Goal: Task Accomplishment & Management: Complete application form

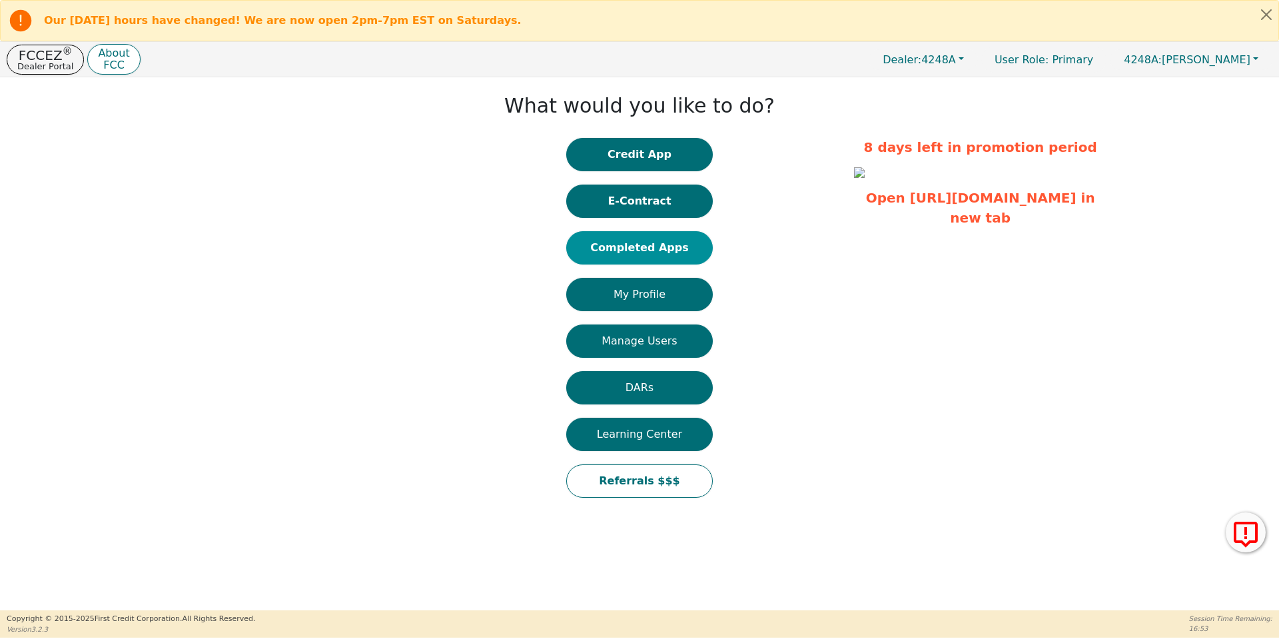
click at [604, 250] on button "Completed Apps" at bounding box center [639, 247] width 147 height 33
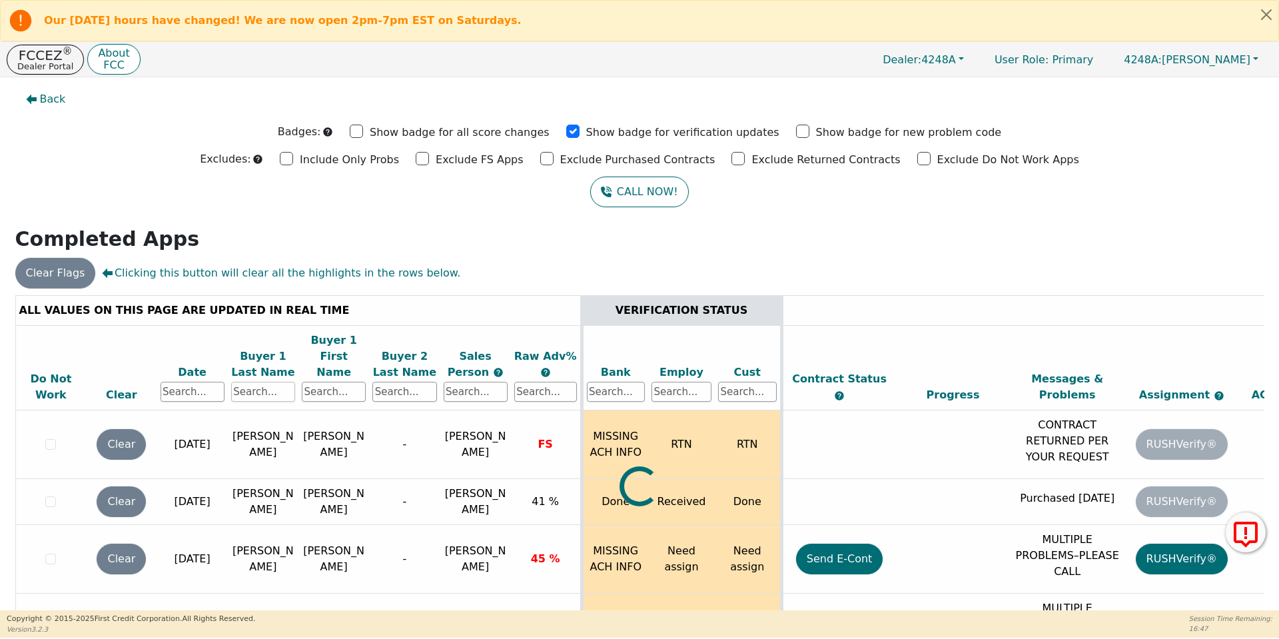
click at [264, 382] on input "text" at bounding box center [263, 392] width 64 height 20
type input "evans"
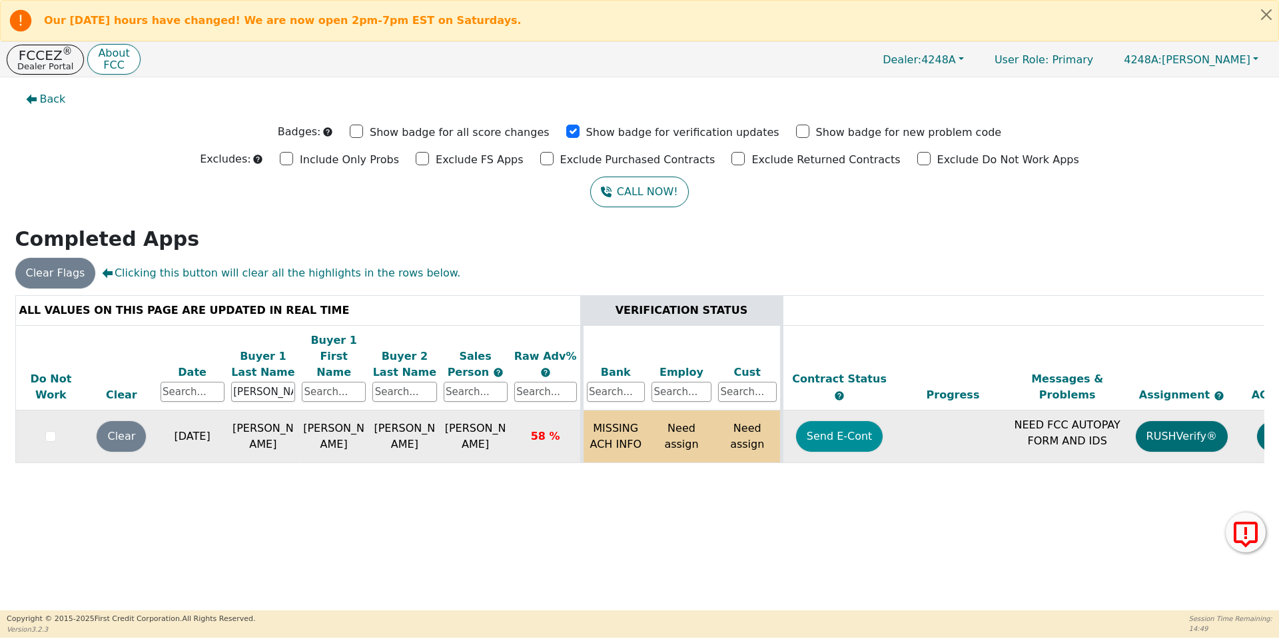
click at [841, 421] on button "Send E-Cont" at bounding box center [839, 436] width 87 height 31
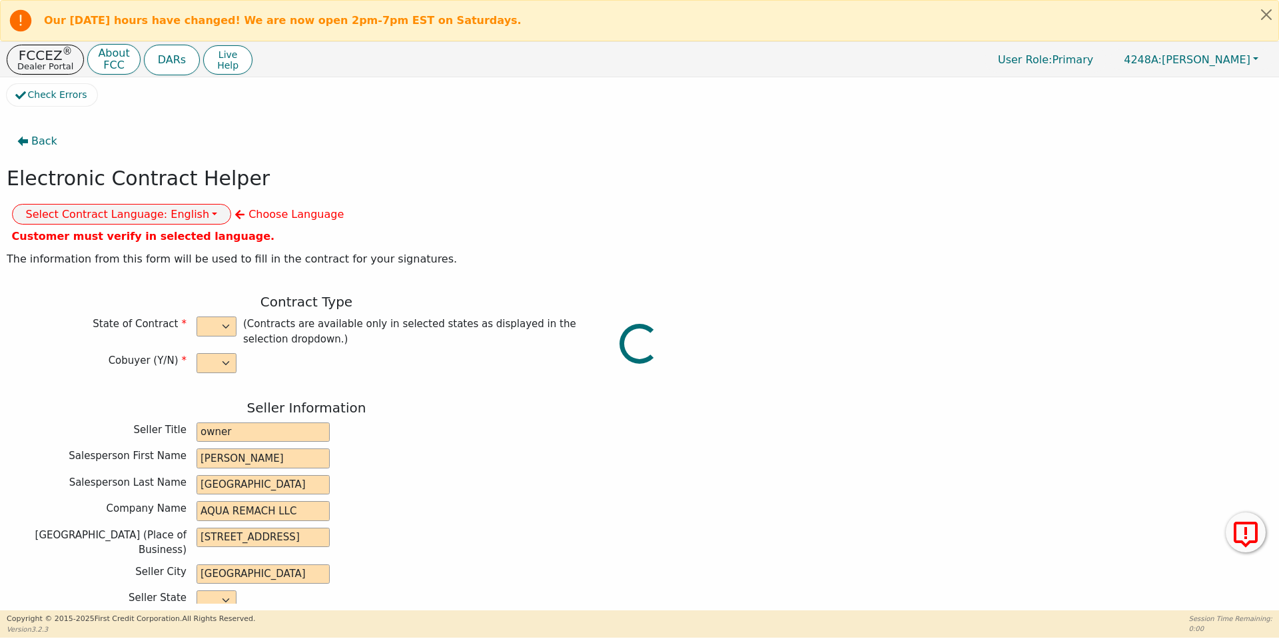
select select "y"
type input "owner"
type input "Ivonne"
type input "Madrid"
type input "AQUA REMACH LLC"
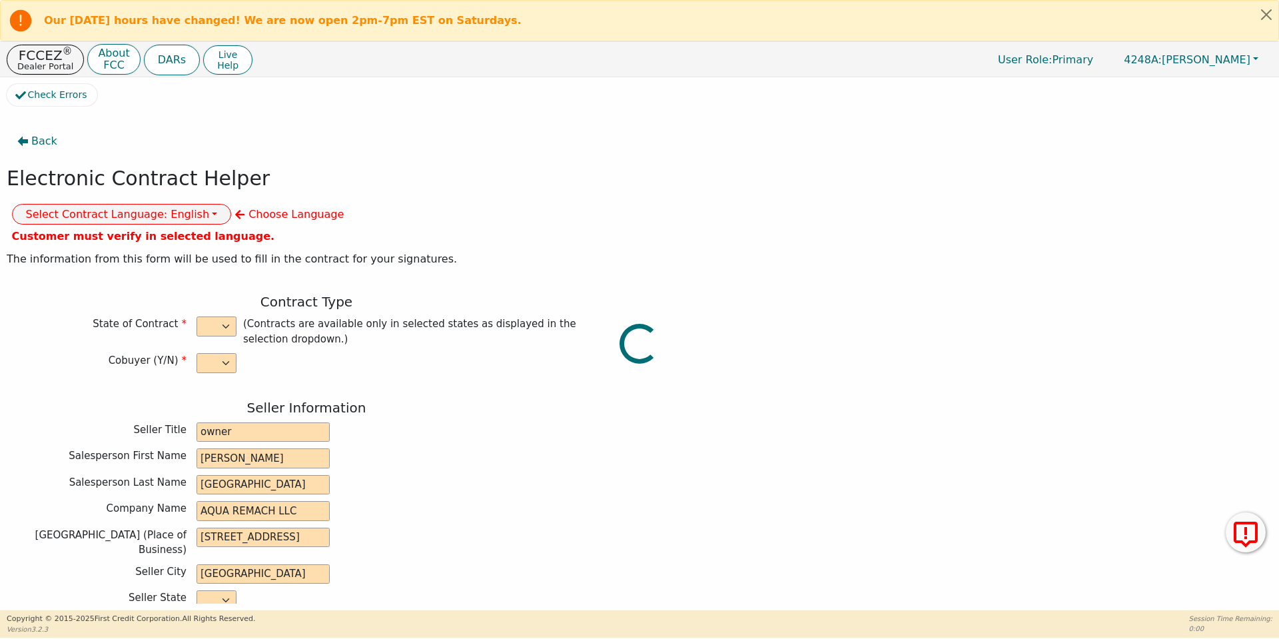
type input "13746 OFFICE PARK DR"
type input "HOUSTON"
select select "TX"
type input "77070"
type input "[PERSON_NAME]"
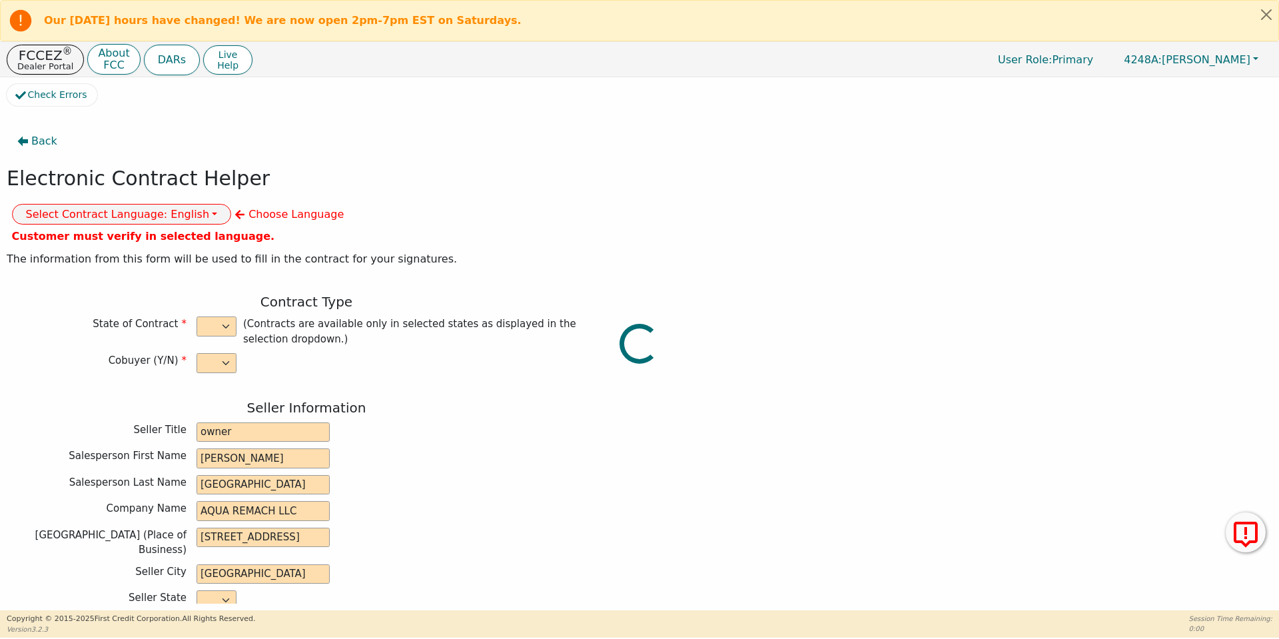
type input "[PERSON_NAME]"
type input "bettyevans2244@gmail.com"
type input "Charles"
type input "[PERSON_NAME]"
type input "charlesenalish444@gmail.com"
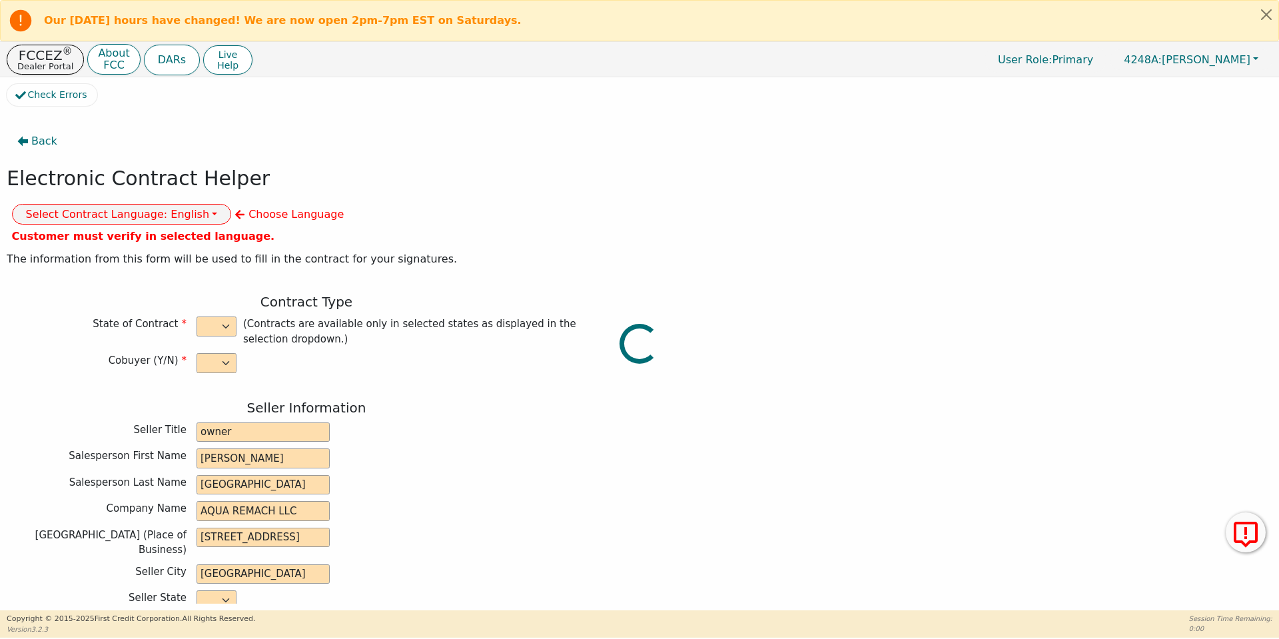
type input "152 second st"
type input "ben arnold"
select select "TX"
type input "76519"
type input "[DATE]"
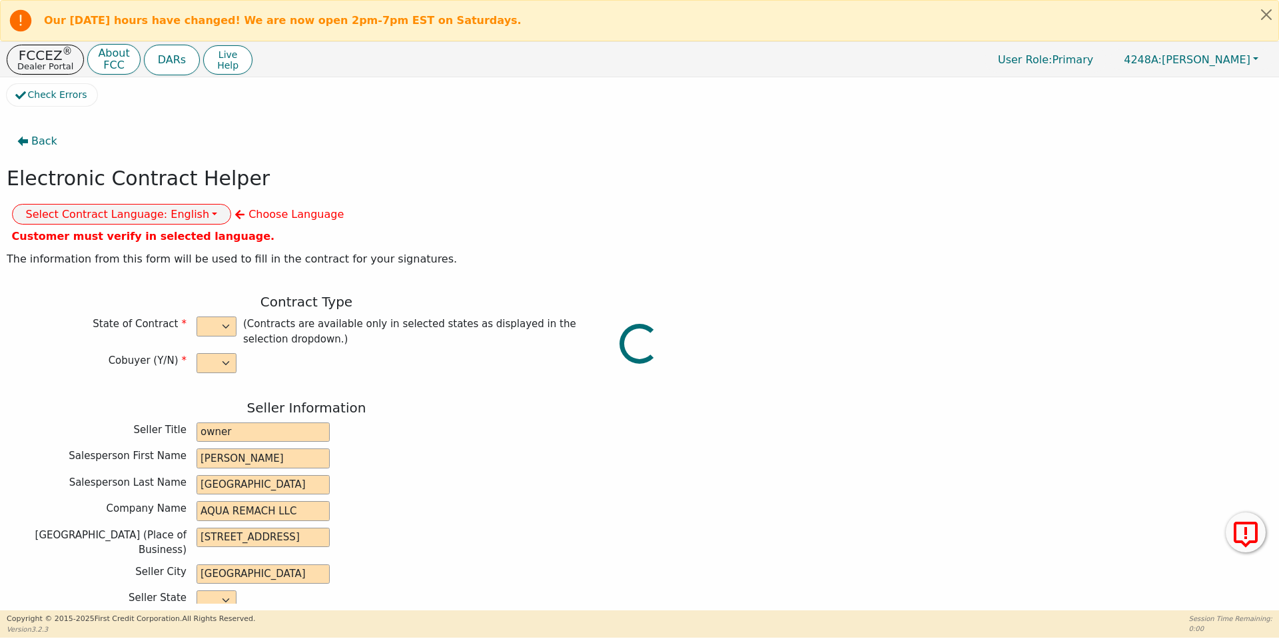
type input "17.99"
type input "2025-10-18"
type input "60"
type input "0"
type input "8990.00"
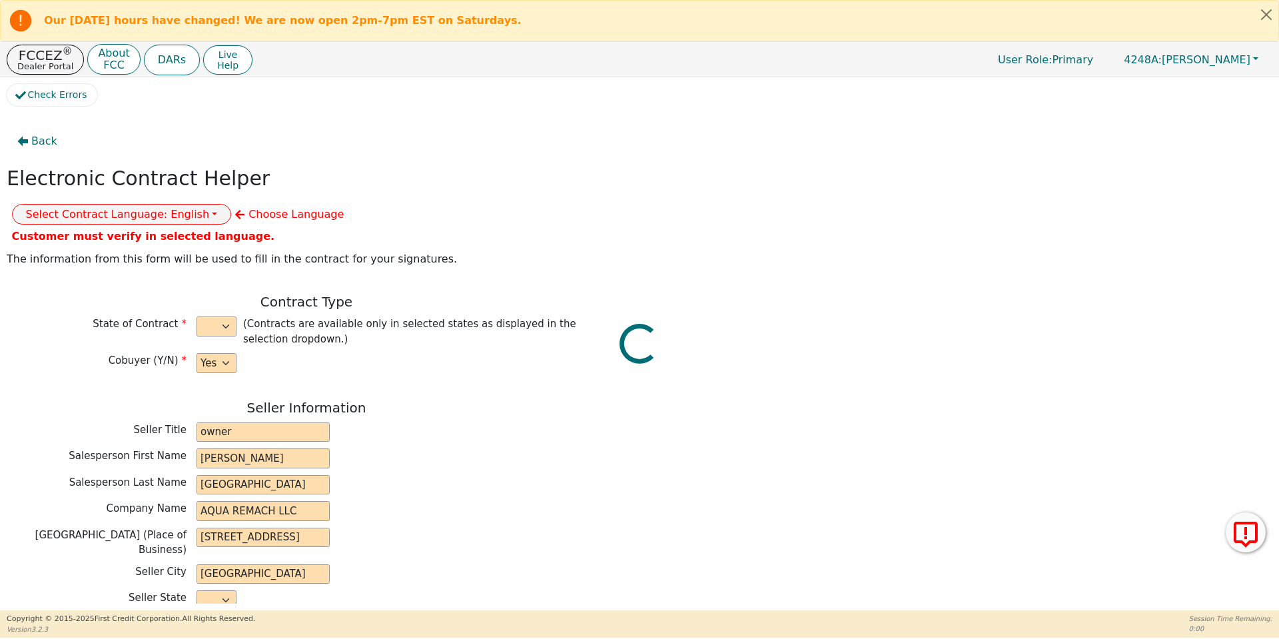
type input "0.00"
type input "8990.00"
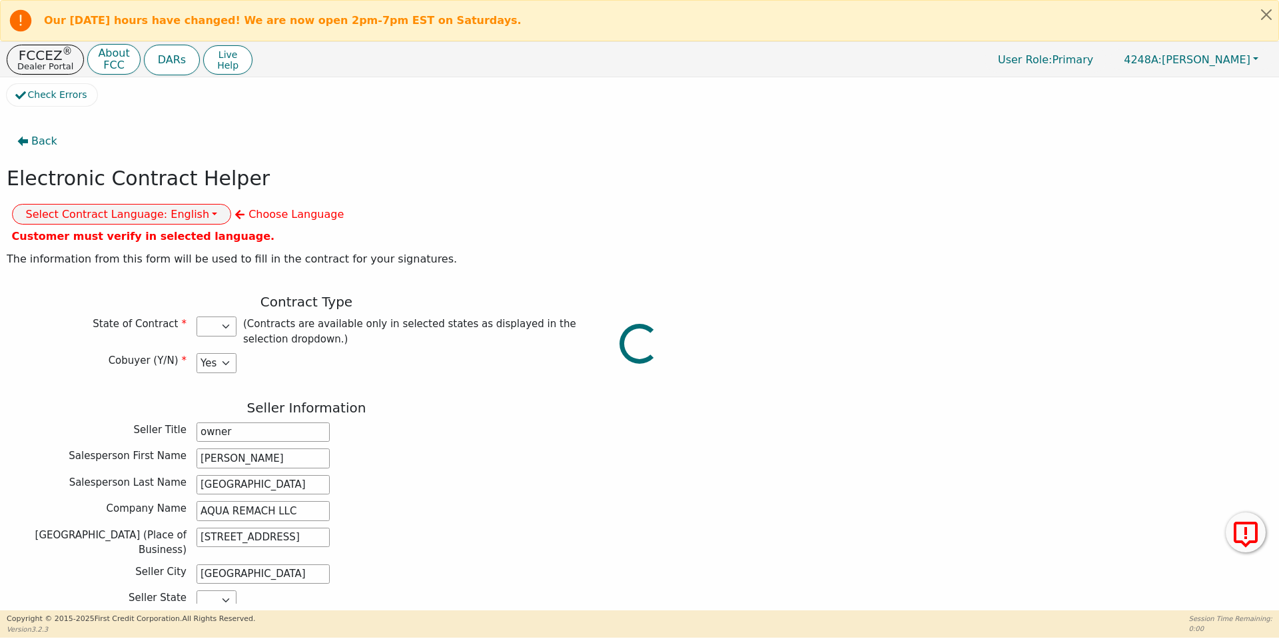
select select "TX"
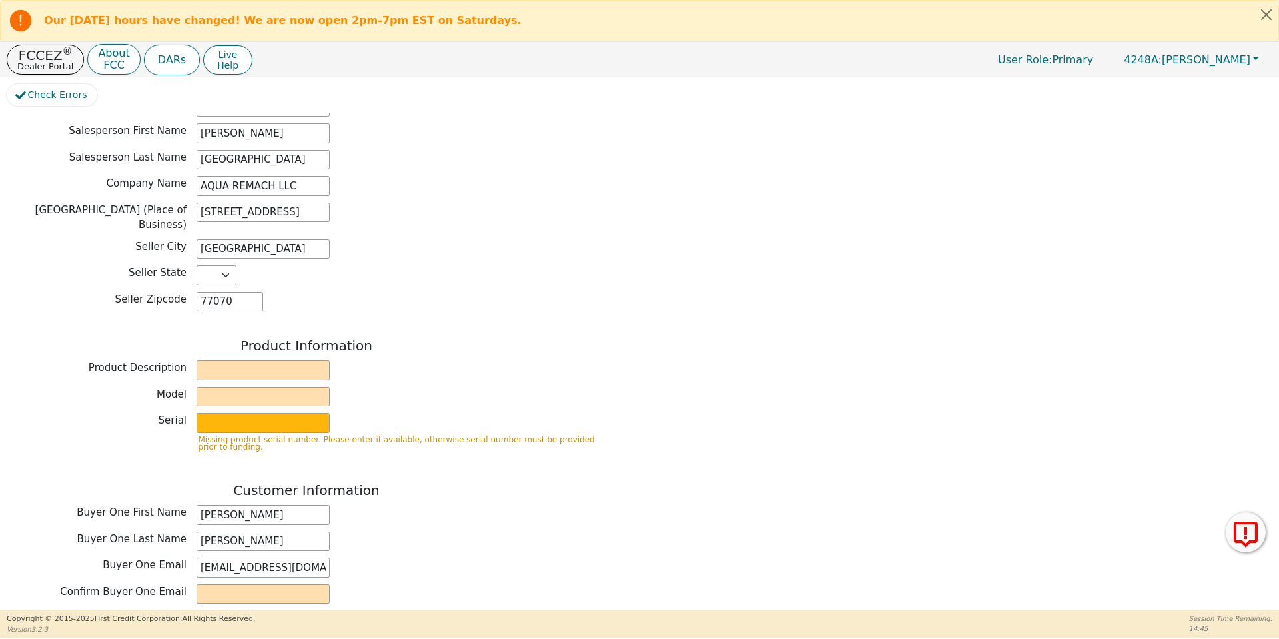
scroll to position [327, 0]
click at [271, 336] on div "Product Information" at bounding box center [306, 345] width 599 height 19
click at [276, 358] on input "text" at bounding box center [262, 368] width 133 height 20
type input "WATER SYSTEMS"
click at [299, 385] on input "text" at bounding box center [262, 395] width 133 height 20
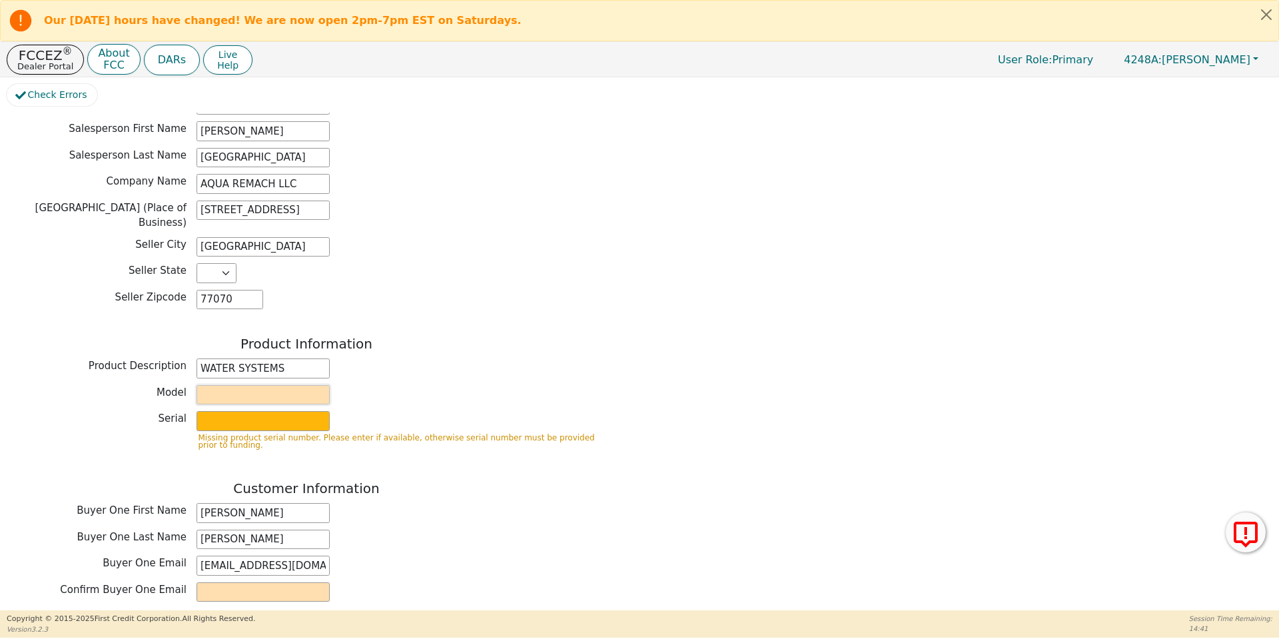
type input "whole house"
click at [296, 411] on input "text" at bounding box center [262, 421] width 133 height 20
type input "S2156437"
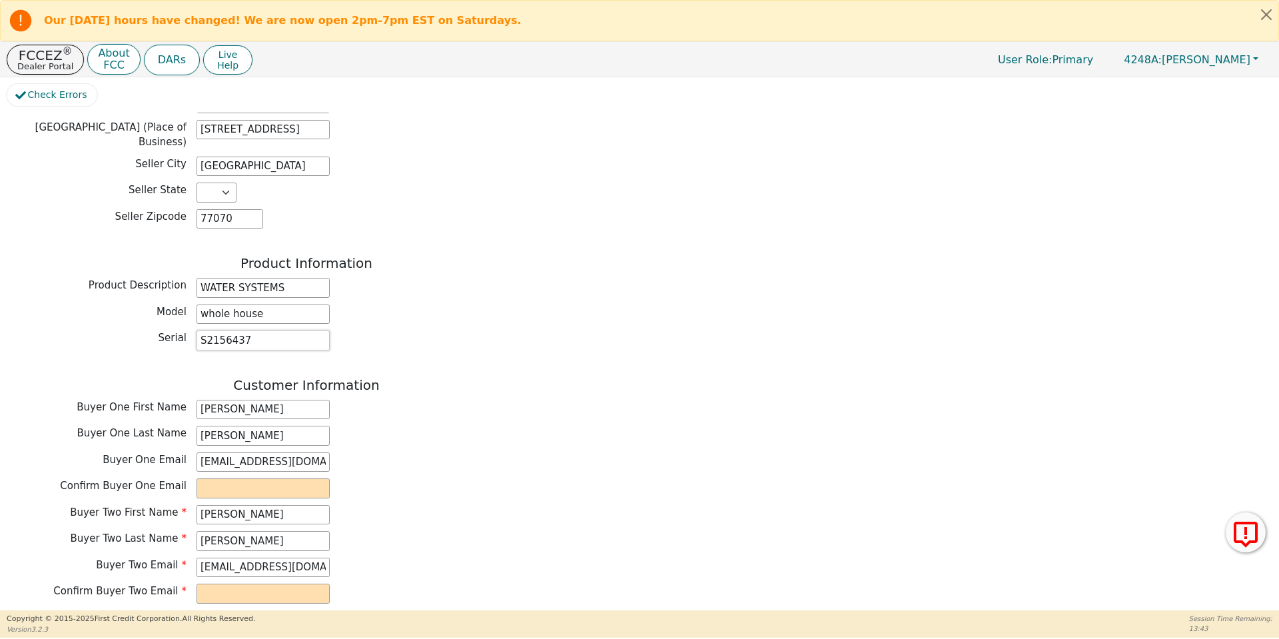
scroll to position [403, 0]
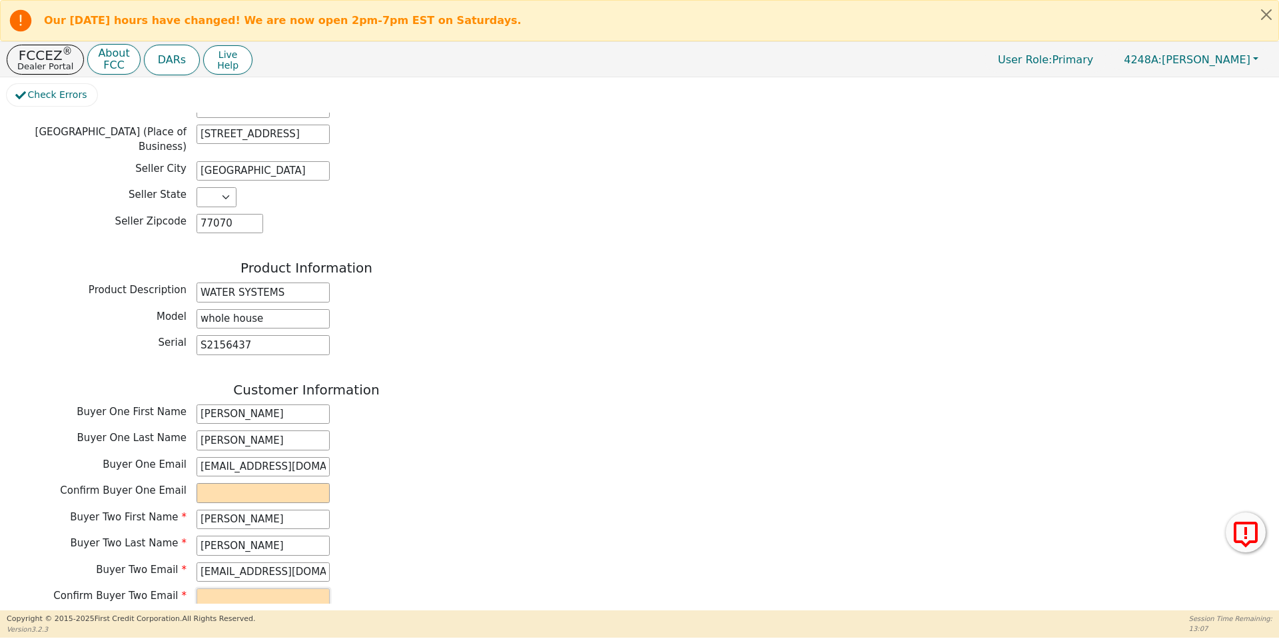
click at [273, 588] on input "email" at bounding box center [262, 598] width 133 height 20
click at [273, 588] on input "charlesenglish" at bounding box center [262, 598] width 133 height 20
type input "charlesenglish"
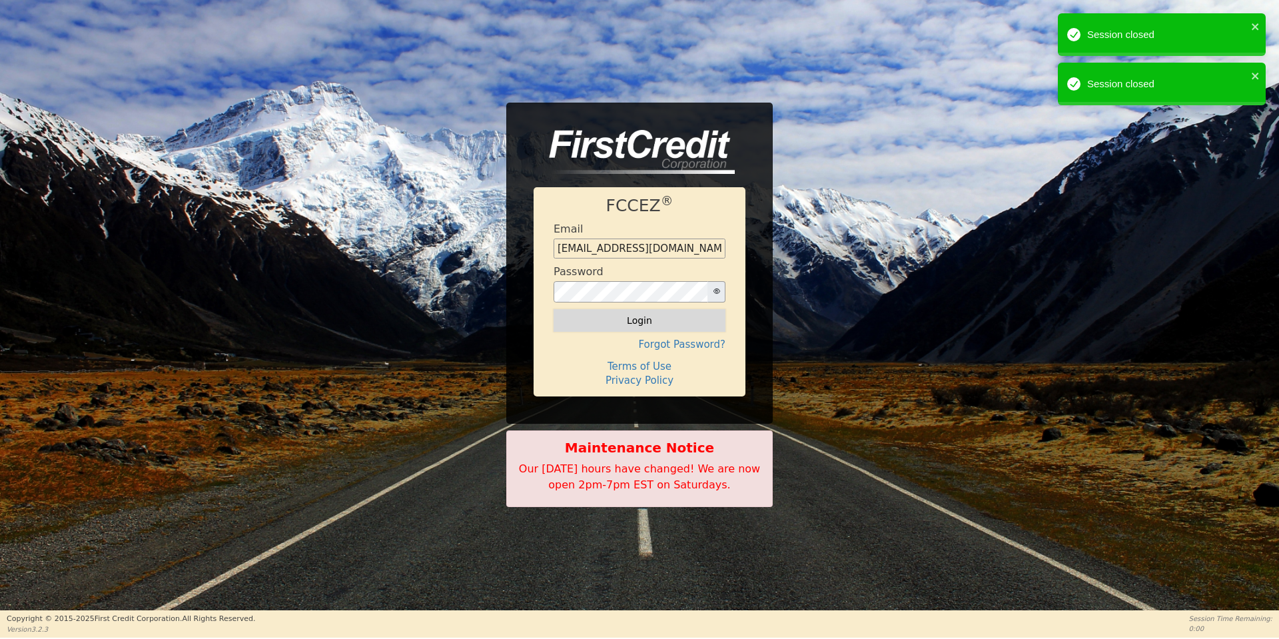
click at [632, 324] on button "Login" at bounding box center [640, 320] width 172 height 23
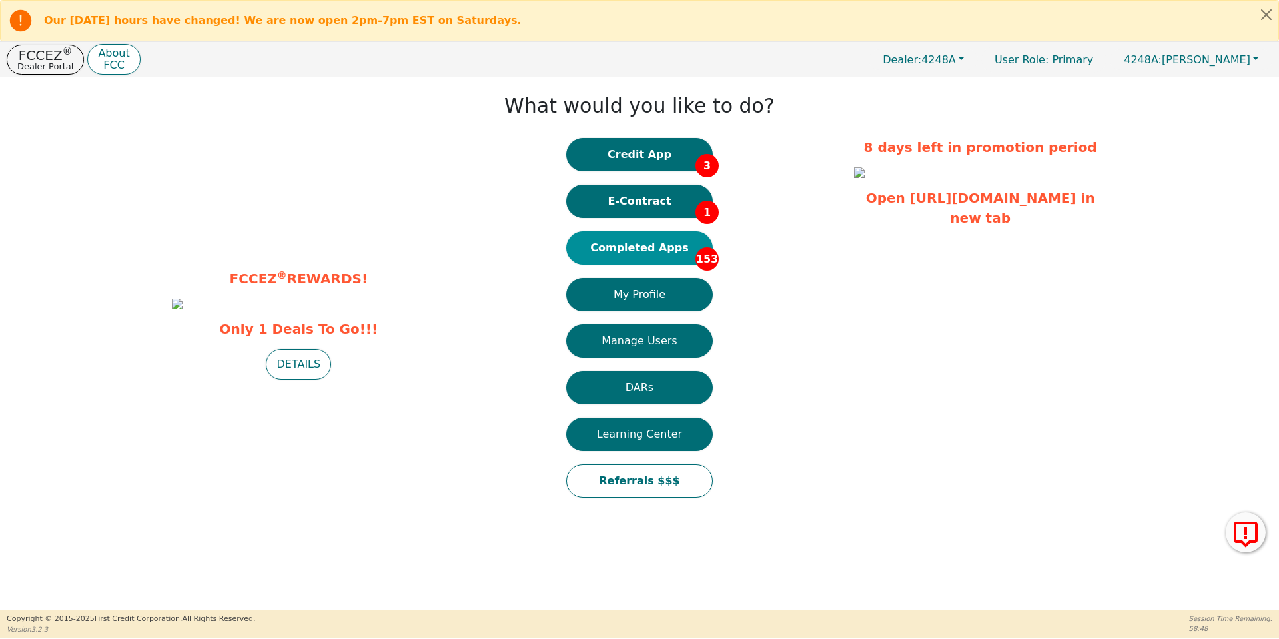
click at [647, 242] on button "Completed Apps 153" at bounding box center [639, 247] width 147 height 33
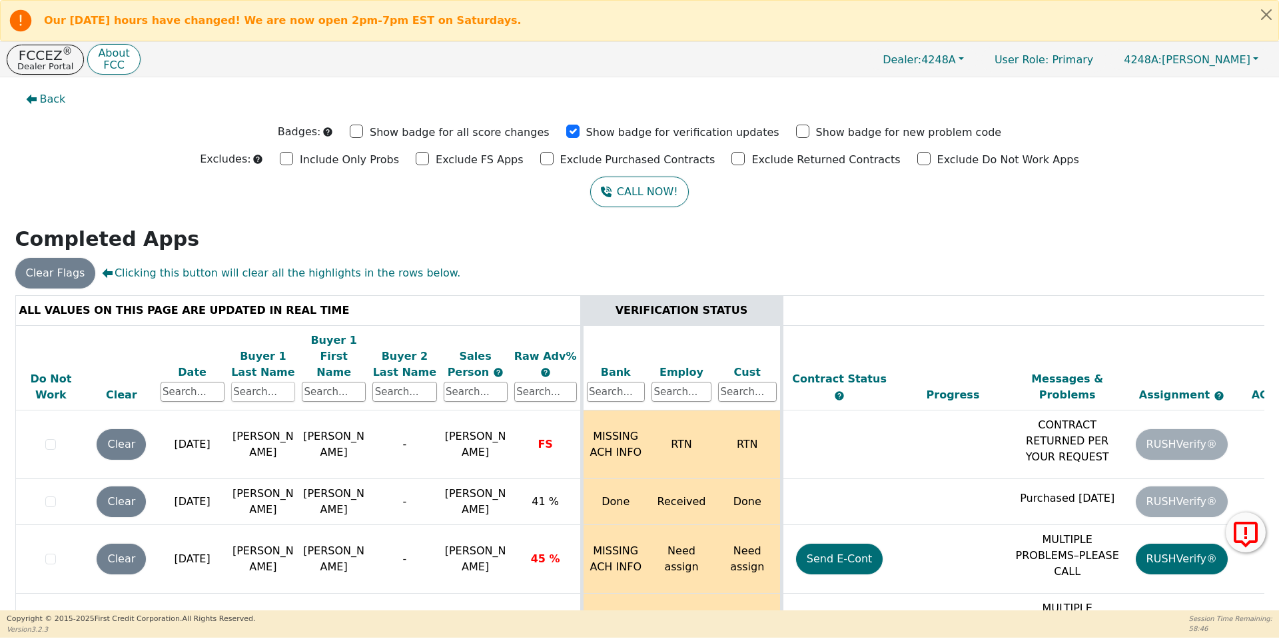
click at [282, 382] on input "text" at bounding box center [263, 392] width 64 height 20
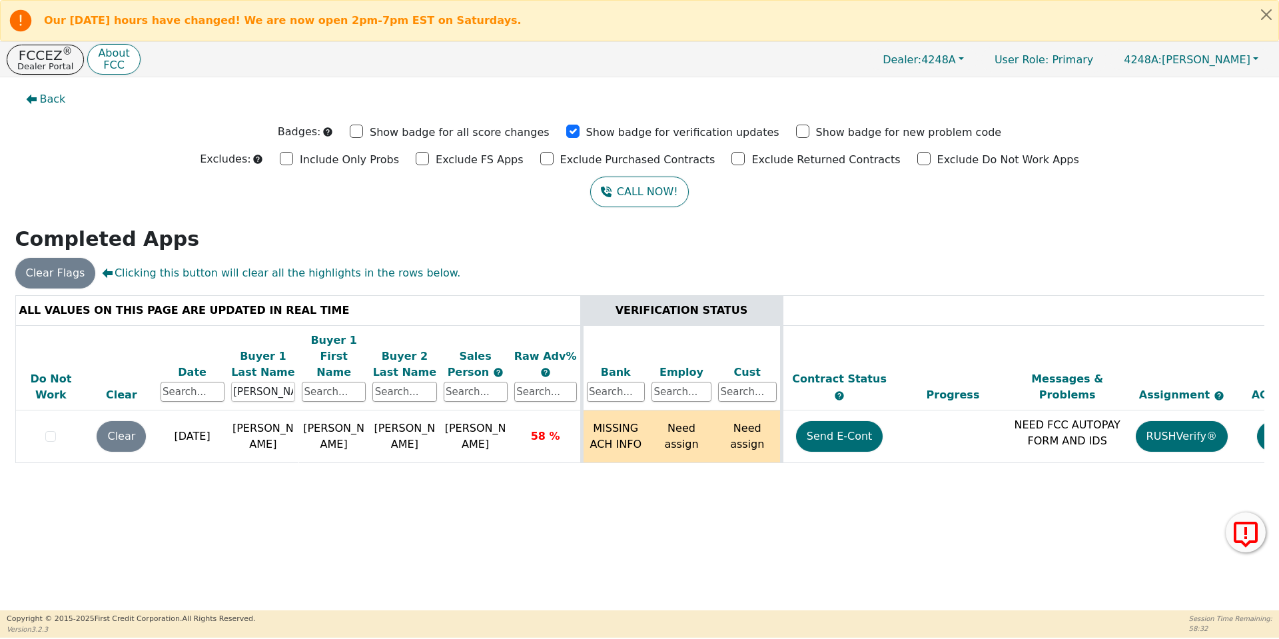
type input "[PERSON_NAME]"
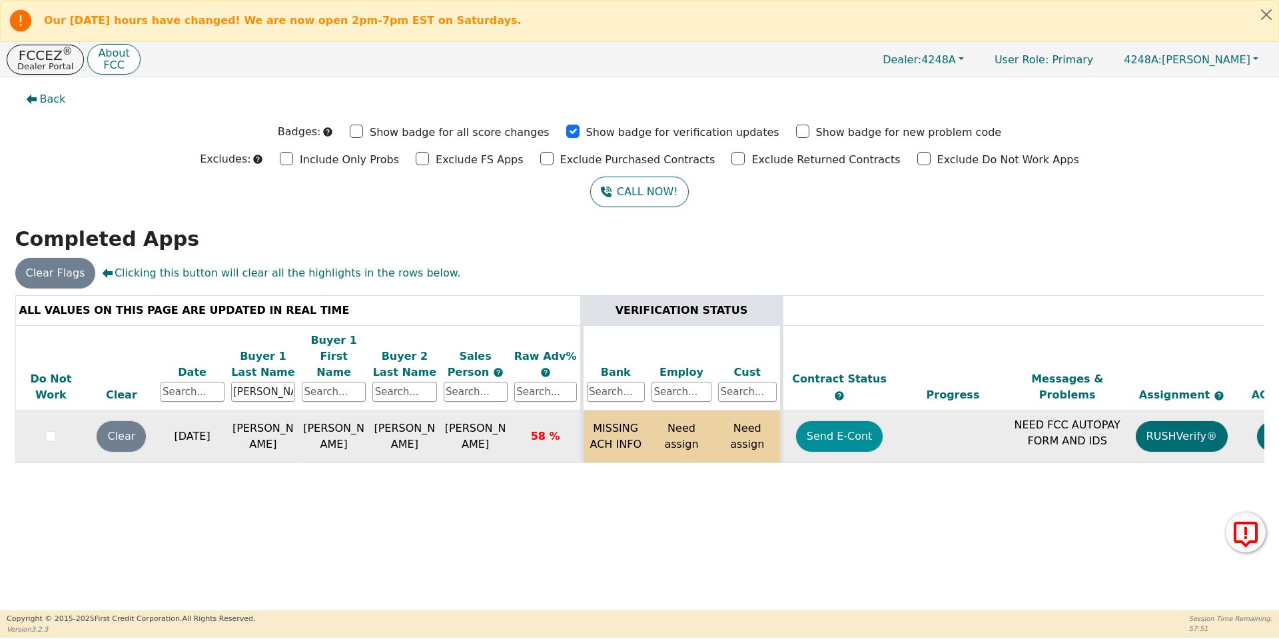
click at [810, 426] on button "Send E-Cont" at bounding box center [839, 436] width 87 height 31
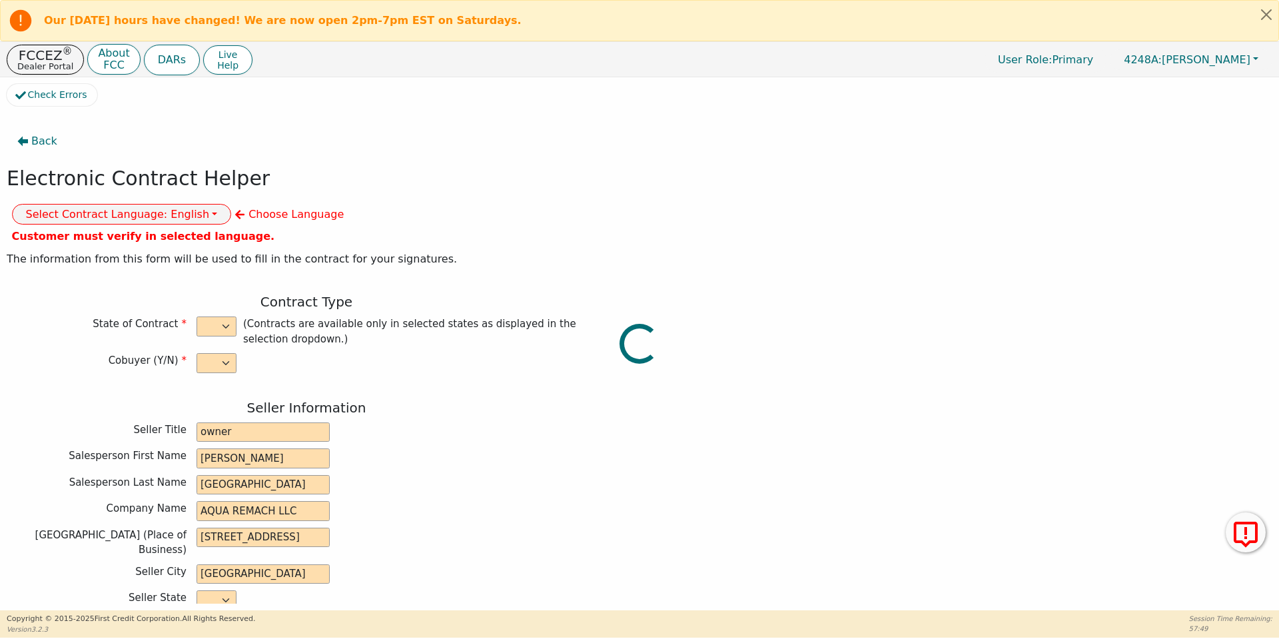
select select "y"
type input "owner"
type input "Ivonne"
type input "Madrid"
type input "AQUA REMACH LLC"
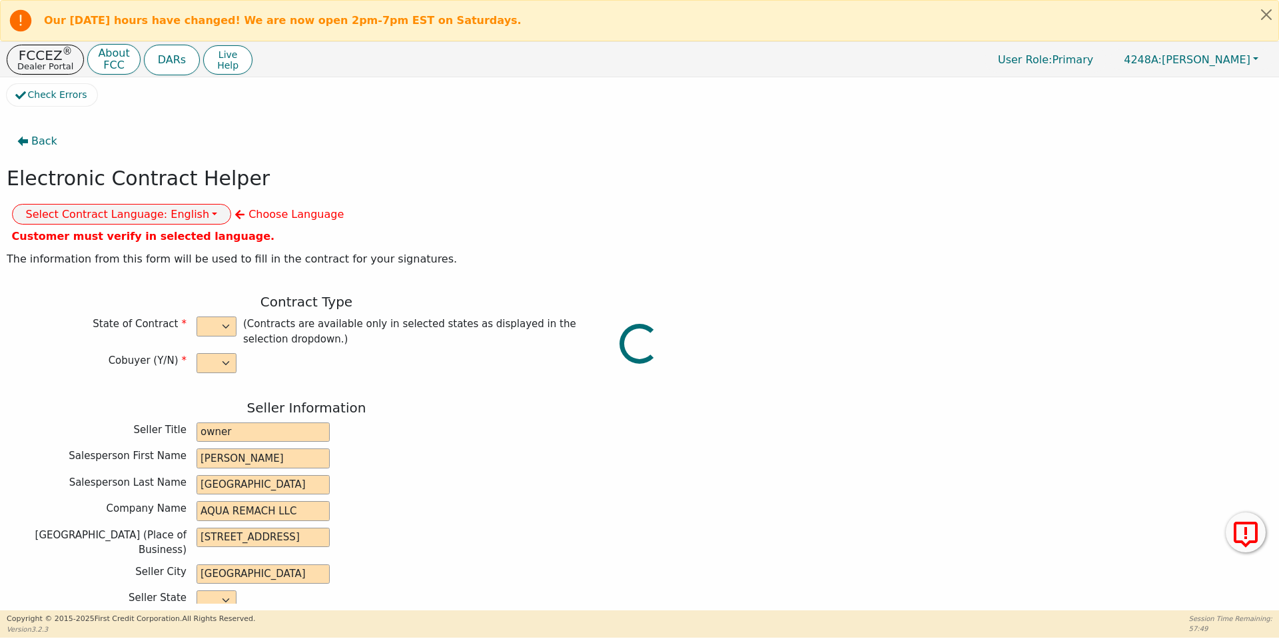
type input "13746 OFFICE PARK DR"
type input "HOUSTON"
select select "TX"
type input "77070"
type input "[PERSON_NAME]"
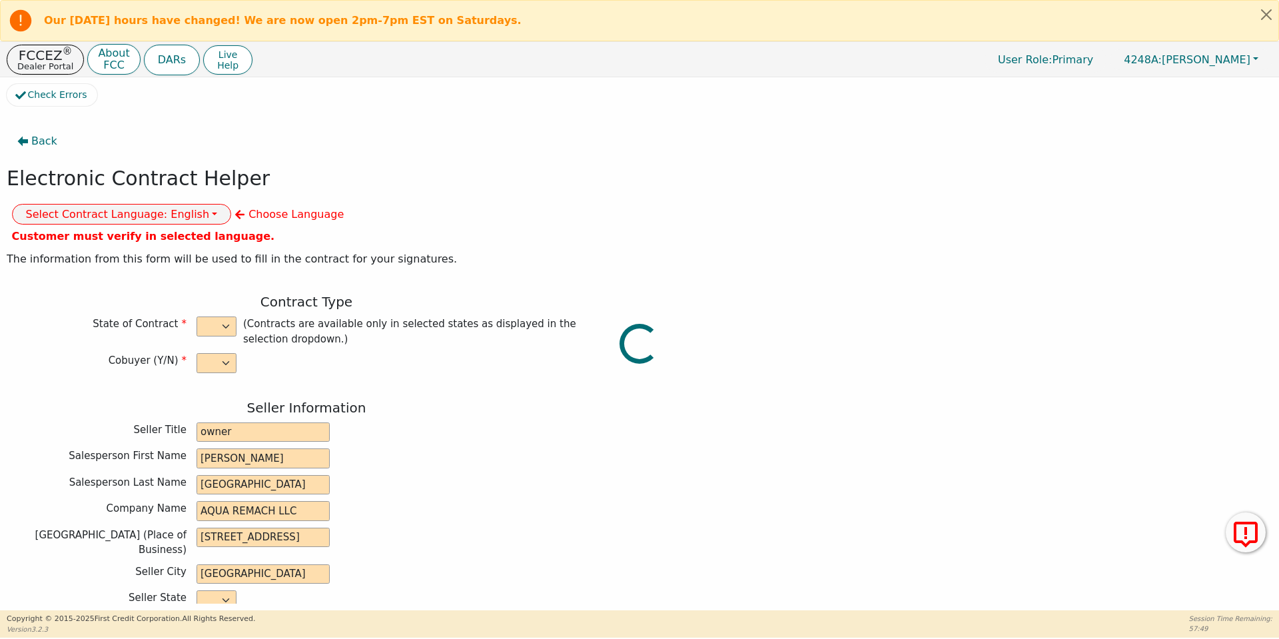
type input "[PERSON_NAME]"
type input "bettyevans2244@gmail.com"
type input "Charles"
type input "[PERSON_NAME]"
type input "charlesenalish444@gmail.com"
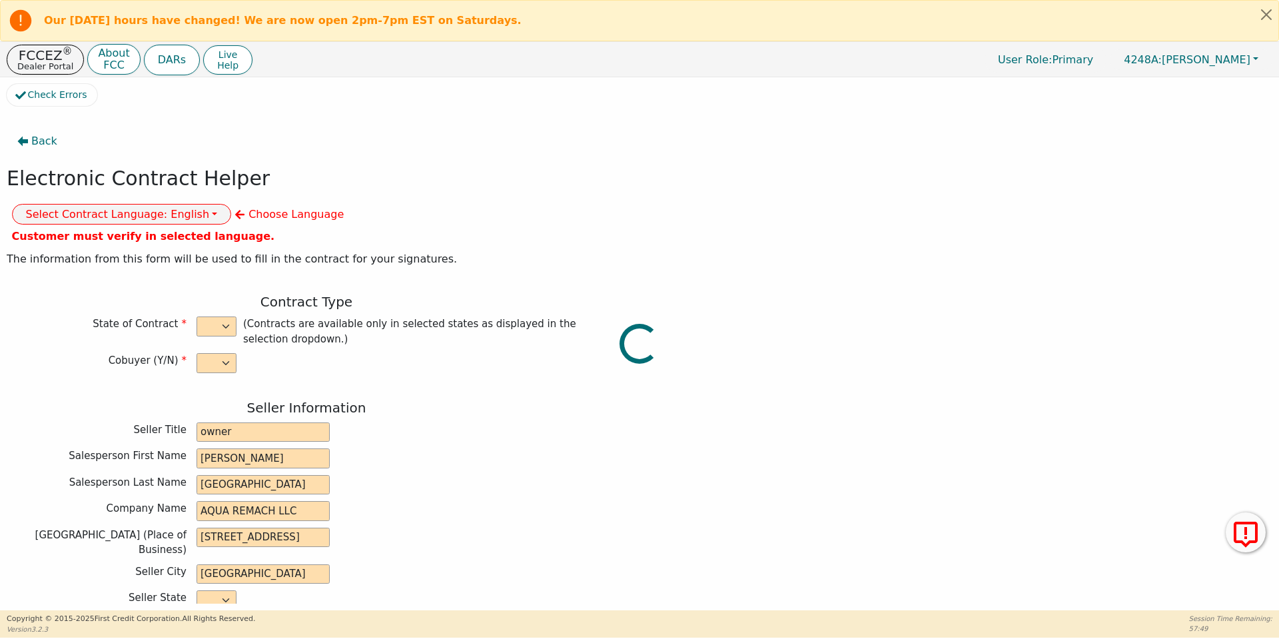
type input "152 second st"
type input "ben arnold"
select select "TX"
type input "76519"
type input "[DATE]"
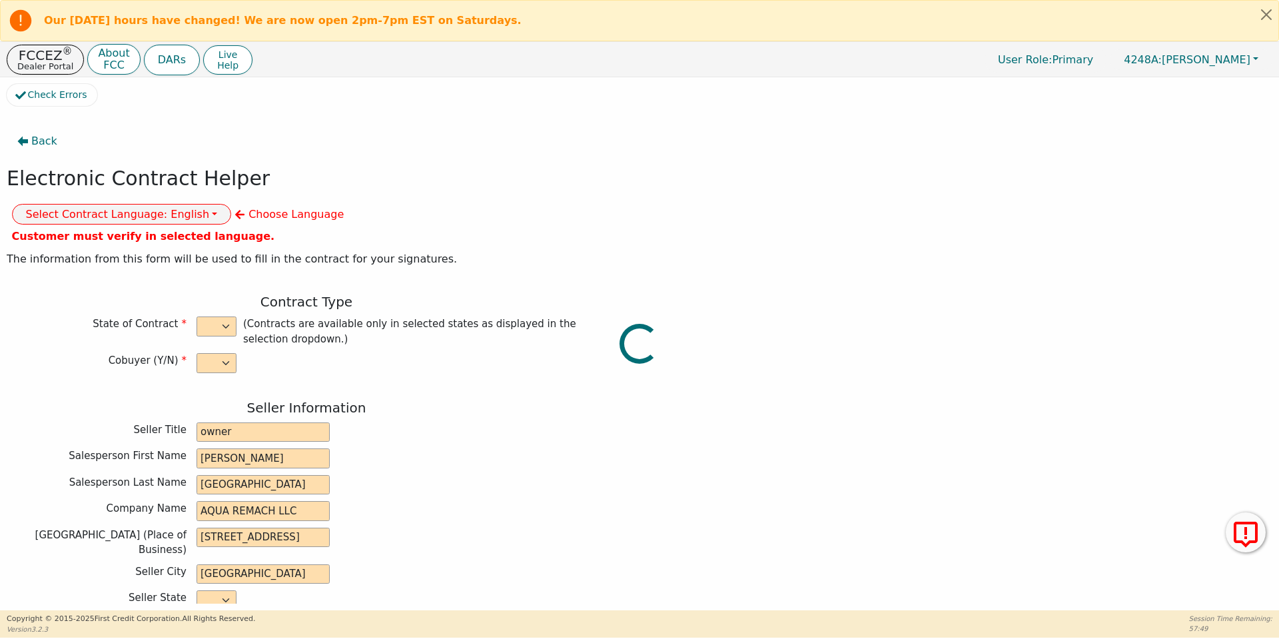
type input "17.99"
type input "2025-10-18"
type input "60"
type input "0"
type input "8990.00"
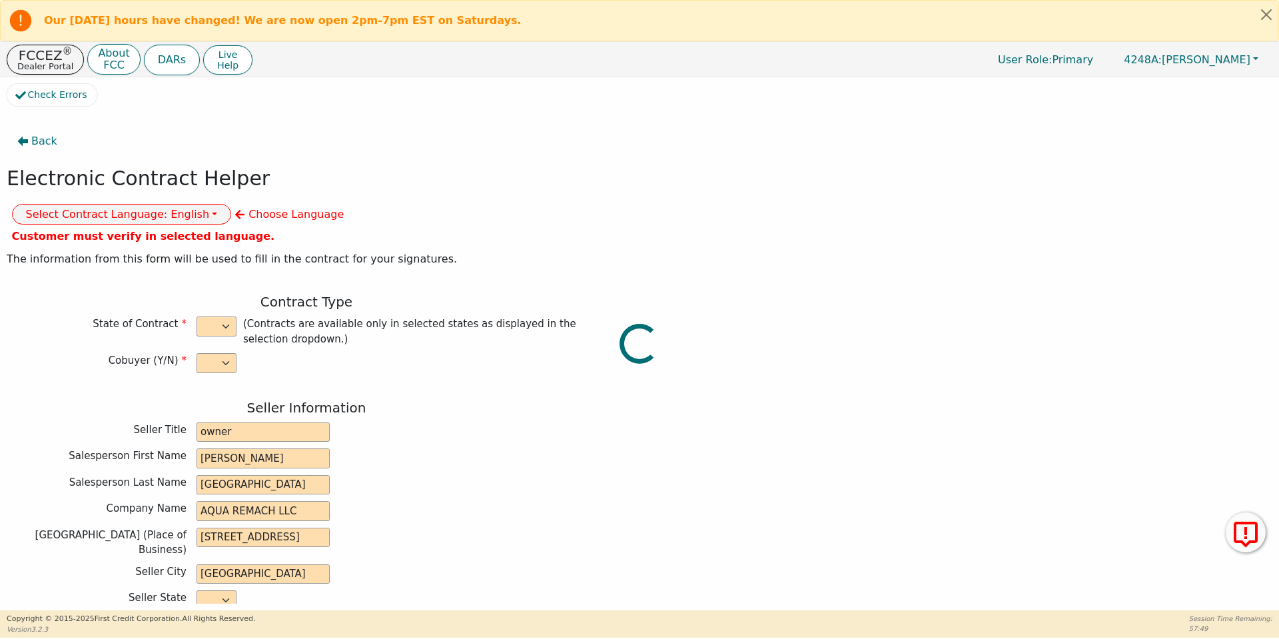
type input "0.00"
type input "8990.00"
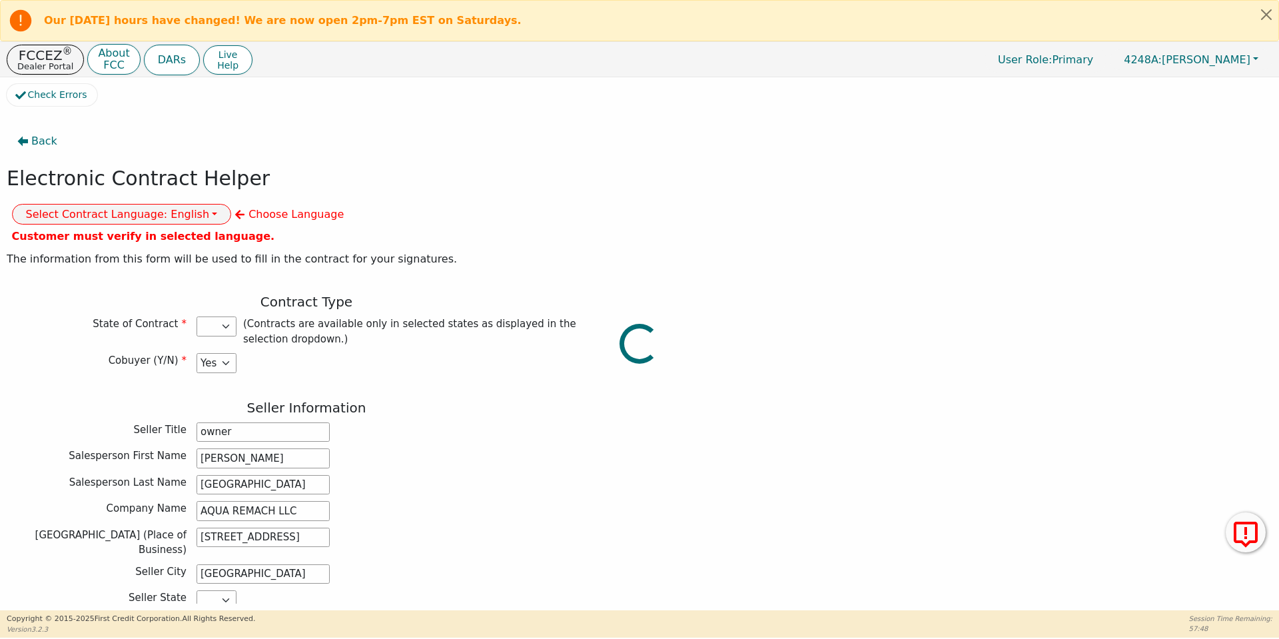
select select "TX"
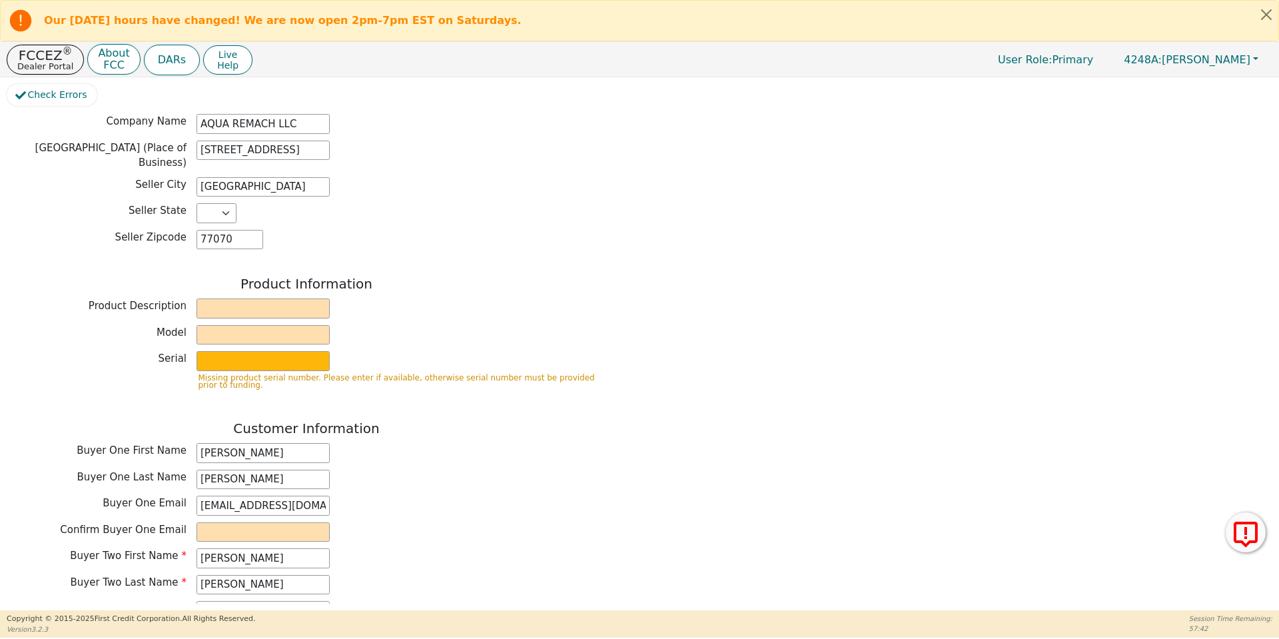
scroll to position [390, 0]
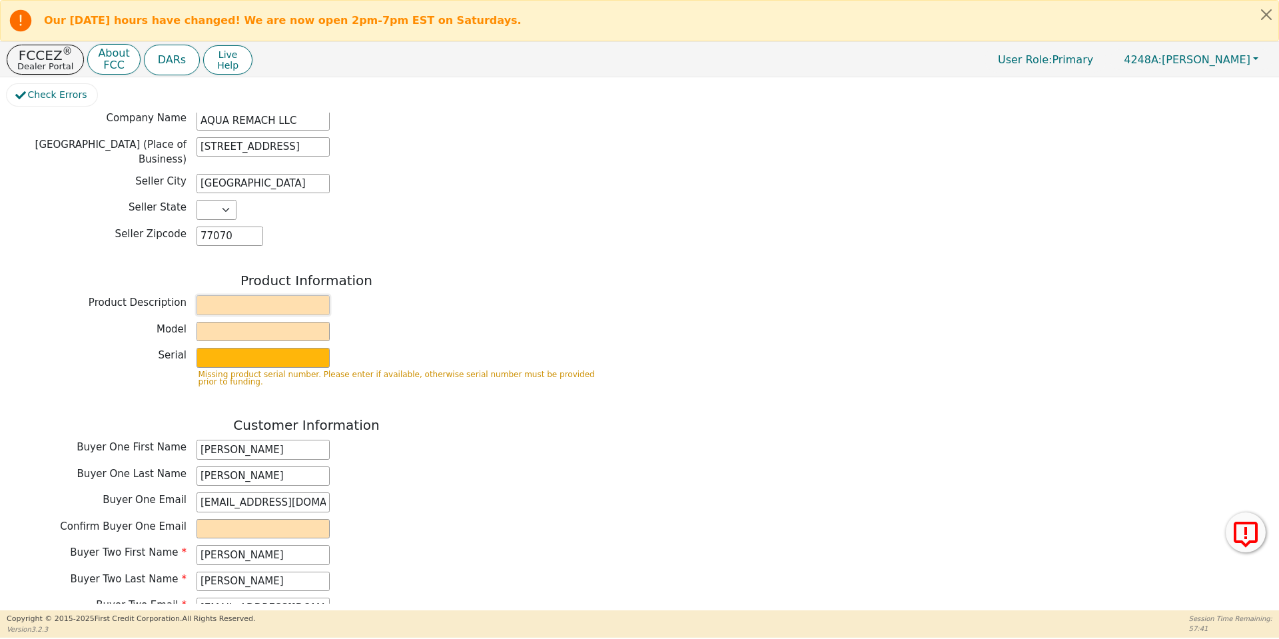
click at [234, 295] on input "text" at bounding box center [262, 305] width 133 height 20
type input "WATER SYSTEMS"
click at [260, 322] on input "text" at bounding box center [262, 332] width 133 height 20
type input "whole house"
click at [287, 348] on input "text" at bounding box center [262, 358] width 133 height 20
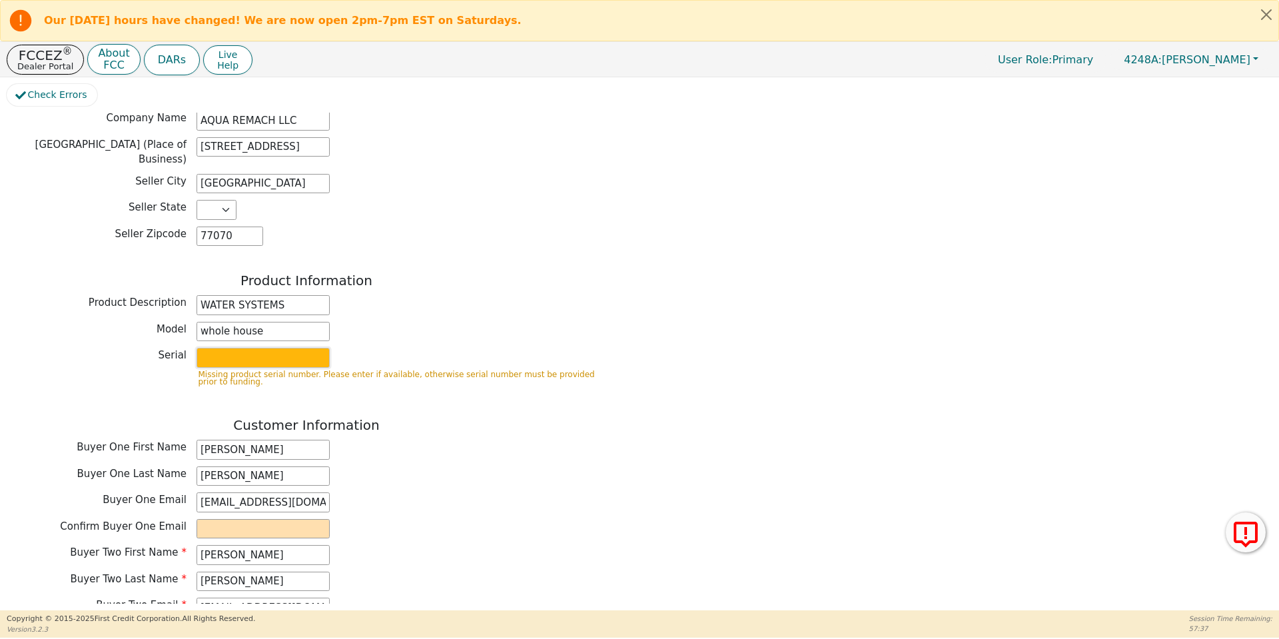
type input "S2156437"
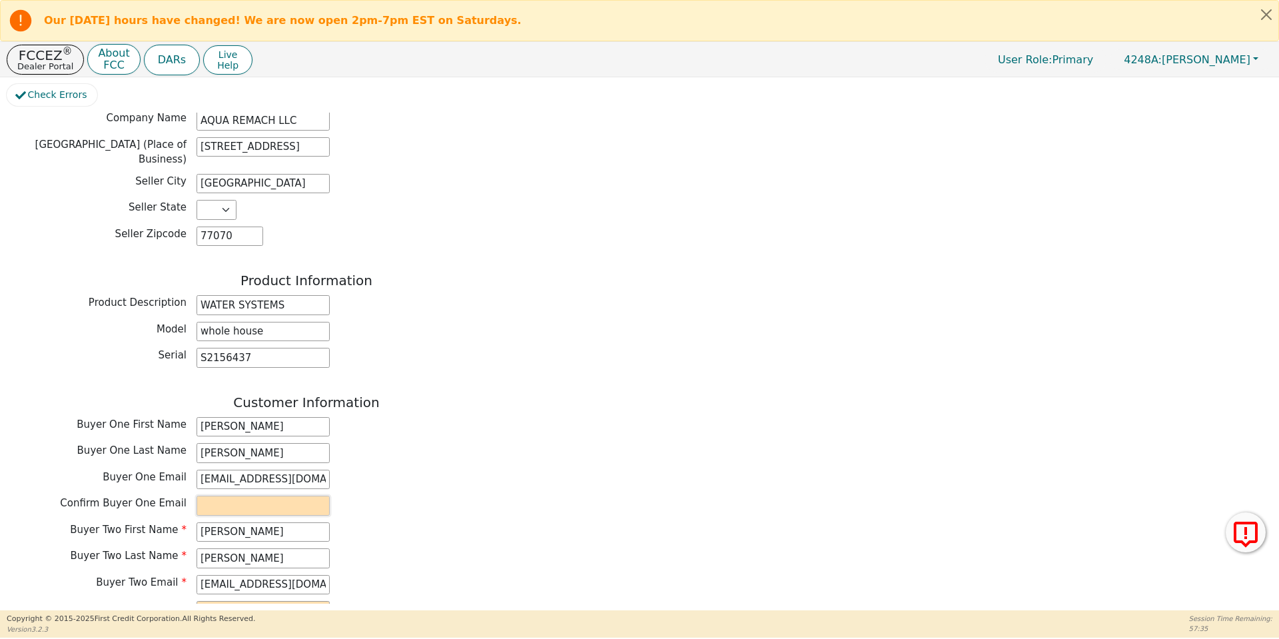
click at [273, 496] on input "email" at bounding box center [262, 506] width 133 height 20
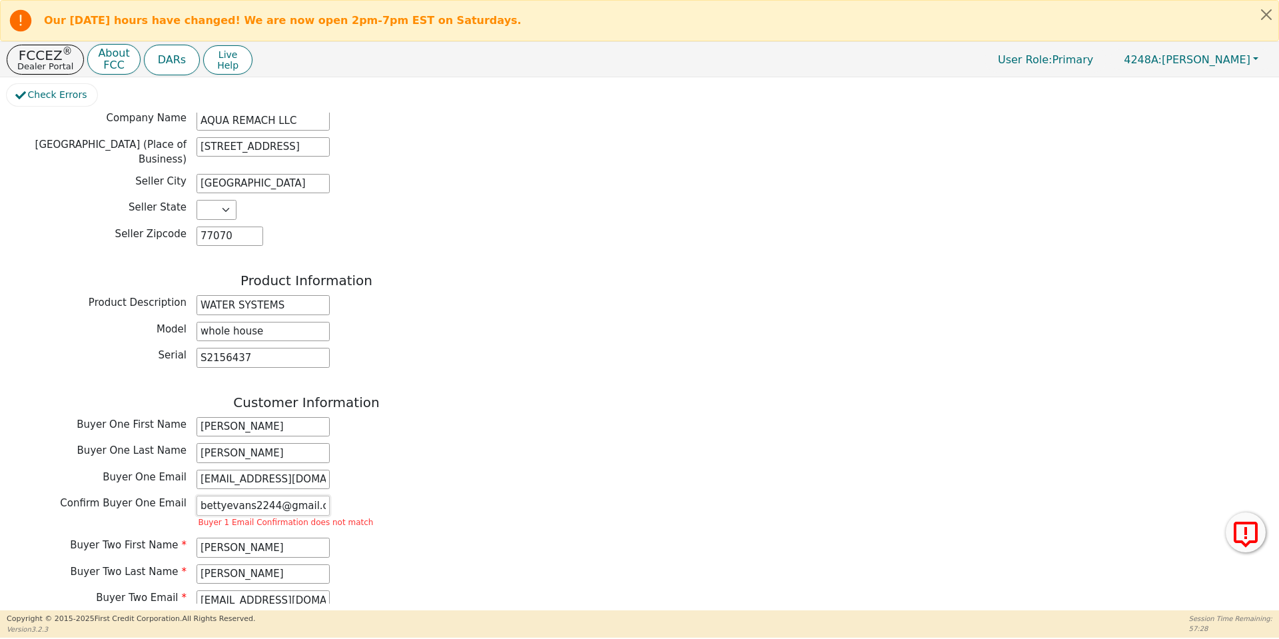
scroll to position [0, 0]
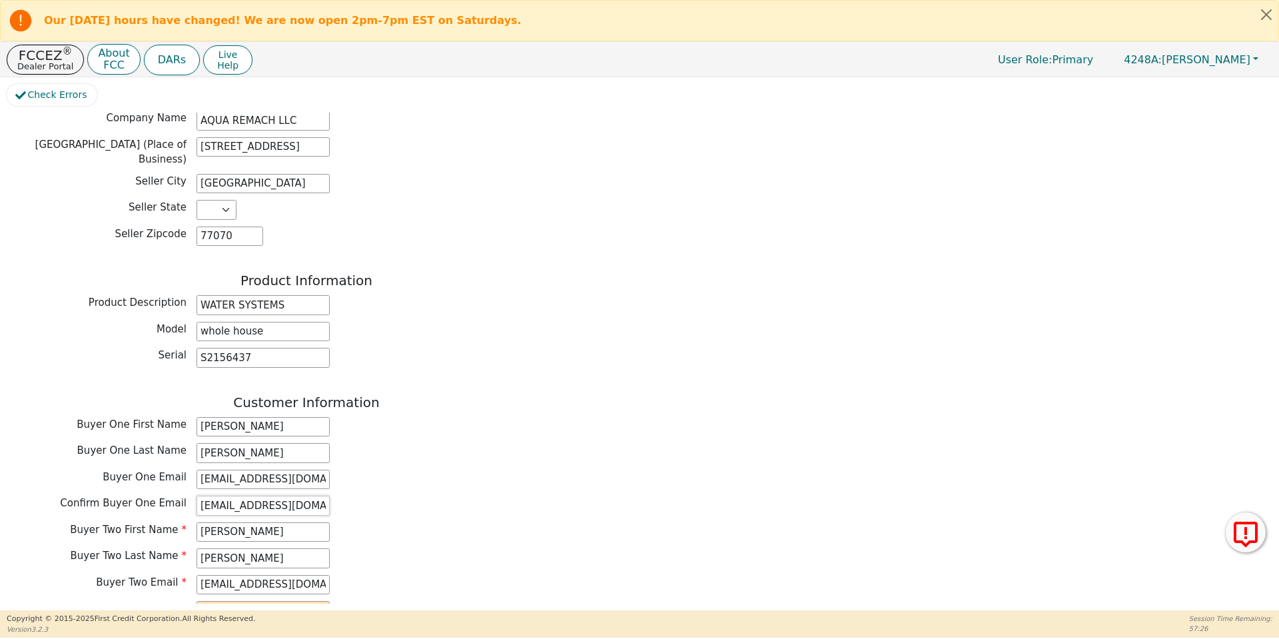
type input "bettyevans2244@gmail.com"
click at [244, 575] on input "charlesenalish444@gmail.com" at bounding box center [262, 585] width 133 height 20
type input "charlesenglish444@gmail.com"
click at [257, 601] on input "email" at bounding box center [262, 611] width 133 height 20
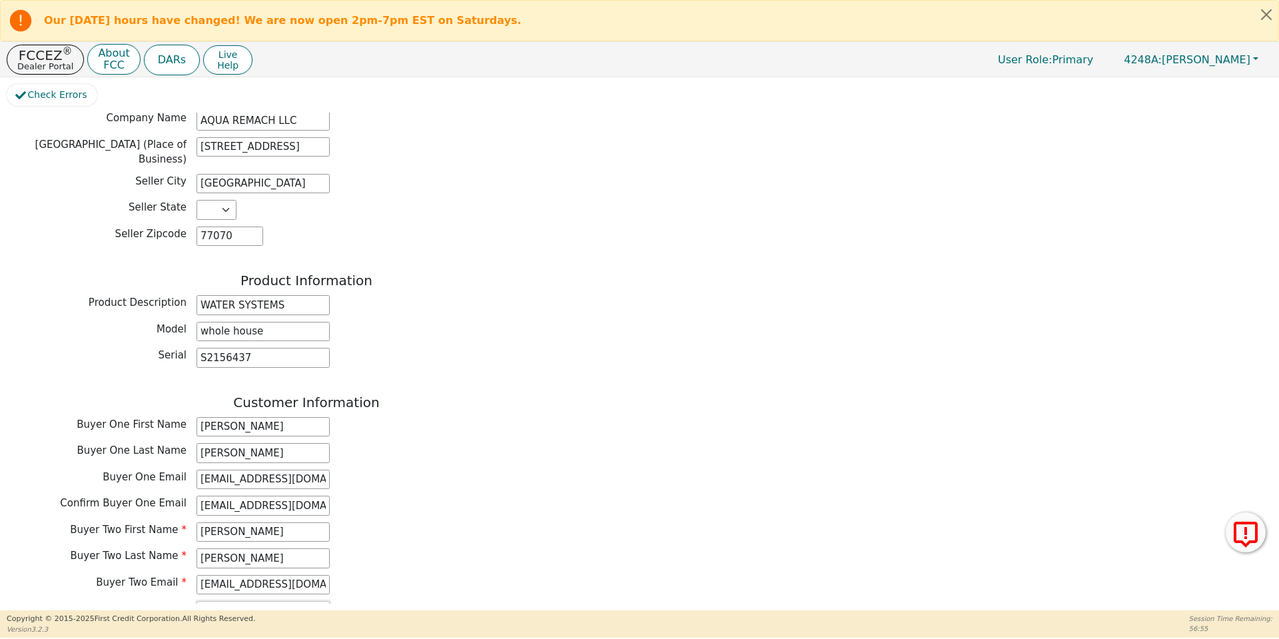
type input "charlesenglish444@gmail.com"
click at [361, 575] on div "Buyer Two Email charlesenglish444@gmail.com" at bounding box center [306, 586] width 599 height 23
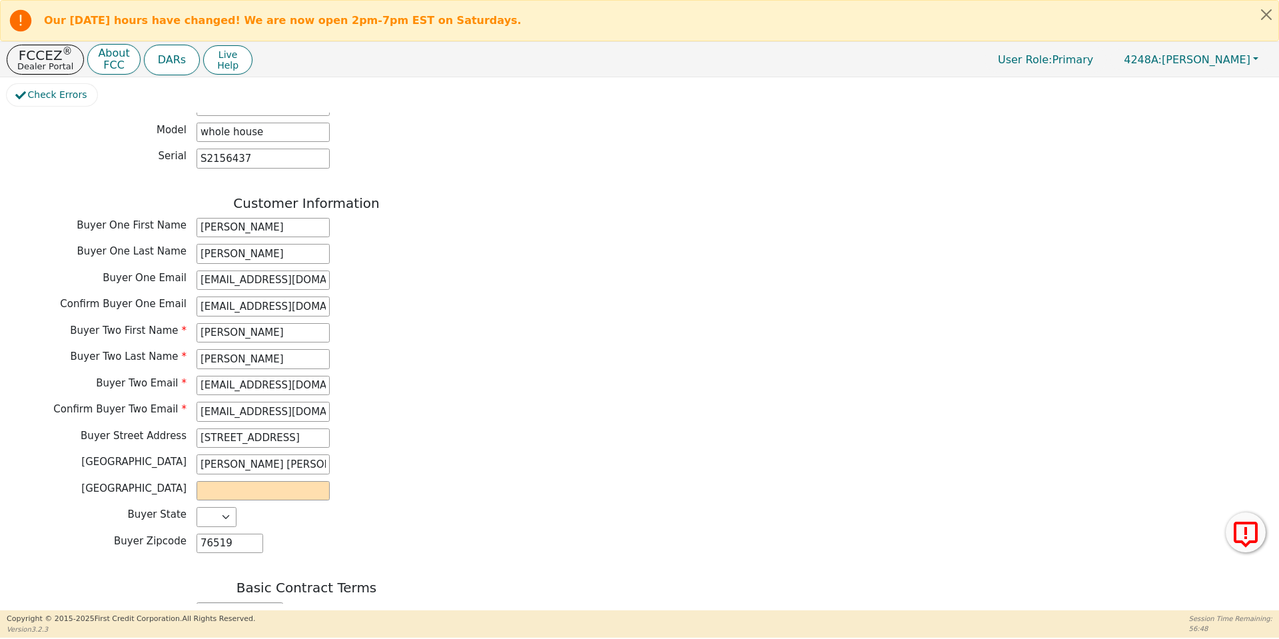
scroll to position [592, 0]
click at [246, 478] on input "text" at bounding box center [262, 488] width 133 height 20
type input "Ben Arnold"
click at [204, 452] on input "ben arnold" at bounding box center [262, 462] width 133 height 20
type input "Ben Arnold"
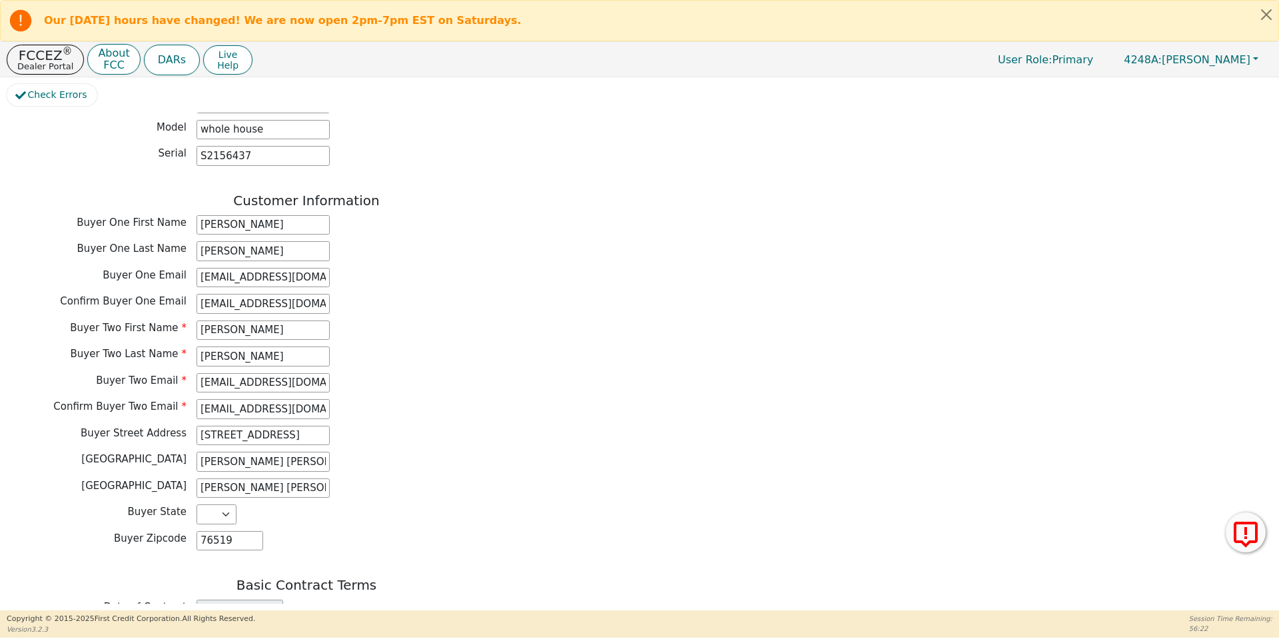
click at [464, 452] on div "Buyer City Ben Arnold" at bounding box center [306, 462] width 599 height 20
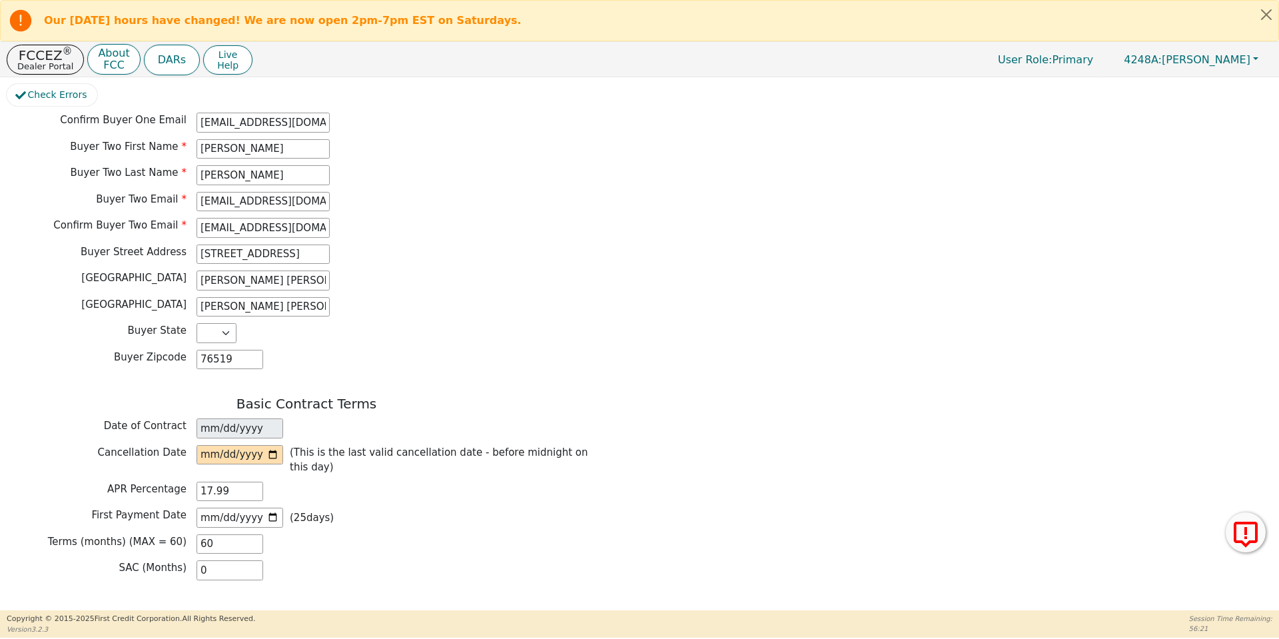
scroll to position [775, 0]
click at [277, 444] on input "date" at bounding box center [239, 454] width 87 height 20
type input "2025-09-26"
click at [288, 559] on div "SAC (Months) 0" at bounding box center [306, 569] width 599 height 20
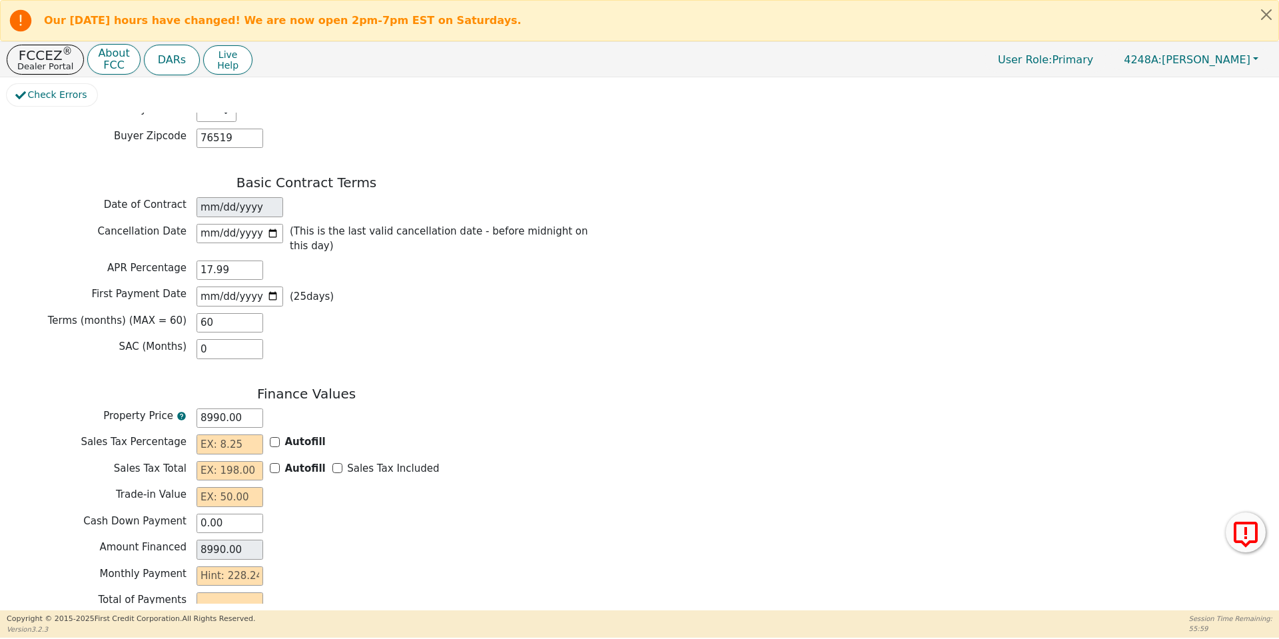
scroll to position [999, 0]
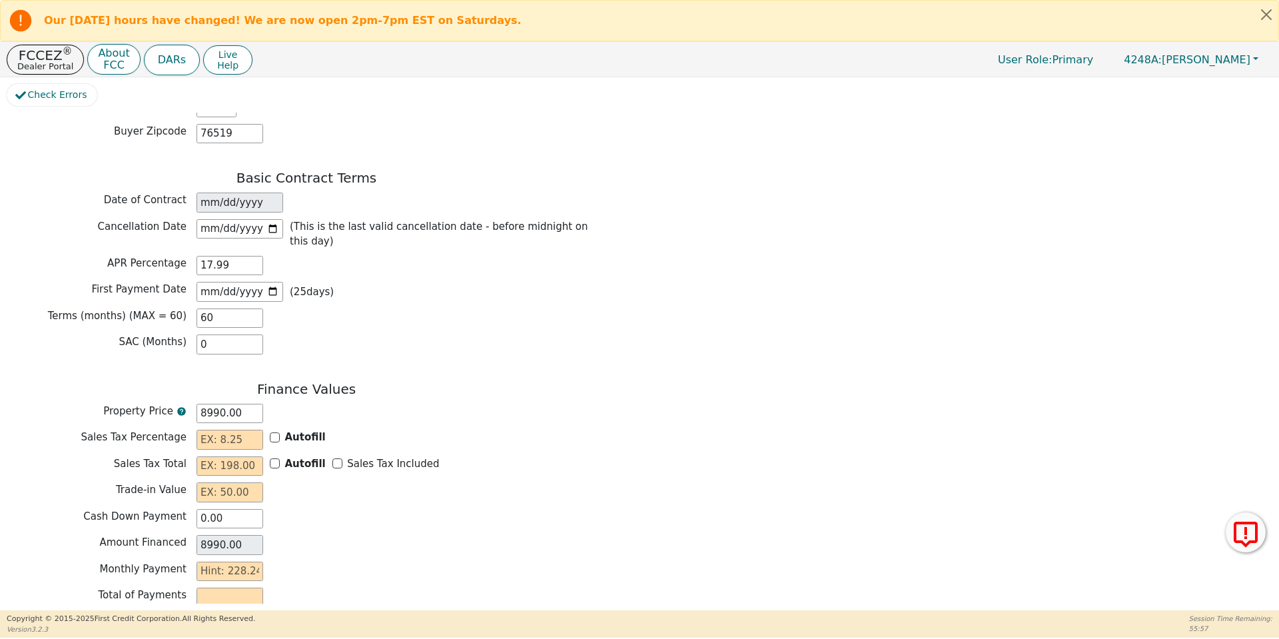
click at [275, 430] on div "Autofill" at bounding box center [298, 437] width 56 height 15
click at [271, 432] on input "Autofill" at bounding box center [275, 437] width 10 height 10
checkbox input "true"
type input "0.00"
click at [332, 458] on input "Sales Tax Included" at bounding box center [337, 463] width 10 height 10
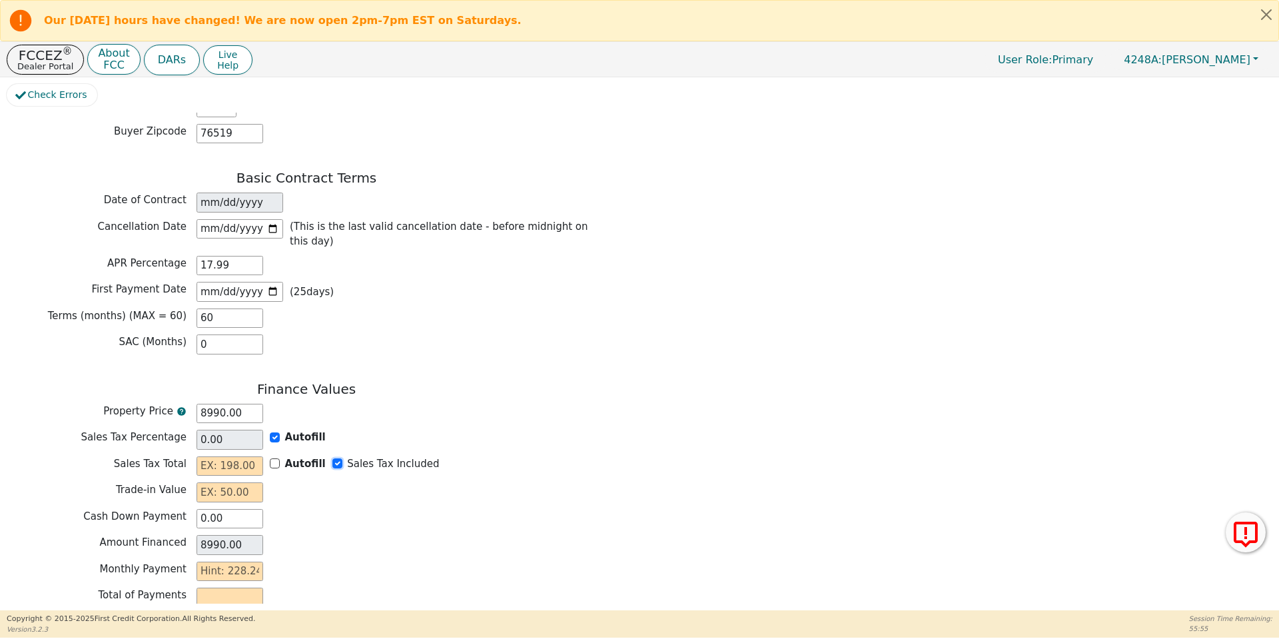
checkbox input "true"
type input "0.00"
click at [243, 482] on input "text" at bounding box center [229, 492] width 67 height 20
type input "0.00"
click at [250, 562] on input "text" at bounding box center [229, 572] width 67 height 20
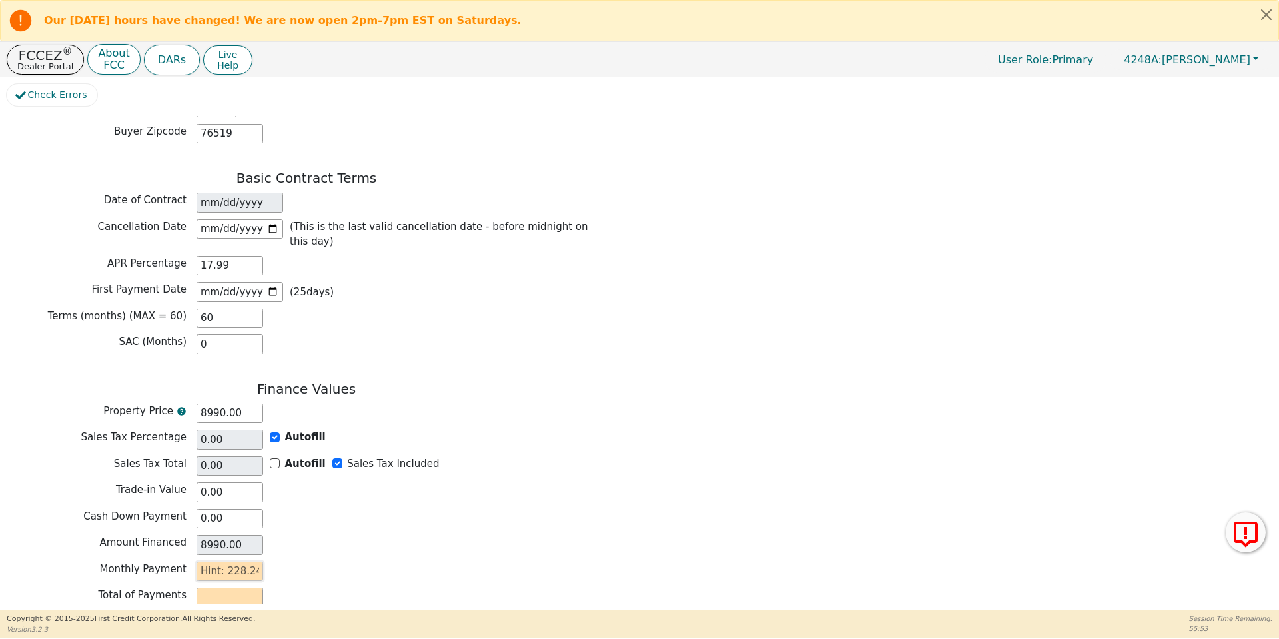
type input "2"
type input "120.00"
type input "228"
type input "13680.00"
type input "228.2"
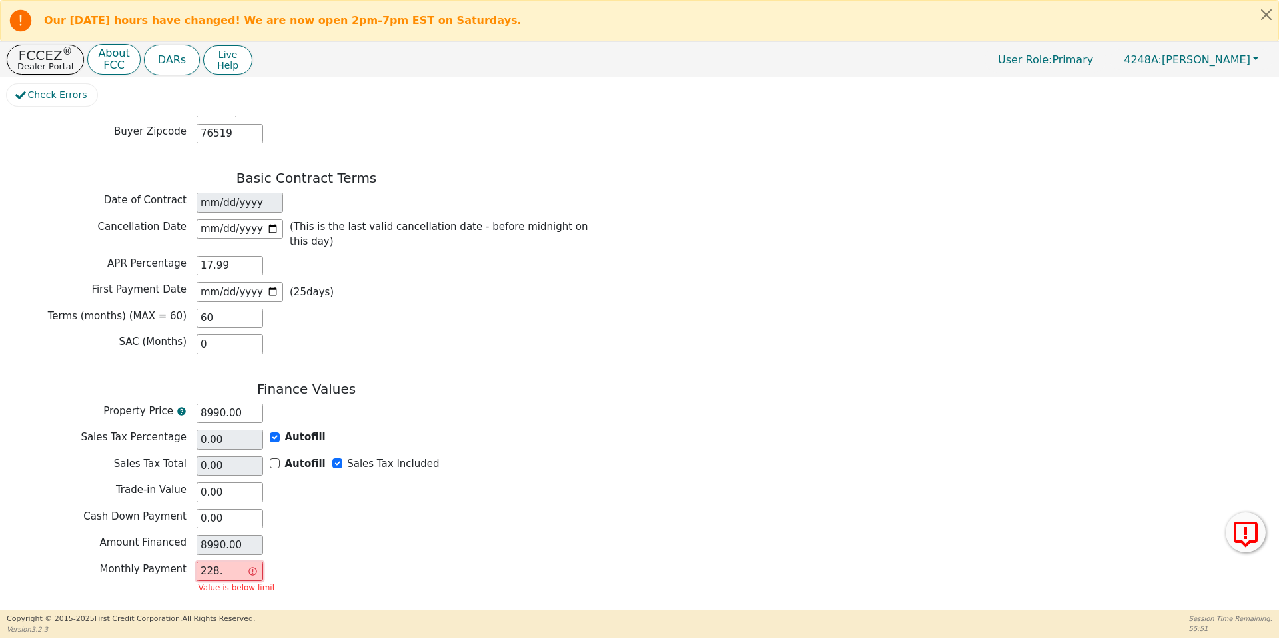
type input "13692.00"
type input "228.24"
type input "13694.40"
type input "228.24"
click at [323, 562] on div "Monthly Payment 228.24" at bounding box center [306, 572] width 599 height 20
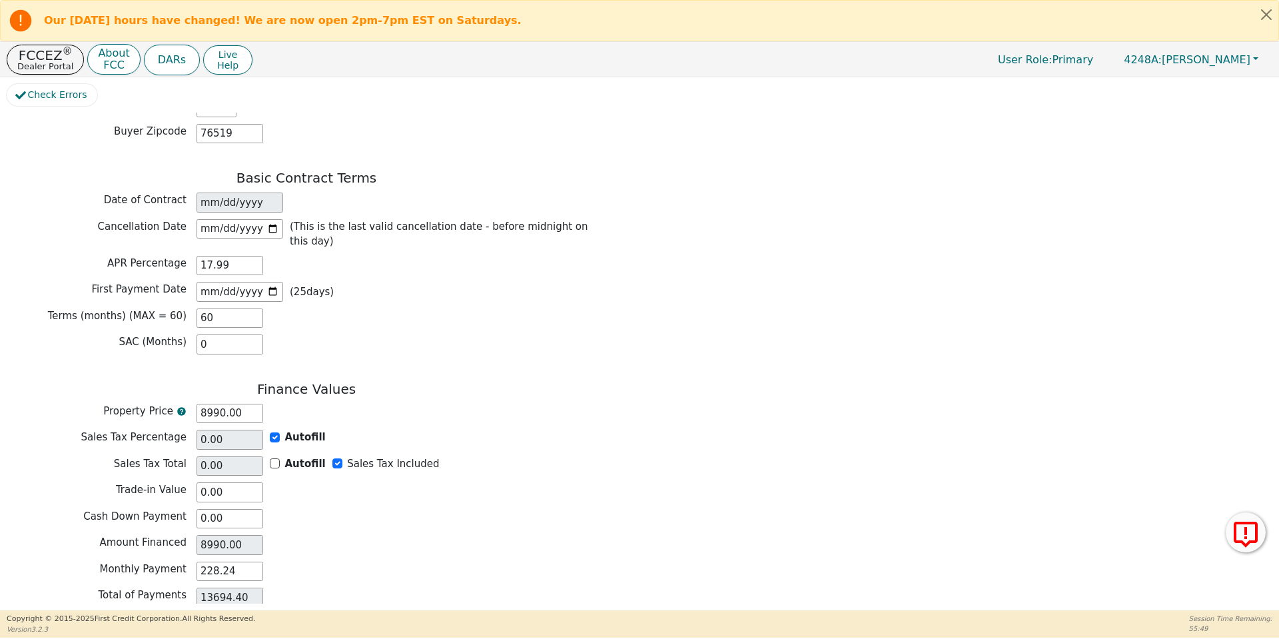
click at [65, 634] on button "Review & Begin Contract" at bounding box center [84, 649] width 154 height 31
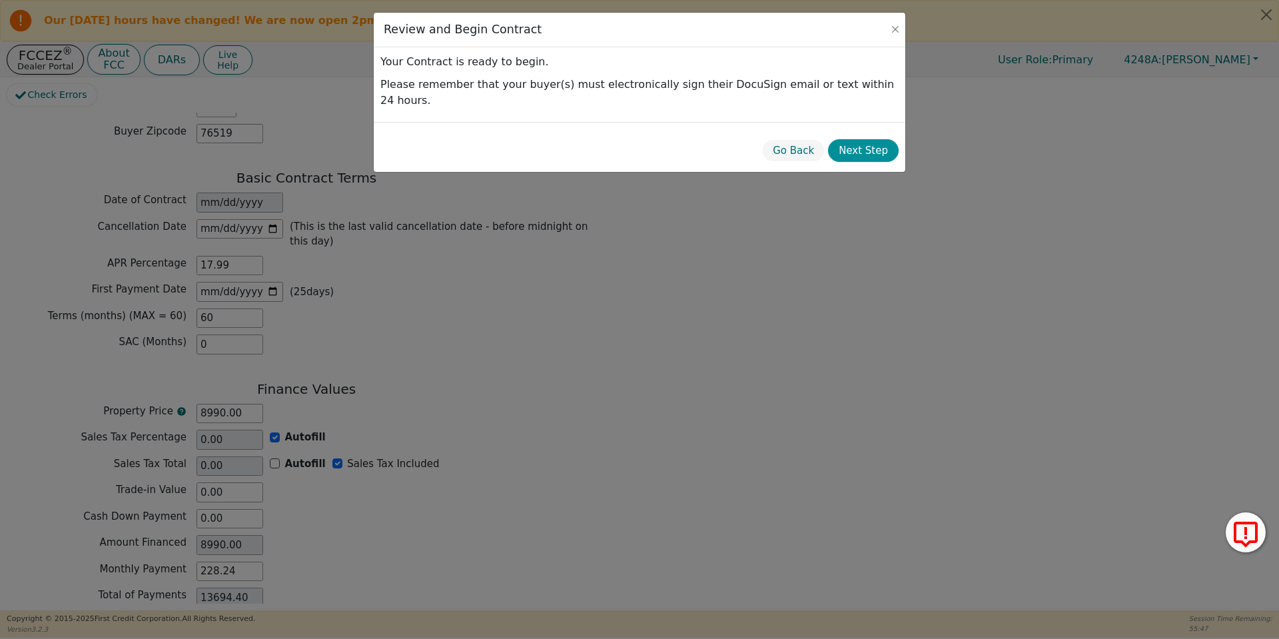
click at [863, 139] on button "Next Step" at bounding box center [863, 150] width 71 height 23
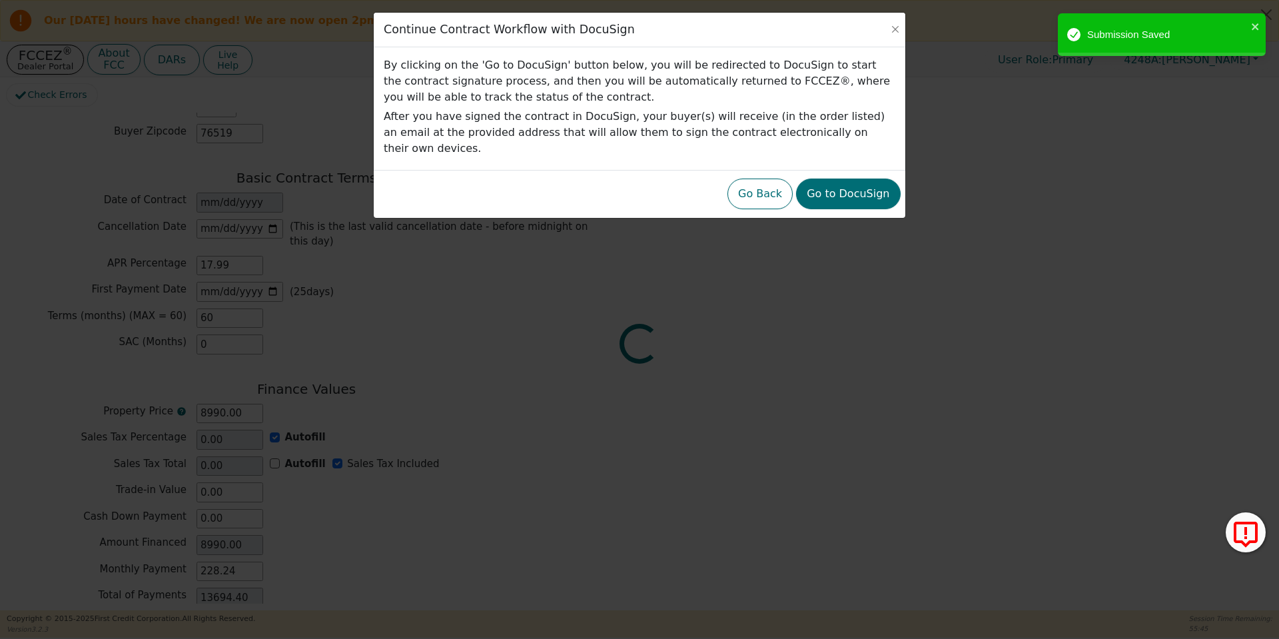
scroll to position [1012, 0]
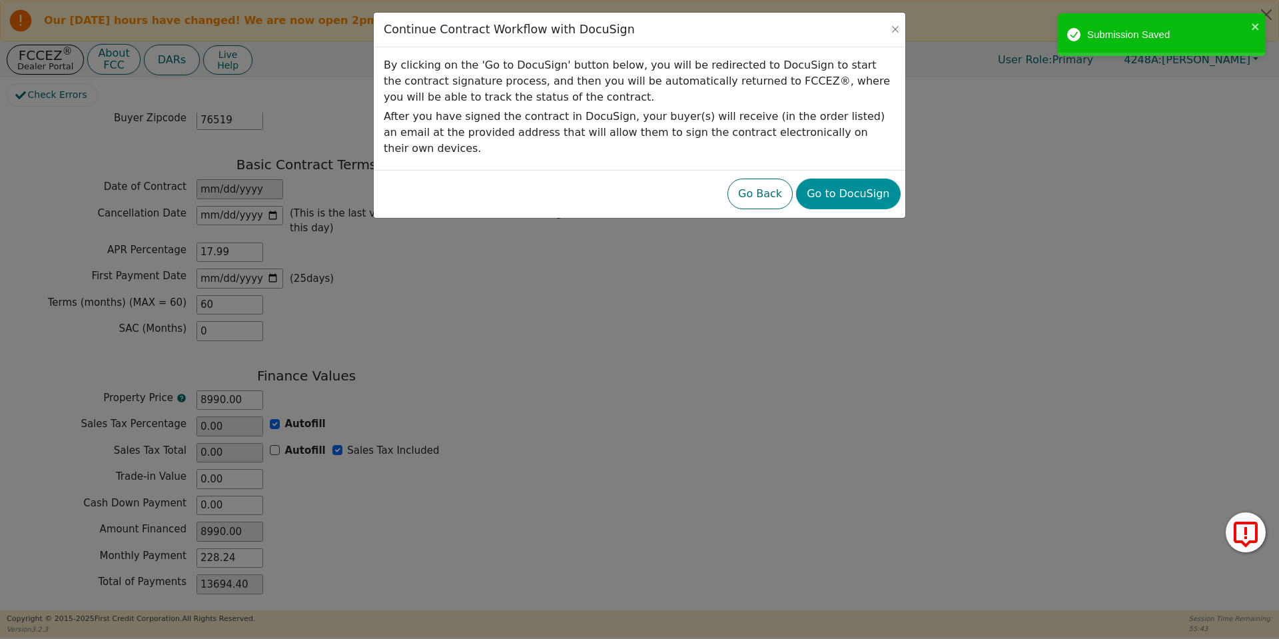
click at [869, 179] on button "Go to DocuSign" at bounding box center [848, 194] width 104 height 31
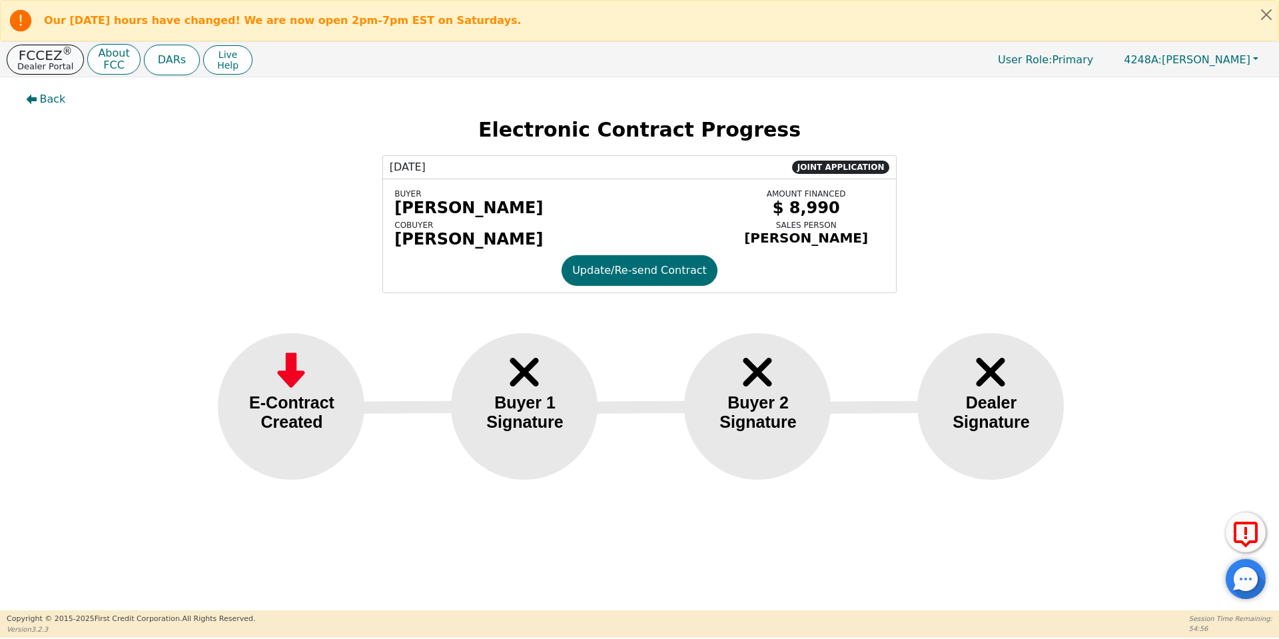
click at [38, 69] on p "Dealer Portal" at bounding box center [45, 66] width 56 height 9
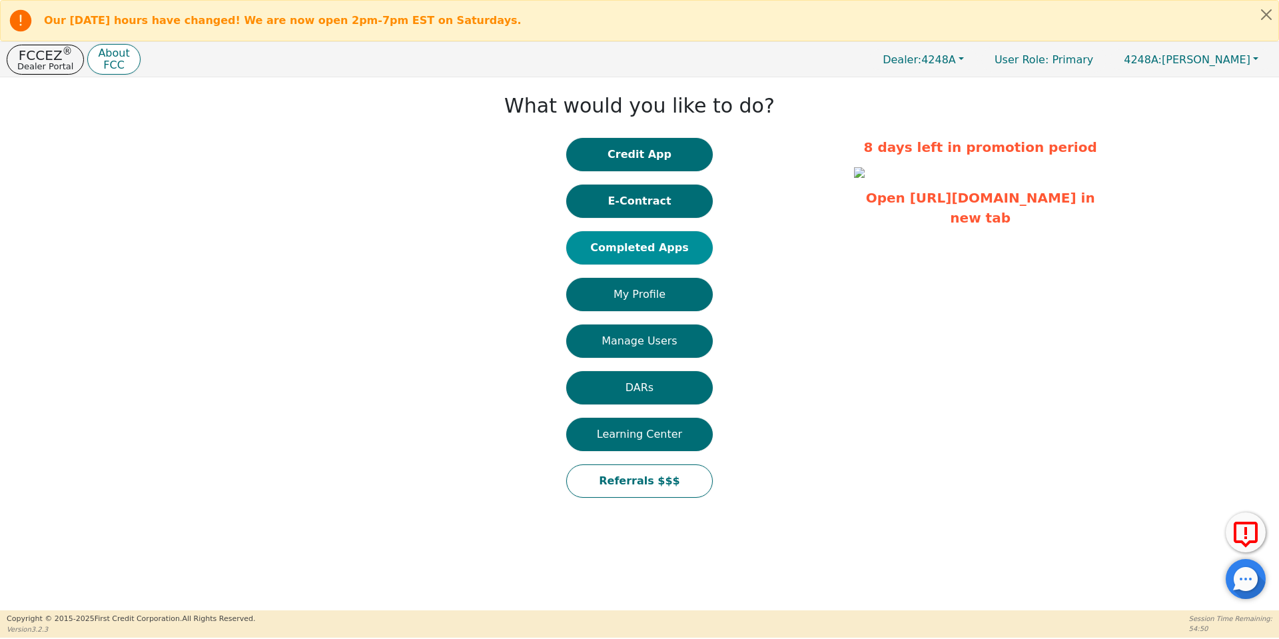
click at [677, 242] on button "Completed Apps" at bounding box center [639, 247] width 147 height 33
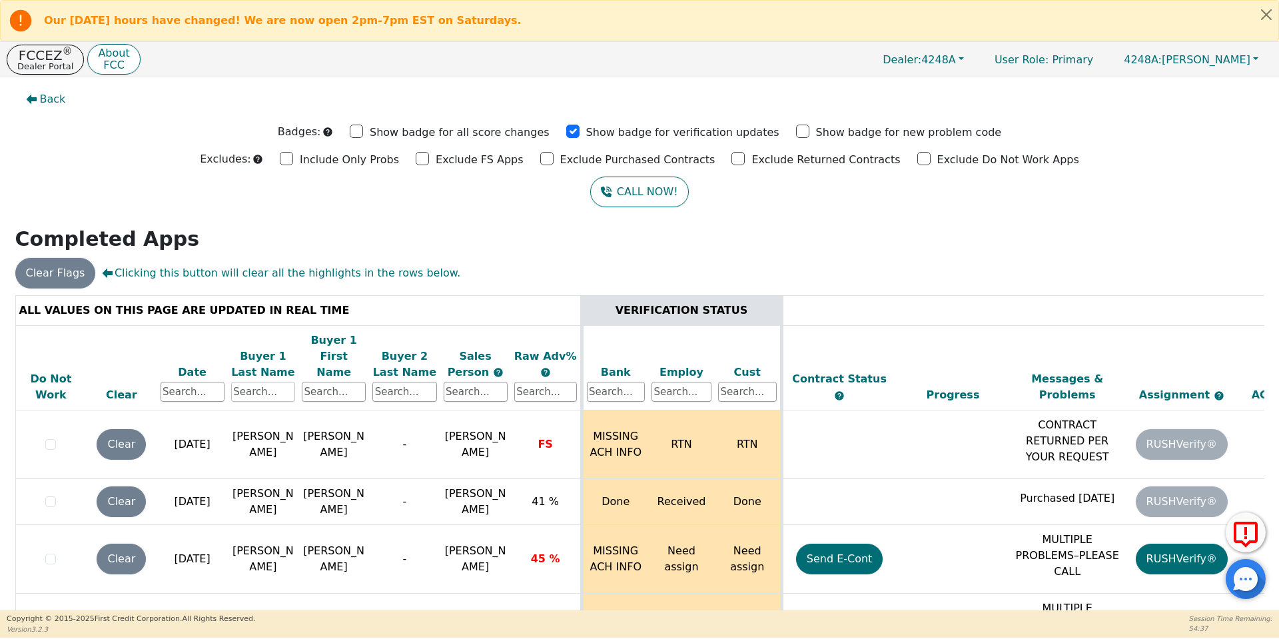
click at [268, 382] on input "text" at bounding box center [263, 392] width 64 height 20
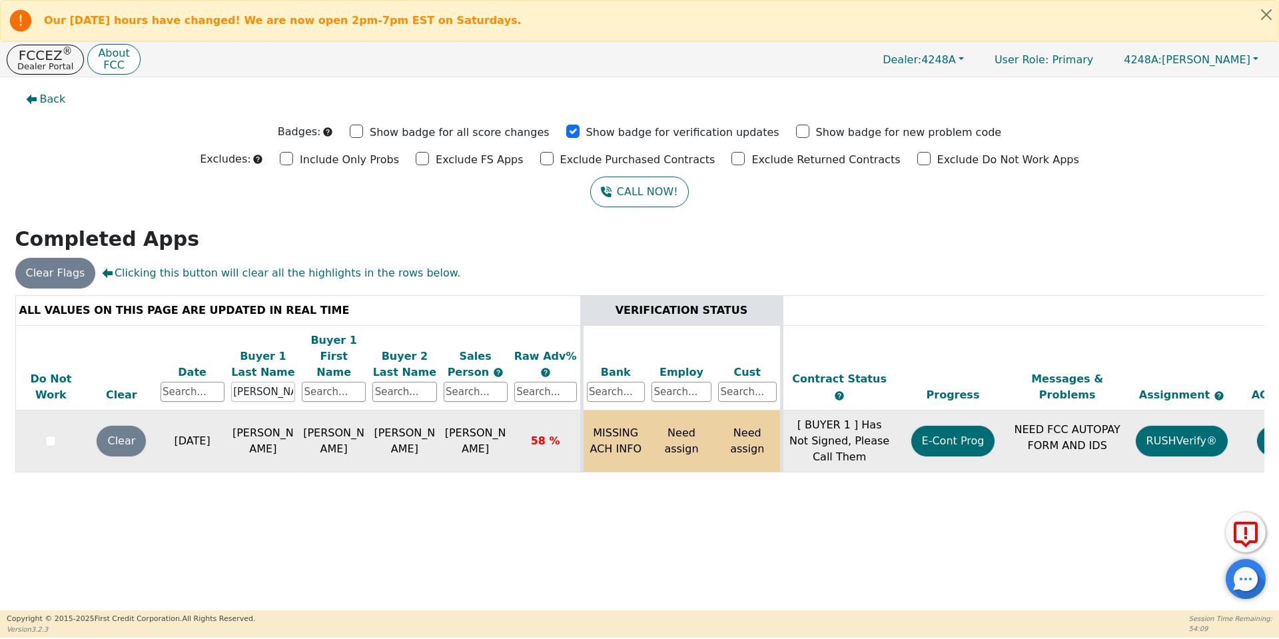
scroll to position [0, 204]
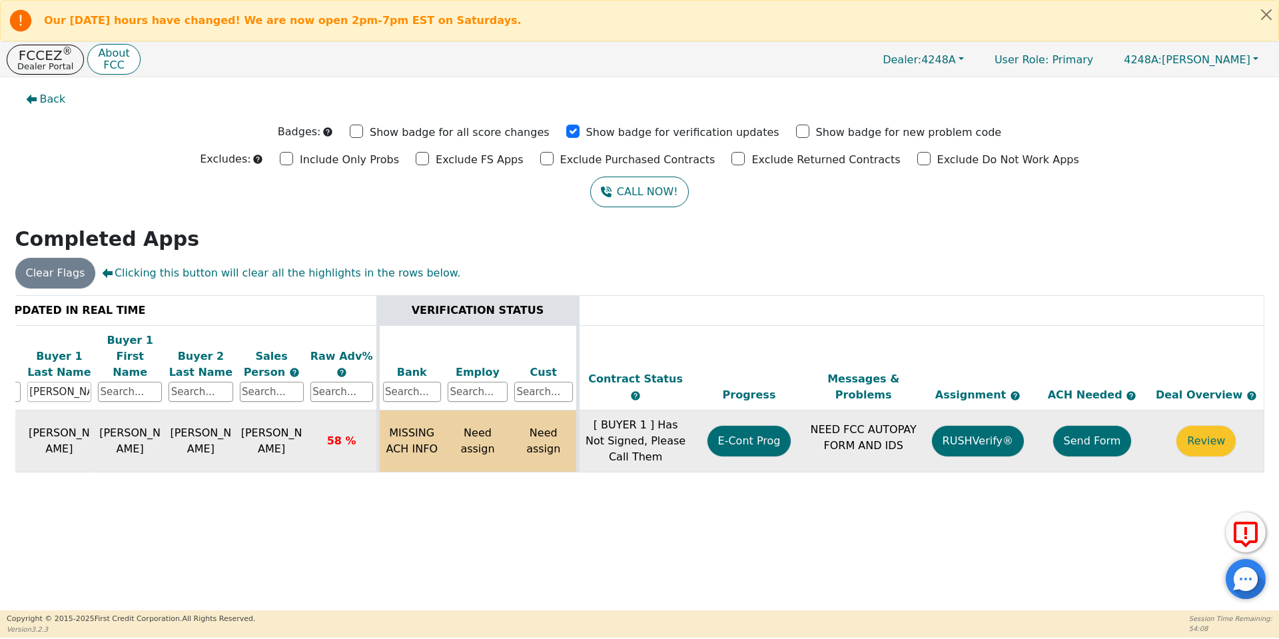
type input "evans"
click at [1110, 426] on button "Send Form" at bounding box center [1092, 441] width 79 height 31
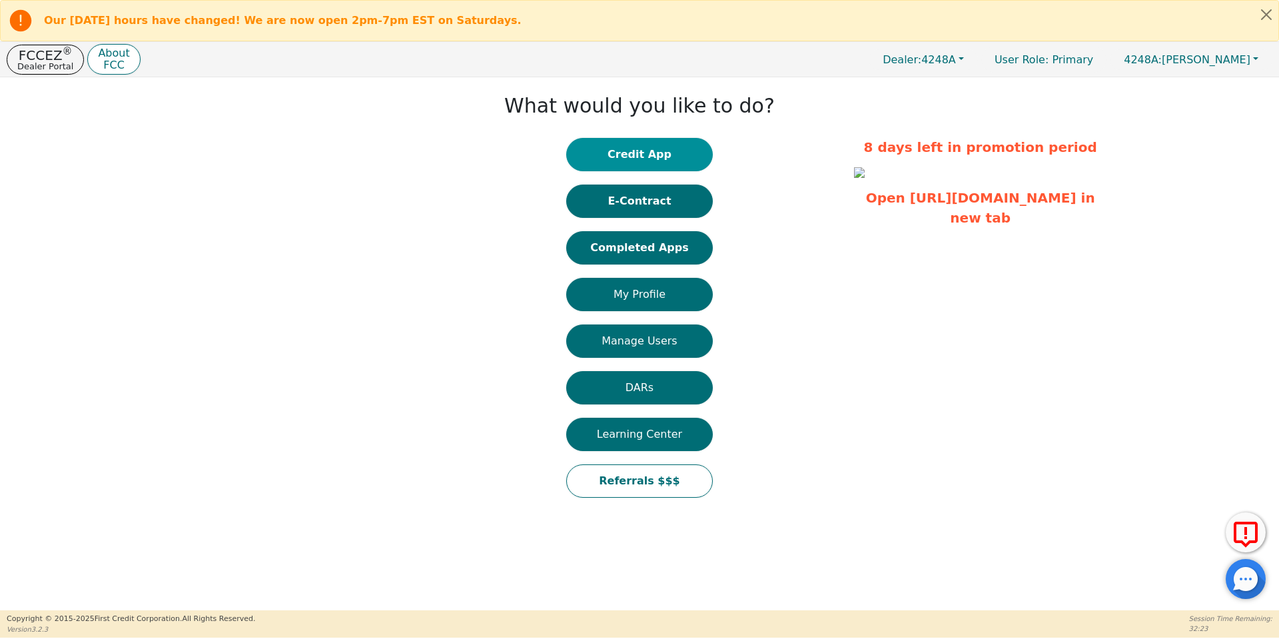
click at [670, 145] on button "Credit App" at bounding box center [639, 154] width 147 height 33
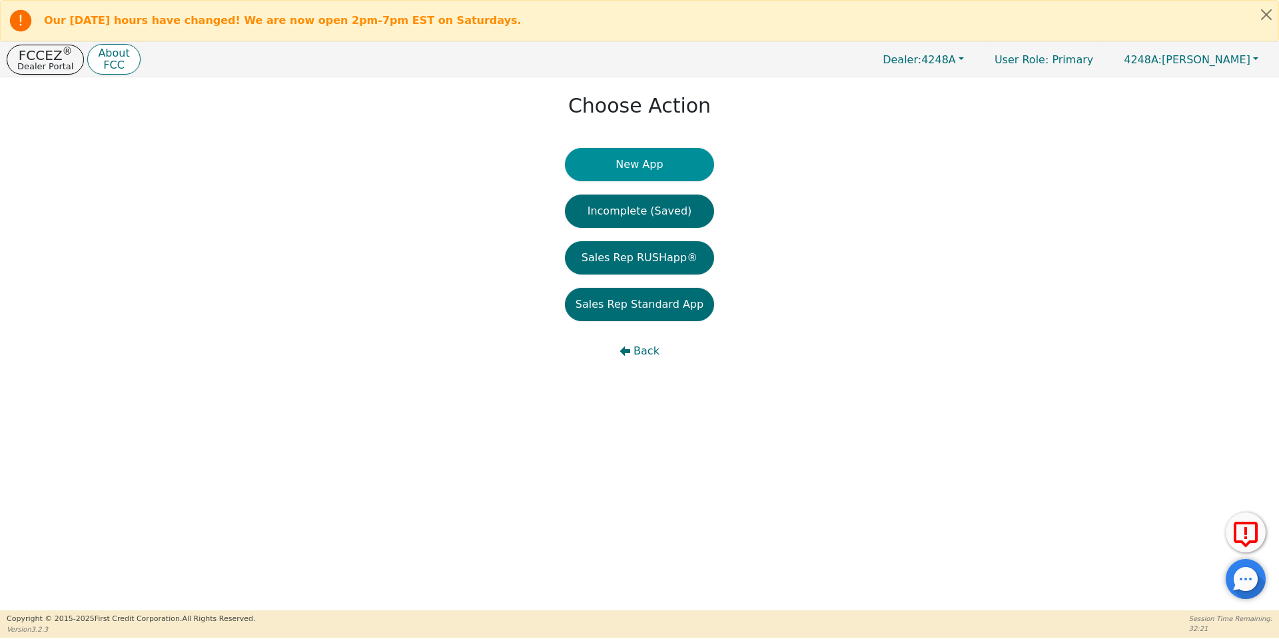
click at [661, 163] on button "New App" at bounding box center [639, 164] width 149 height 33
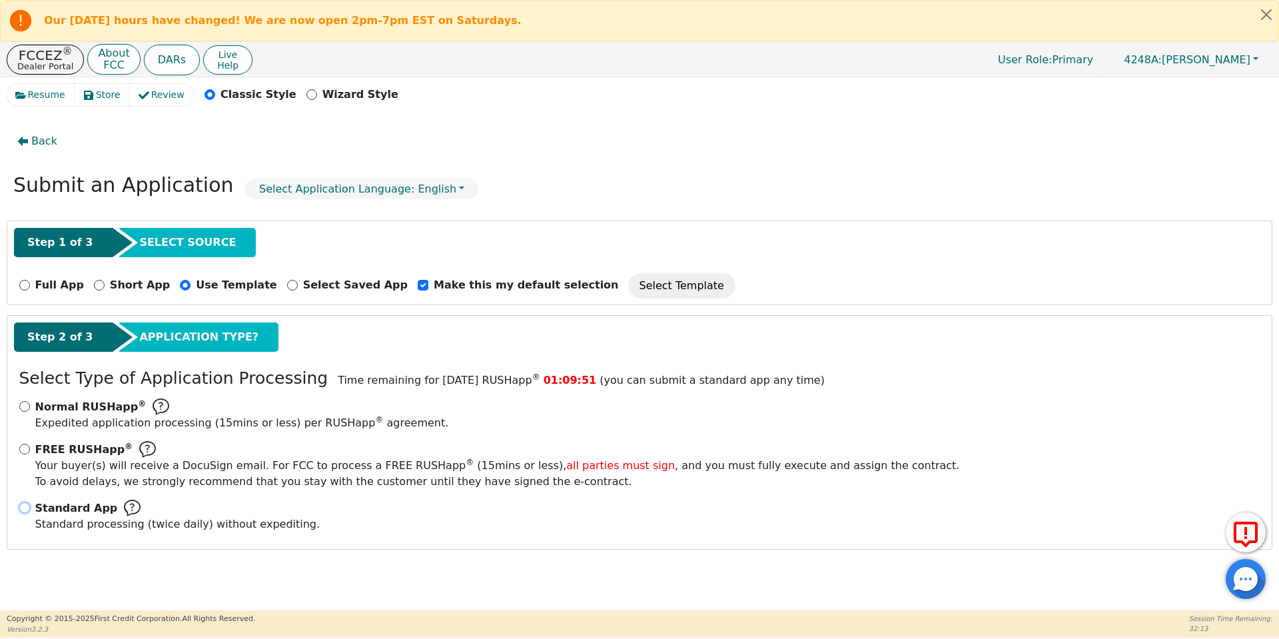
click at [25, 508] on input "Standard App Standard processing (twice daily) without expediting." at bounding box center [24, 507] width 11 height 11
radio input "true"
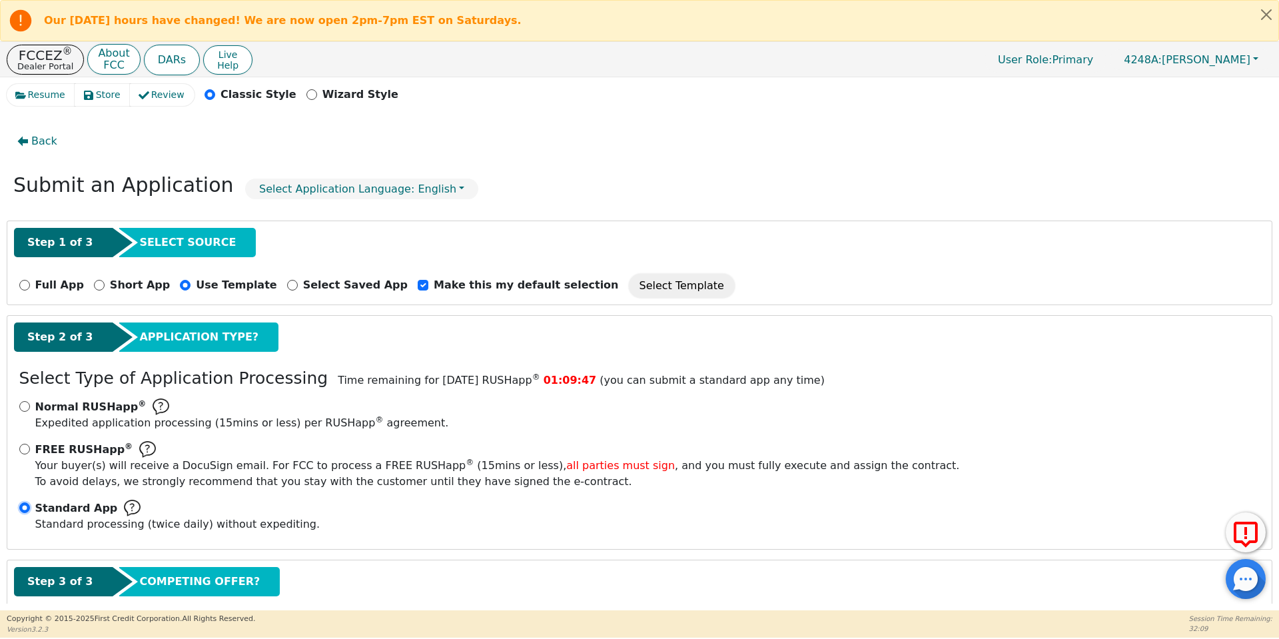
scroll to position [76, 0]
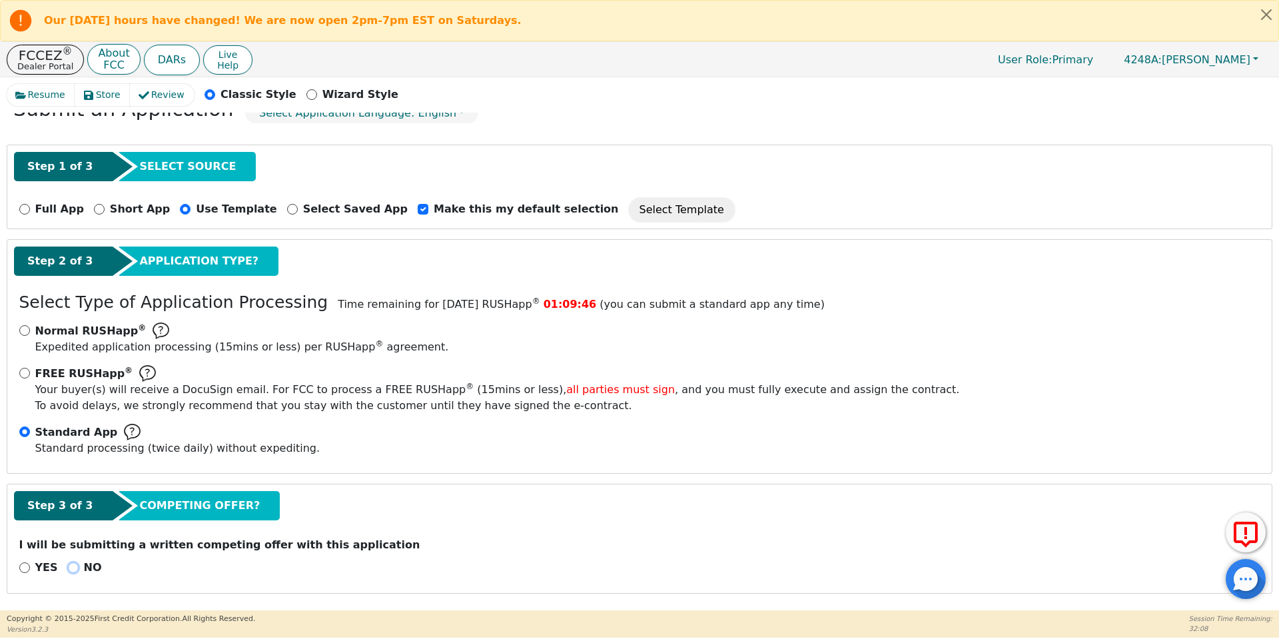
click at [70, 568] on input "NO" at bounding box center [73, 567] width 11 height 11
radio input "true"
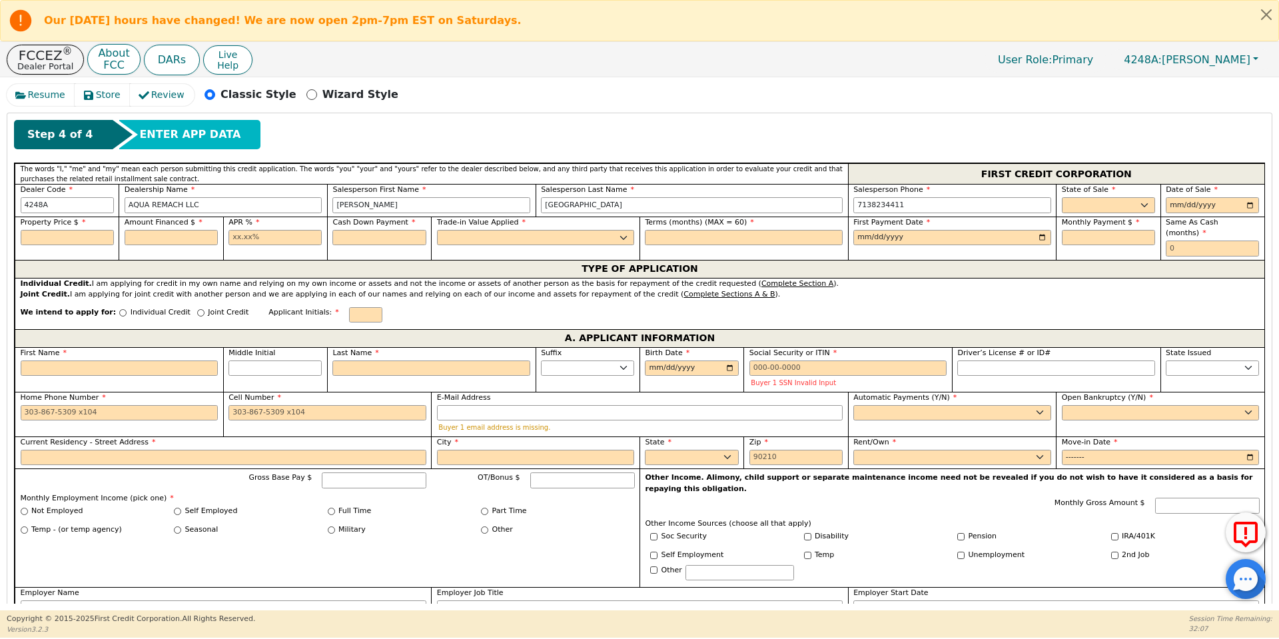
scroll to position [593, 0]
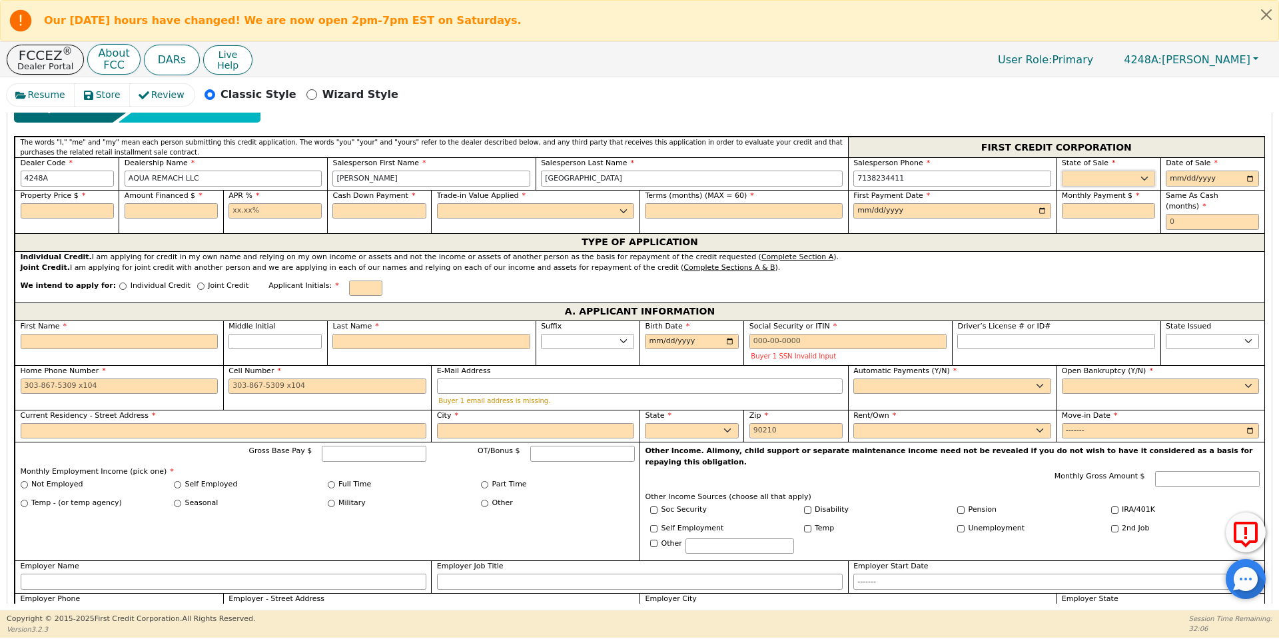
click at [1114, 177] on select "AK AL AR AZ CA CO CT DC DE FL GA HI IA ID IL IN KS KY LA MA MD ME MI MN MO MS M…" at bounding box center [1108, 179] width 93 height 16
select select "TX"
click at [1062, 171] on select "AK AL AR AZ CA CO CT DC DE FL GA HI IA ID IL IN KS KY LA MA MD ME MI MN MO MS M…" at bounding box center [1108, 179] width 93 height 16
type input "2025-09-23"
click at [89, 219] on div "Property Price $" at bounding box center [67, 211] width 104 height 43
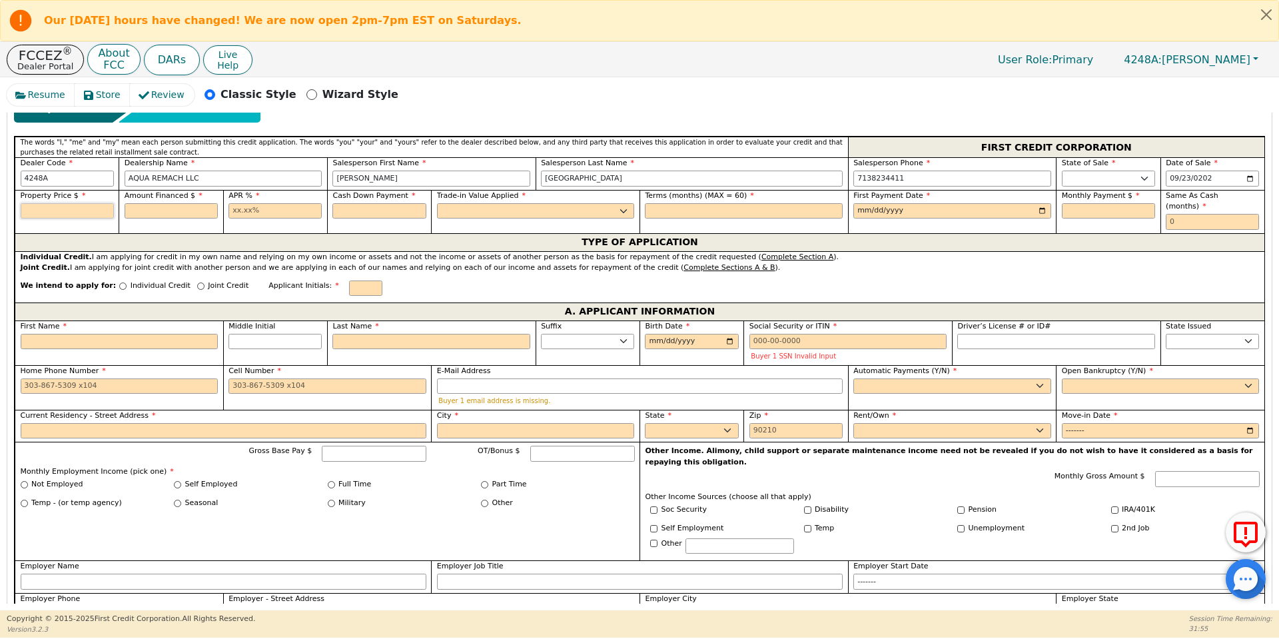
click at [79, 209] on input "text" at bounding box center [67, 211] width 93 height 16
type input "8990.00"
type input "17.99"
type input "0.00"
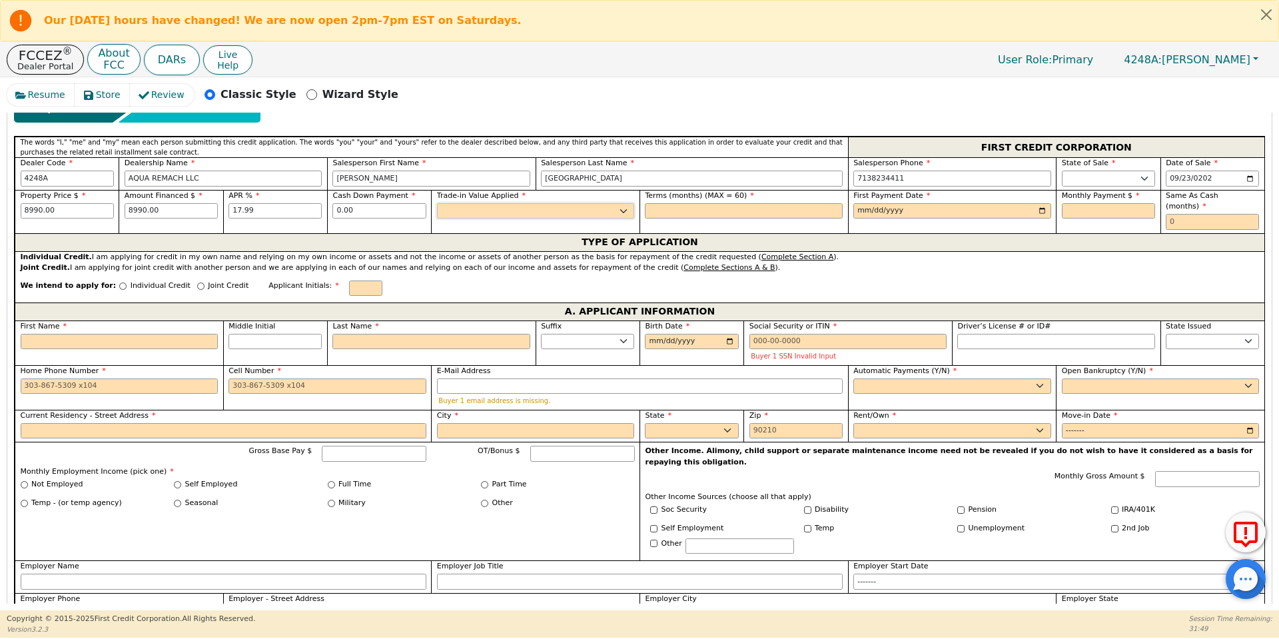
select select "n"
type input "60"
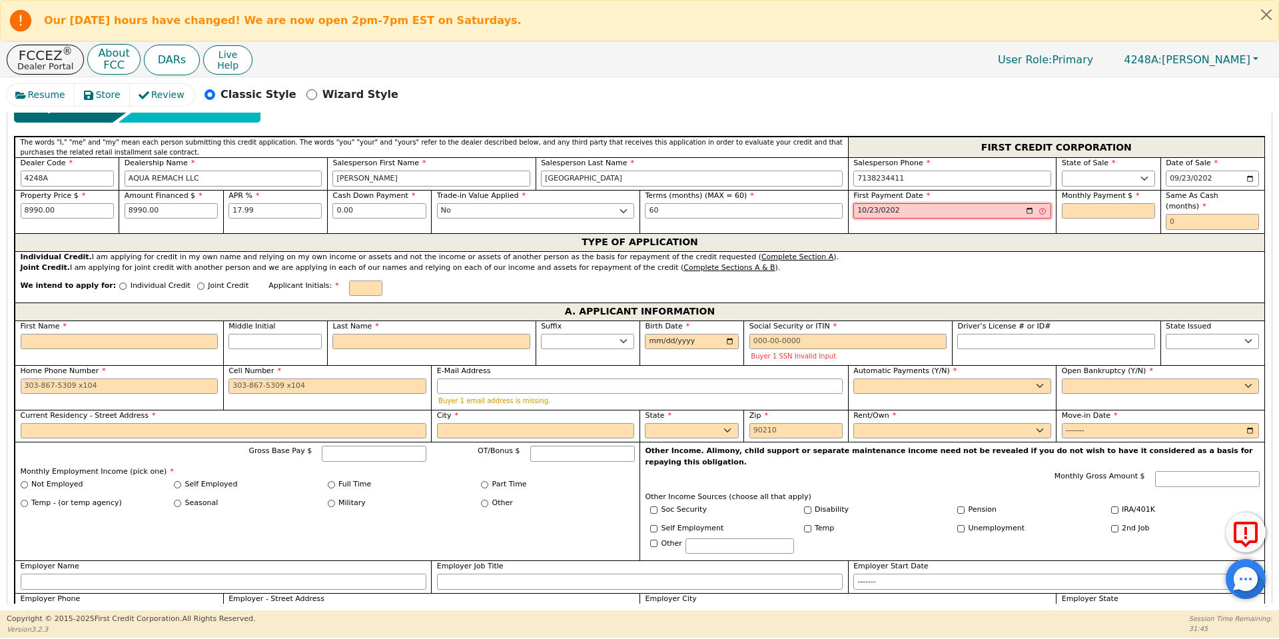
type input "2025-10-23"
type input "228.24"
type input "0"
click at [119, 282] on input "Individual Credit" at bounding box center [122, 285] width 7 height 7
radio input "true"
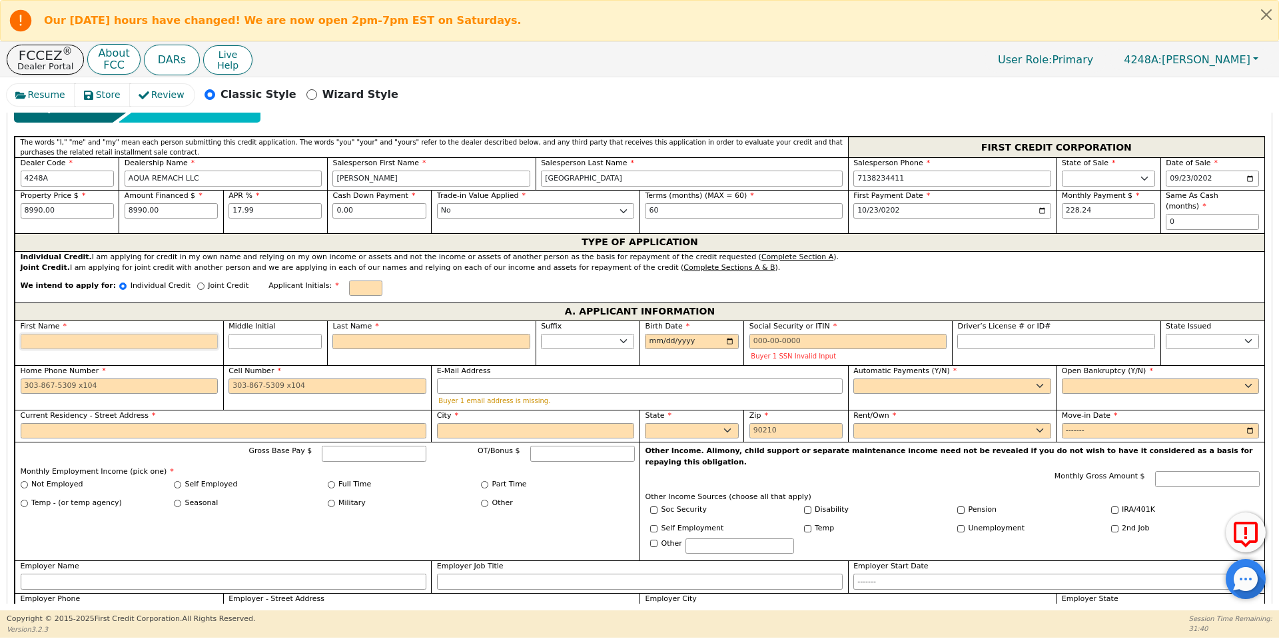
click at [133, 336] on input "First Name" at bounding box center [120, 342] width 198 height 16
type input "n"
type input "N"
type input "n"
type input "A"
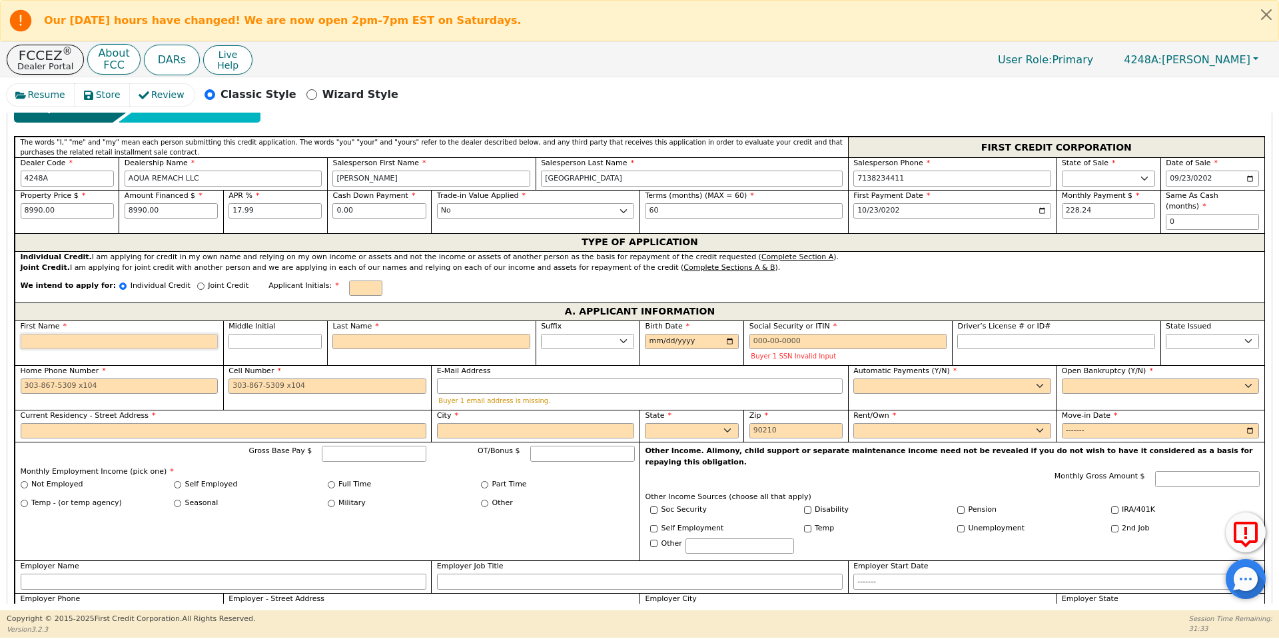
type input "A"
type input "An"
type input "And"
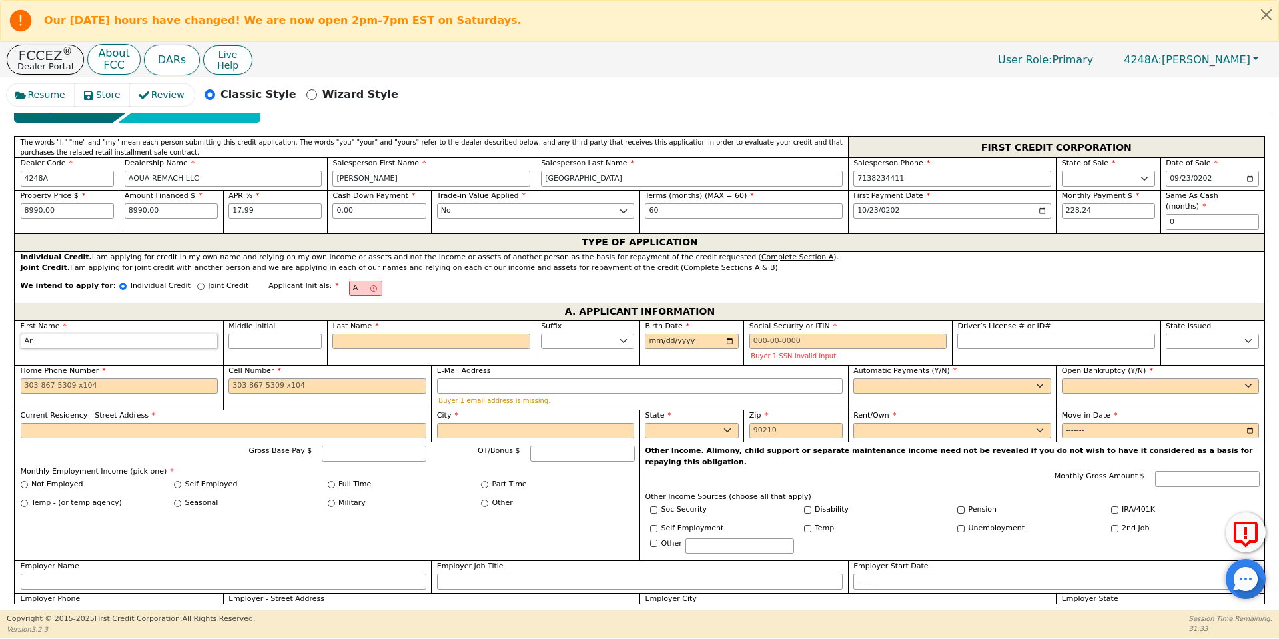
type input "And"
type input "Andr"
type input "Andri"
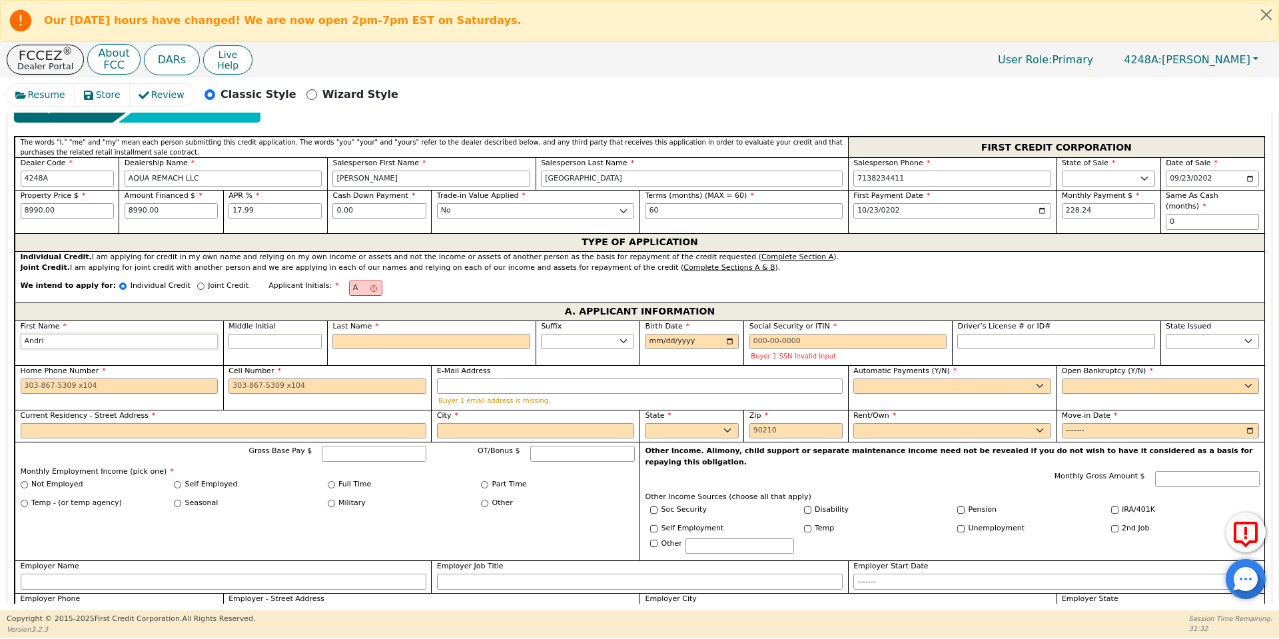
type input "Andria"
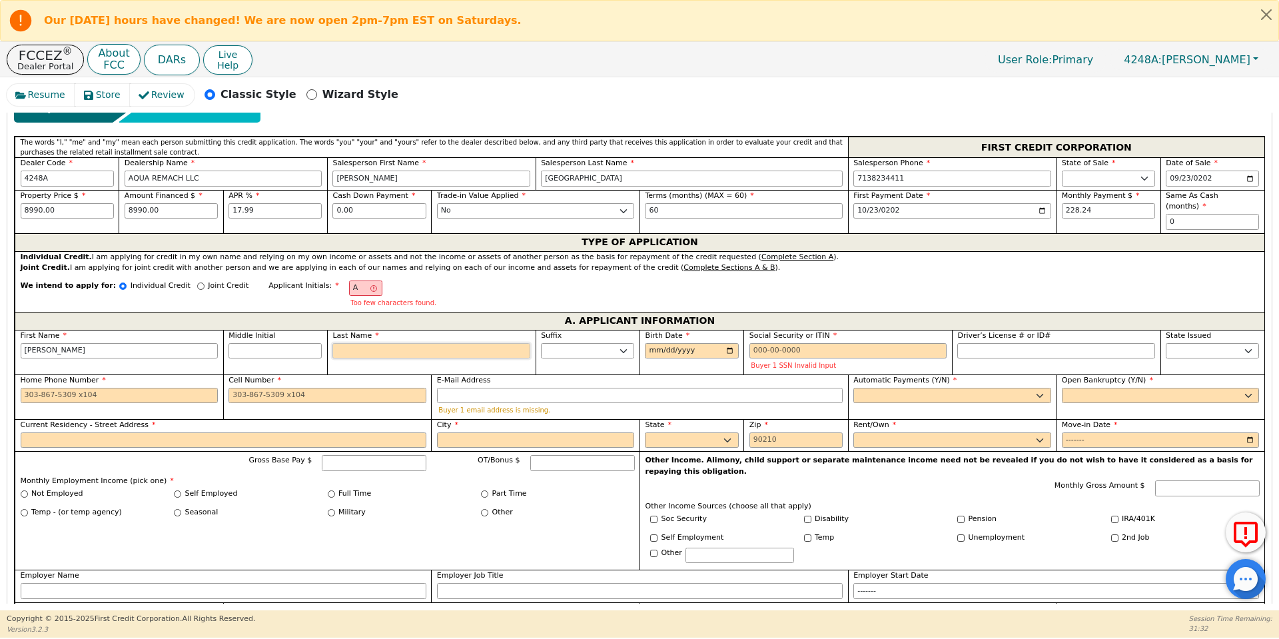
type input "AM"
type input "M"
type input "Andria M"
type input "Mo"
type input "Andria Mo"
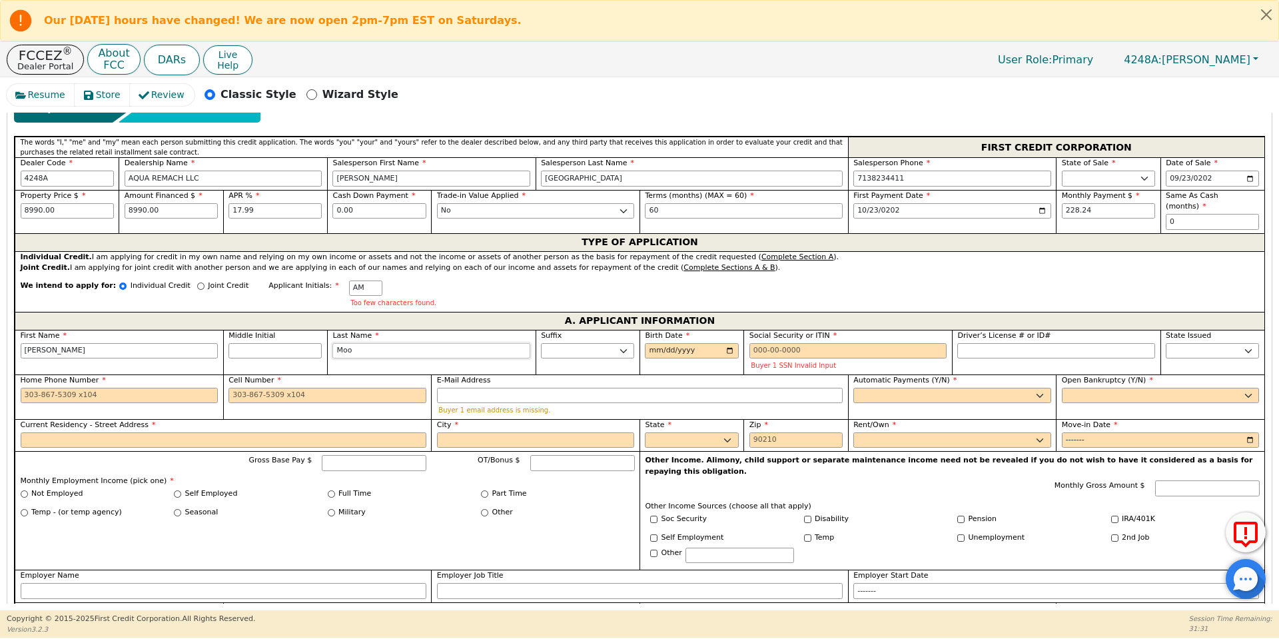
type input "Moor"
type input "Andria Moor"
type input "Moore"
type input "Andria Moore"
type input "Moore"
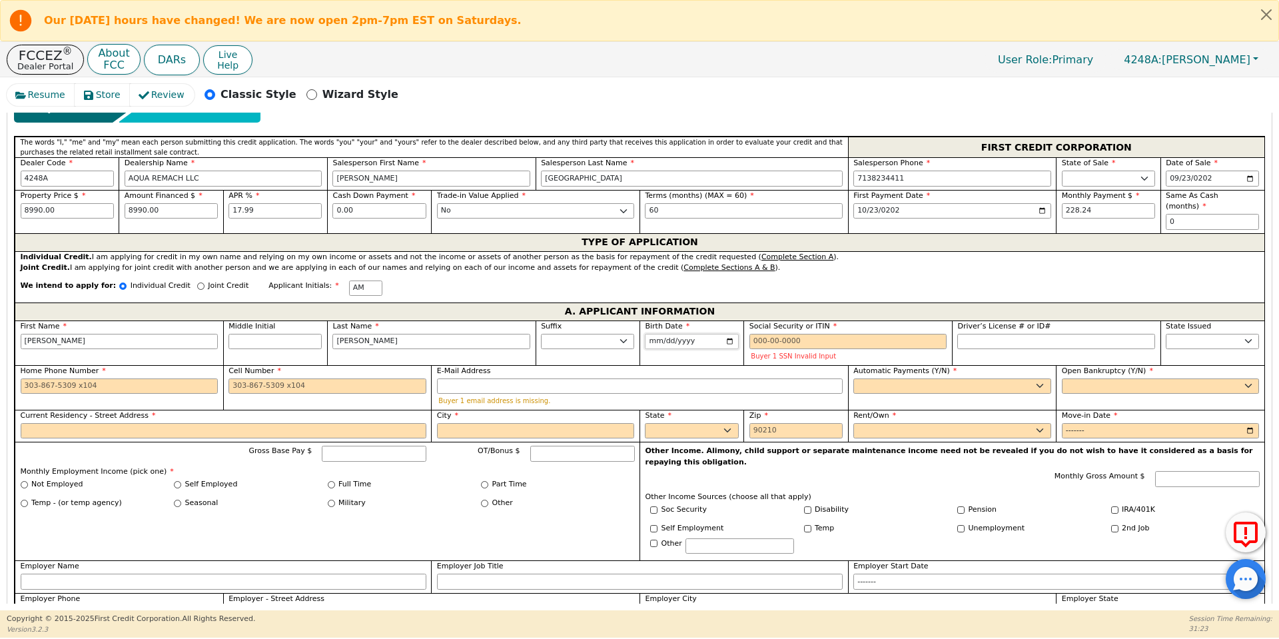
type input "1974-08-14"
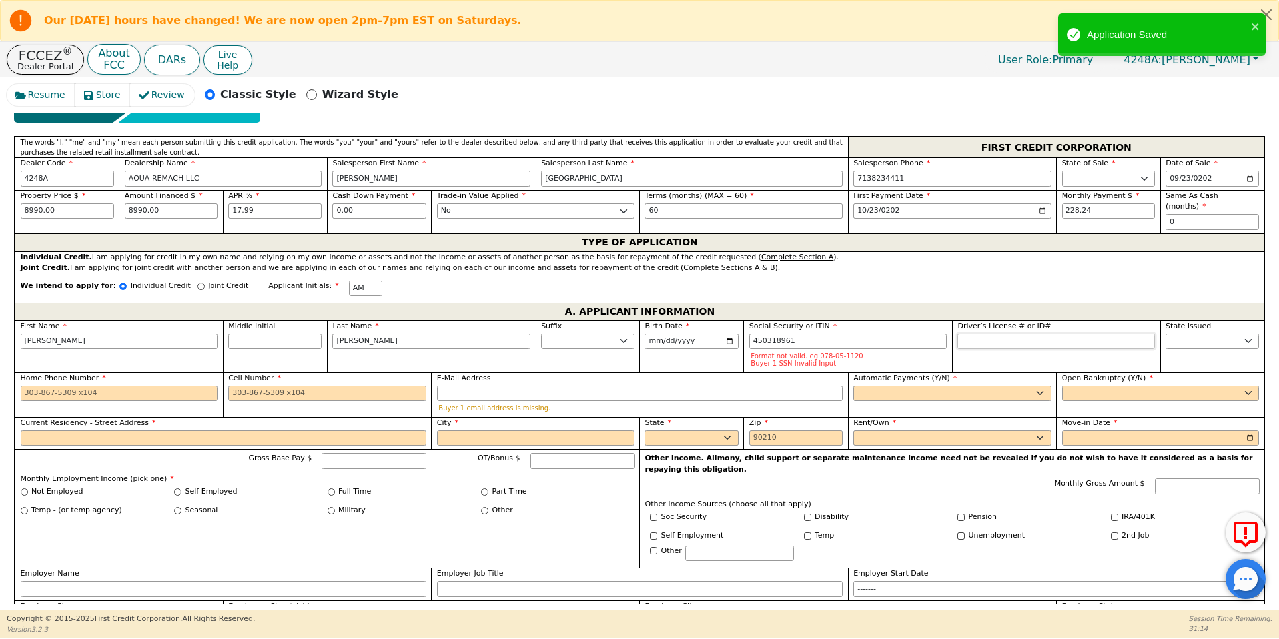
type input "***-**-8961"
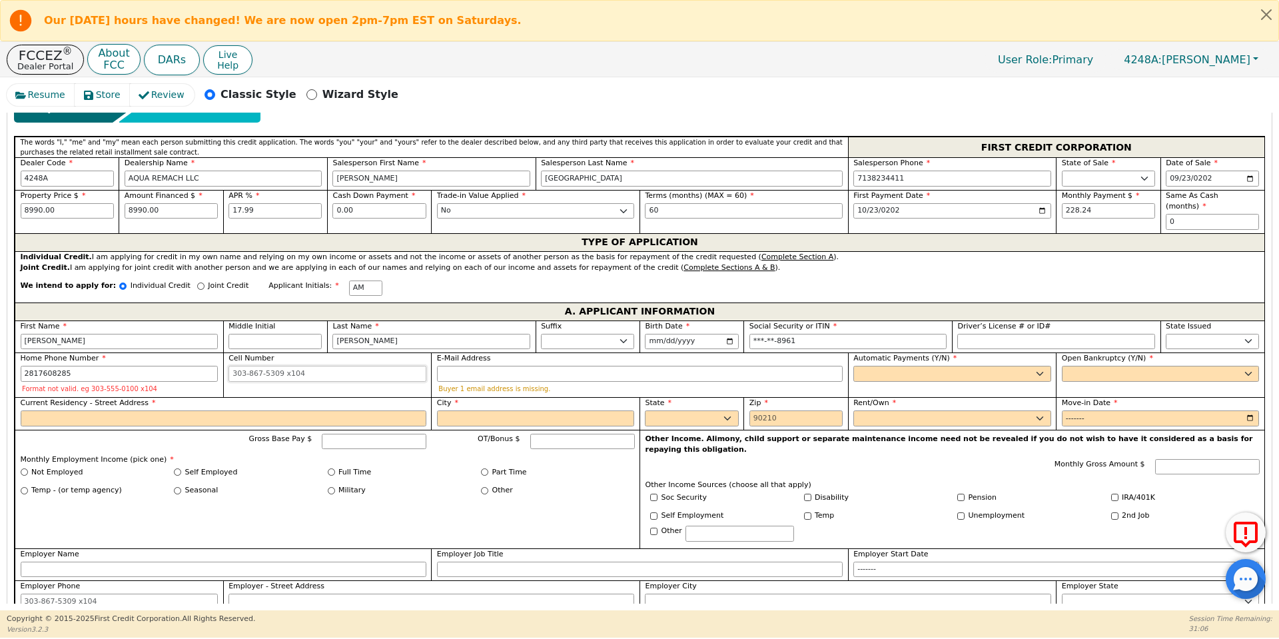
type input "281-760-8285"
type input "andriamoore10@gmail.com"
select select "y"
type input "Andria Moore"
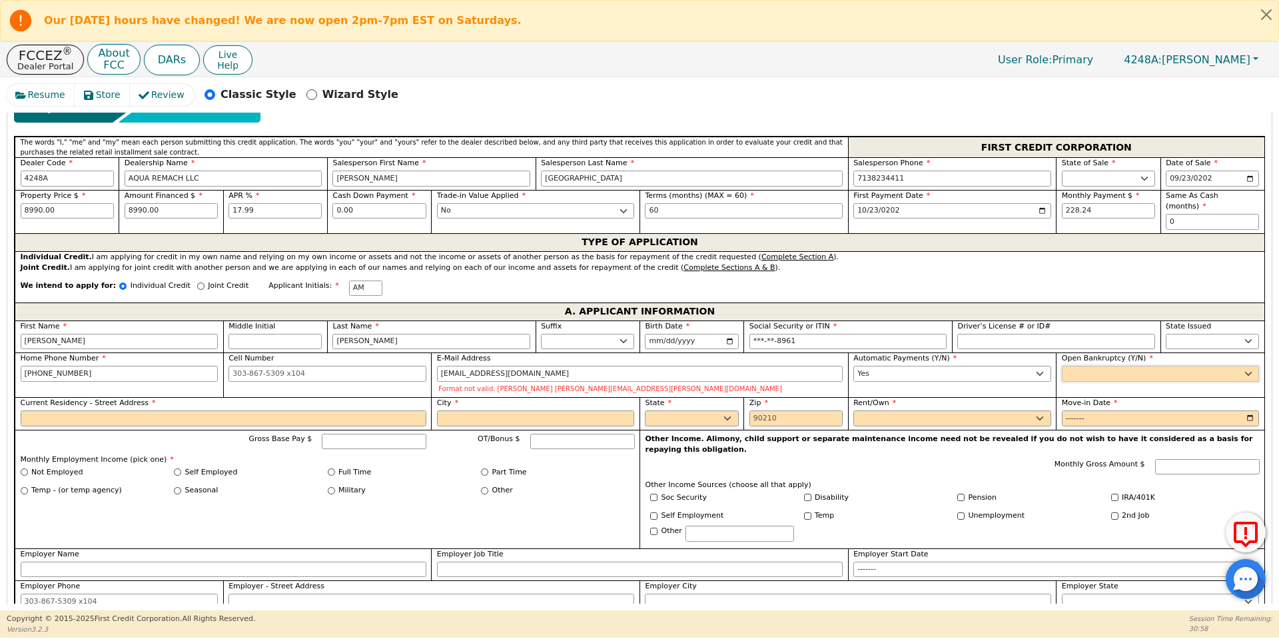
select select "n"
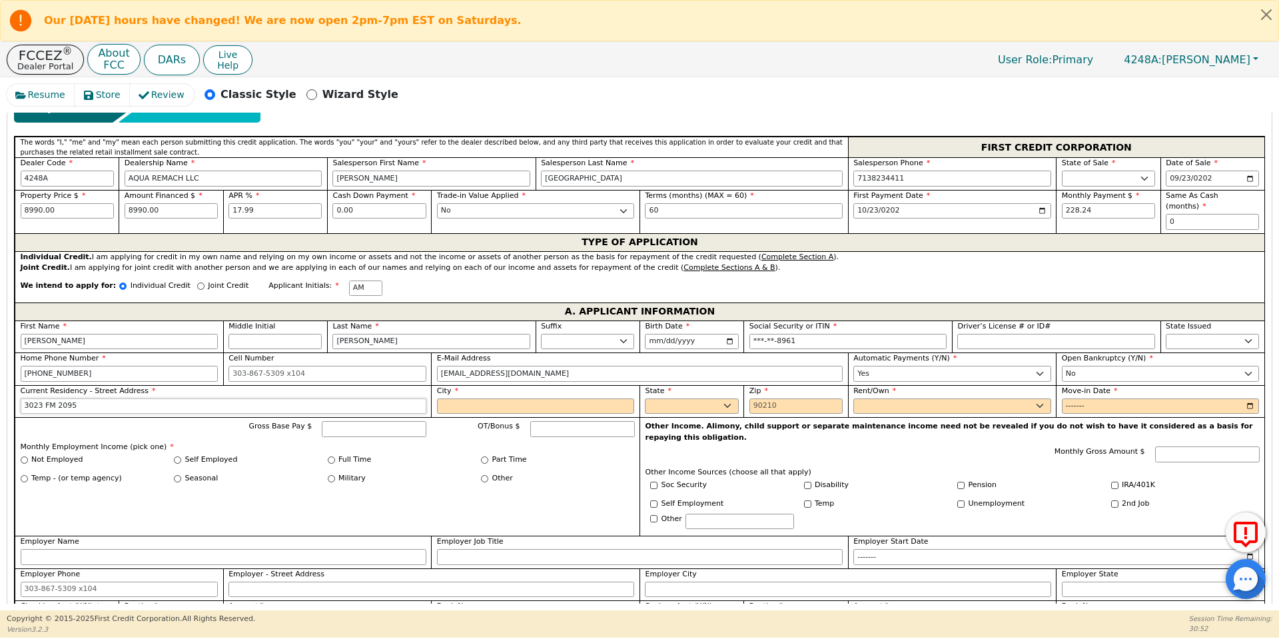
type input "3023 FM 2095"
type input "cameron"
select select "TX"
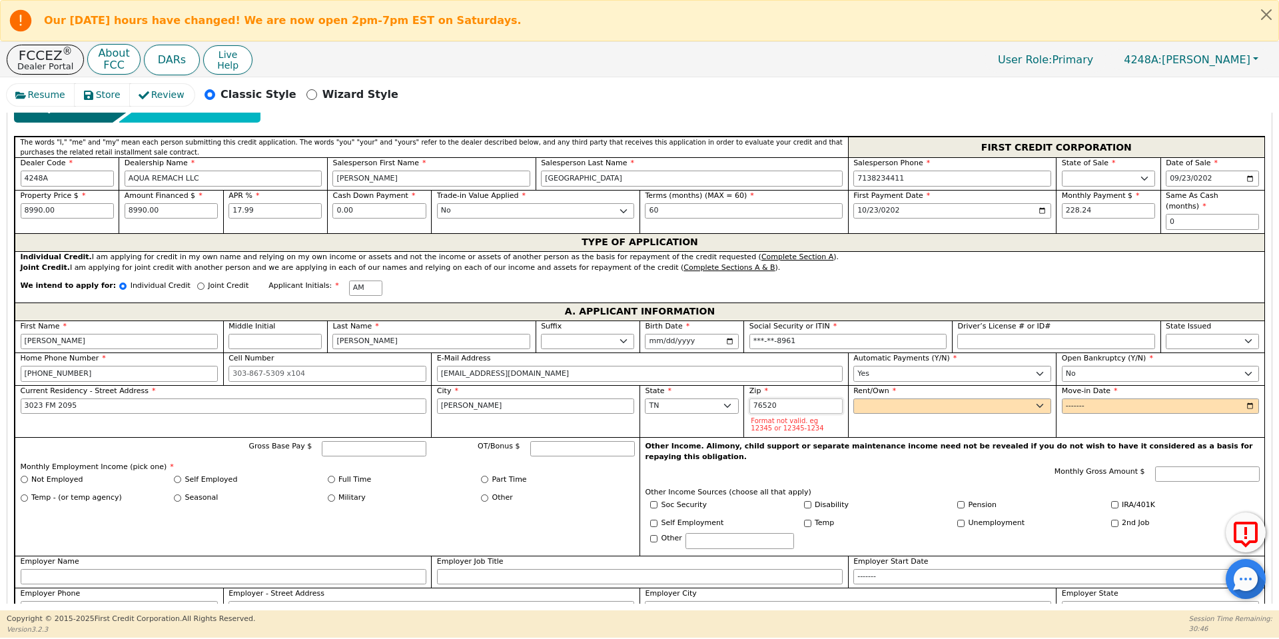
type input "76520"
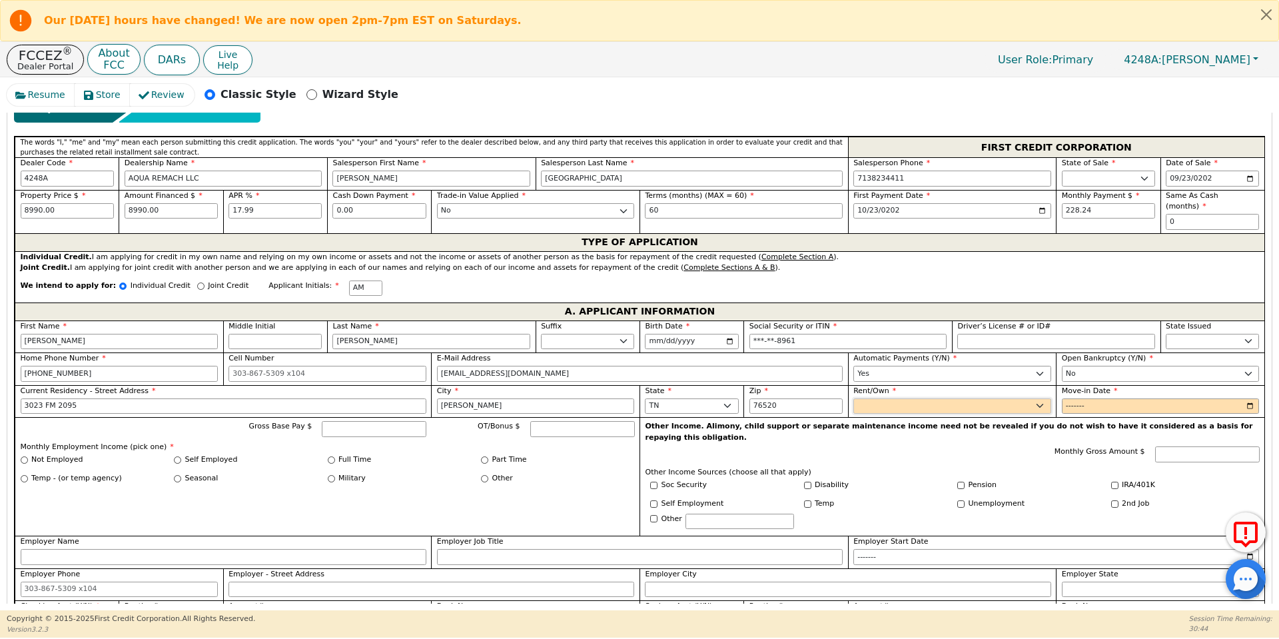
select select "Own"
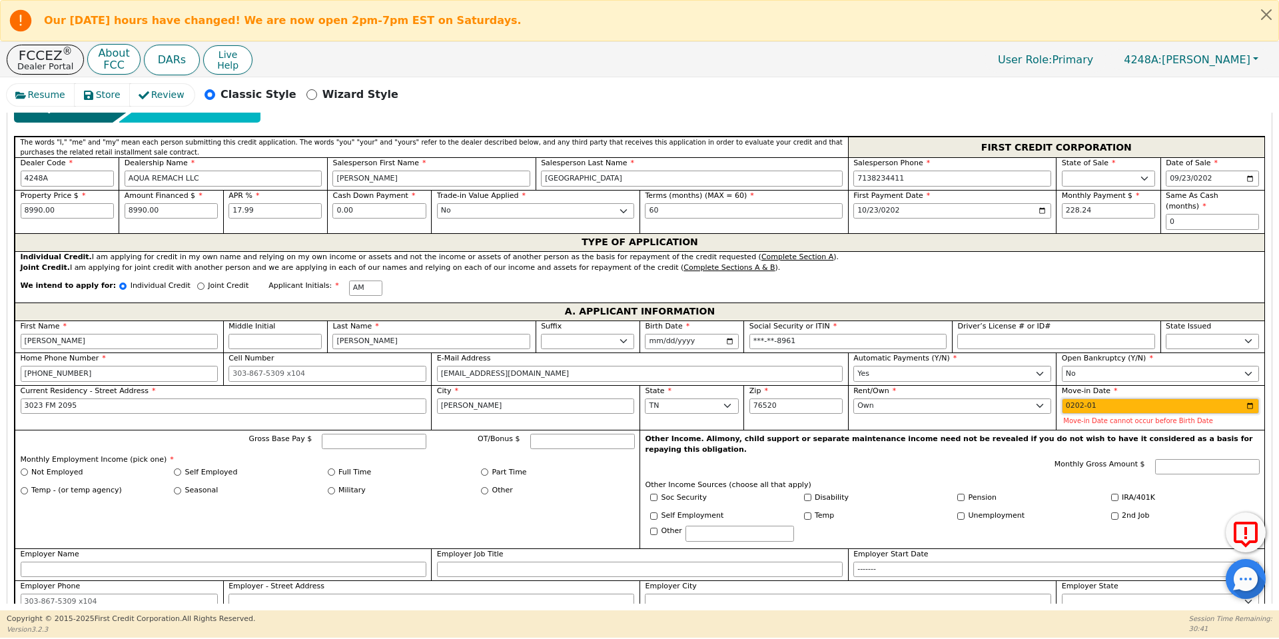
type input "2020-01"
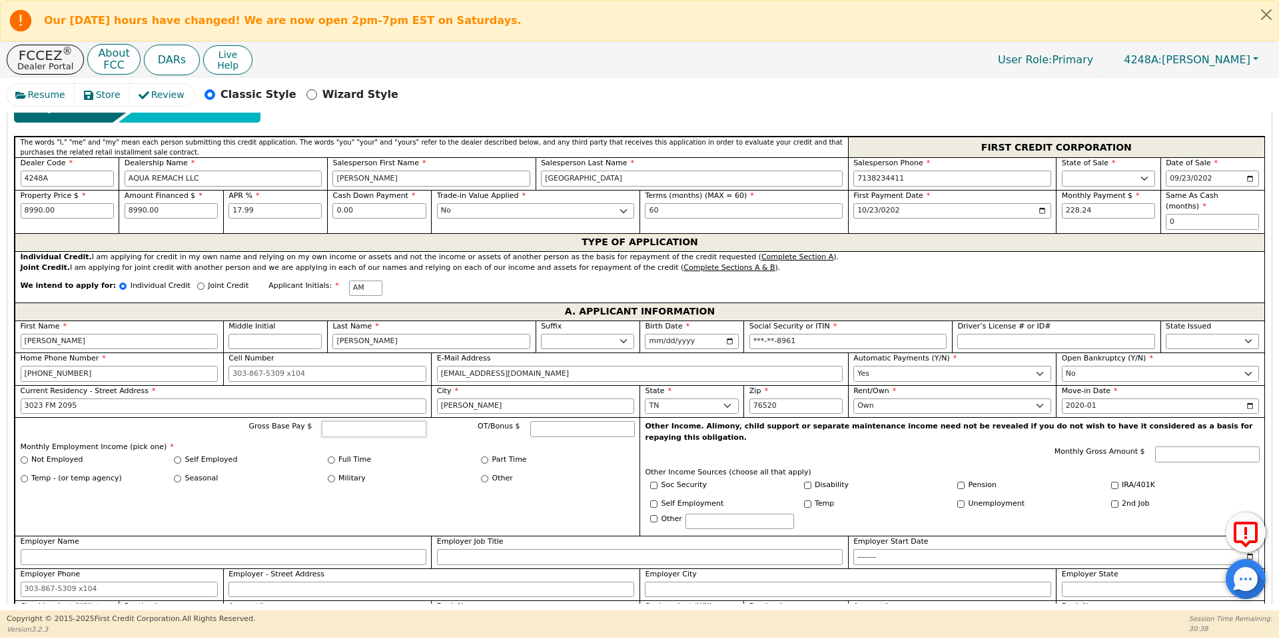
click at [360, 421] on input "Gross Base Pay $" at bounding box center [374, 429] width 105 height 16
click at [486, 475] on input "Other" at bounding box center [484, 478] width 7 height 7
radio input "true"
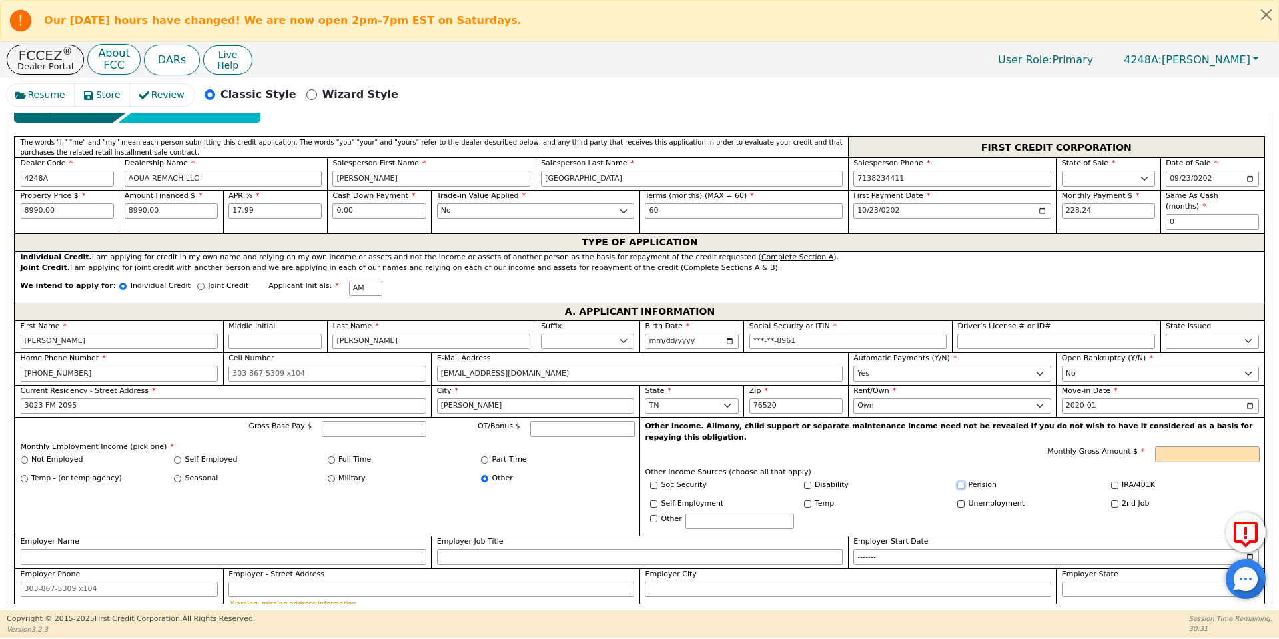
click at [959, 482] on input "Pension" at bounding box center [960, 485] width 7 height 7
checkbox input "true"
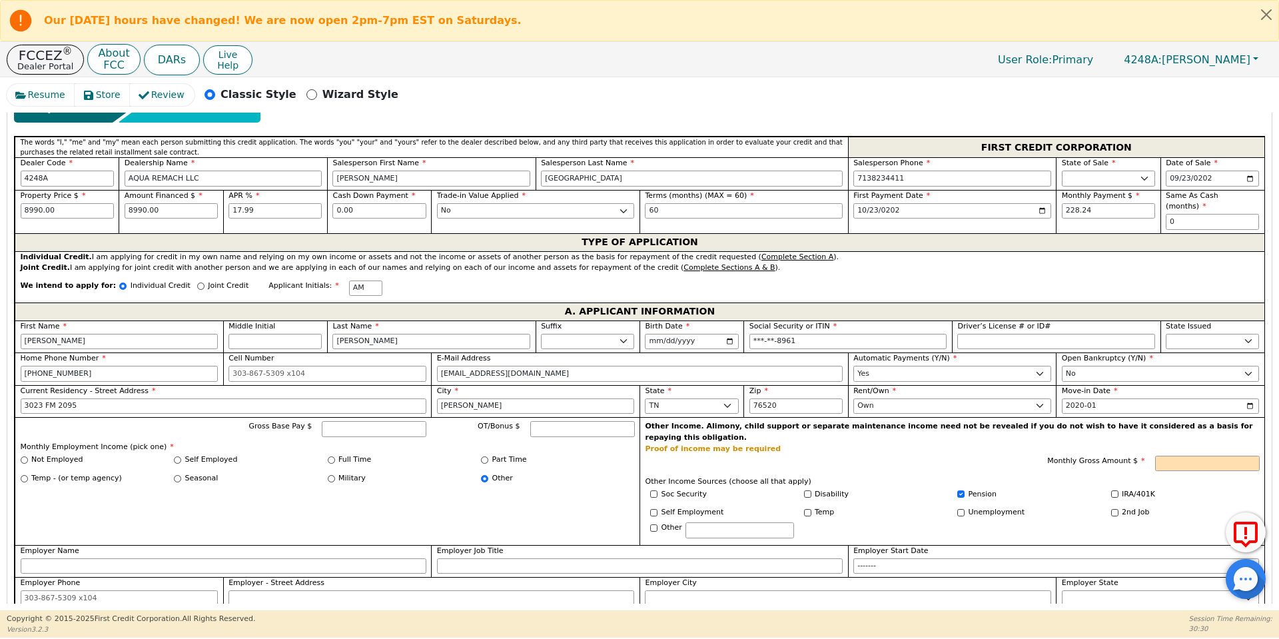
click at [1162, 445] on p "Proof of income may be required" at bounding box center [952, 448] width 614 height 7
click at [1170, 456] on input "Monthly Gross Amount $" at bounding box center [1207, 464] width 105 height 16
click at [1014, 431] on div "Other Income. Alimony, child support or separate maintenance income need not be…" at bounding box center [951, 481] width 625 height 128
type input "4900.00"
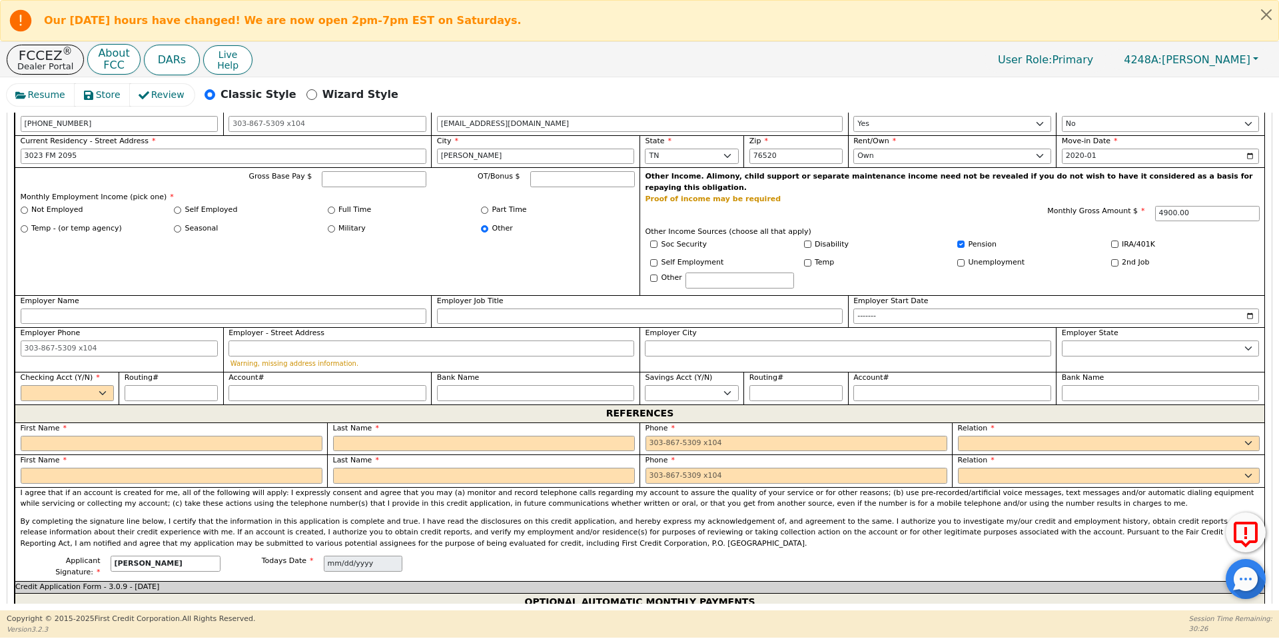
scroll to position [846, 0]
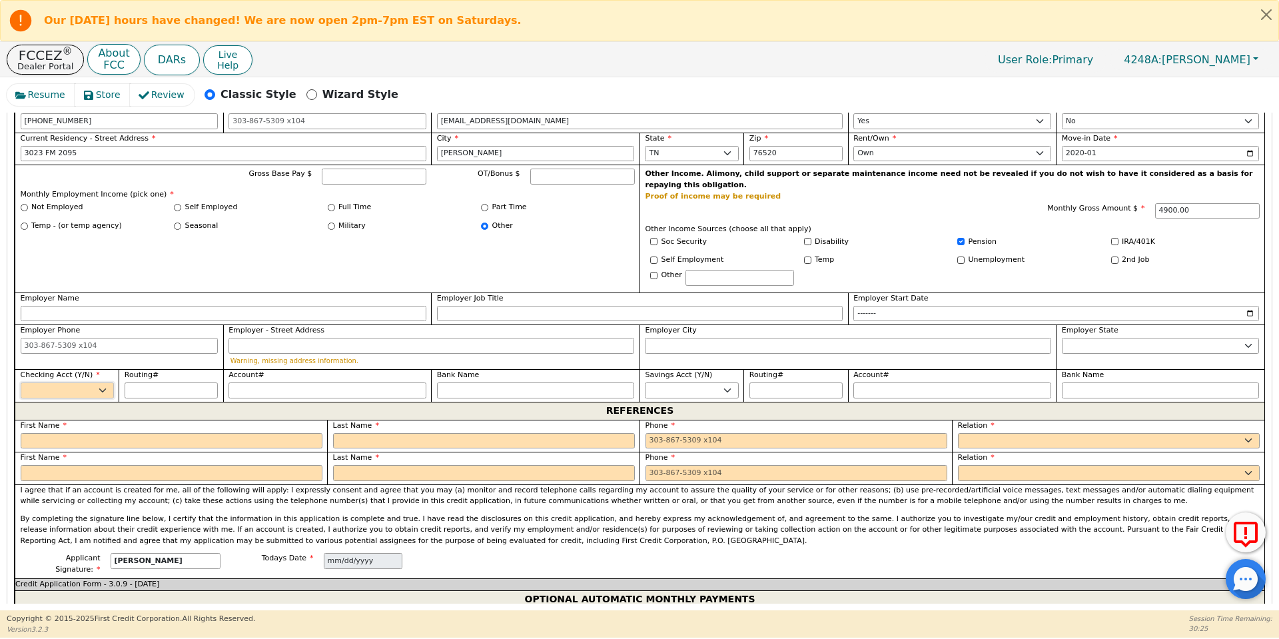
click at [93, 382] on select "Yes No" at bounding box center [67, 390] width 93 height 16
select select "y"
click at [21, 382] on select "Yes No" at bounding box center [67, 390] width 93 height 16
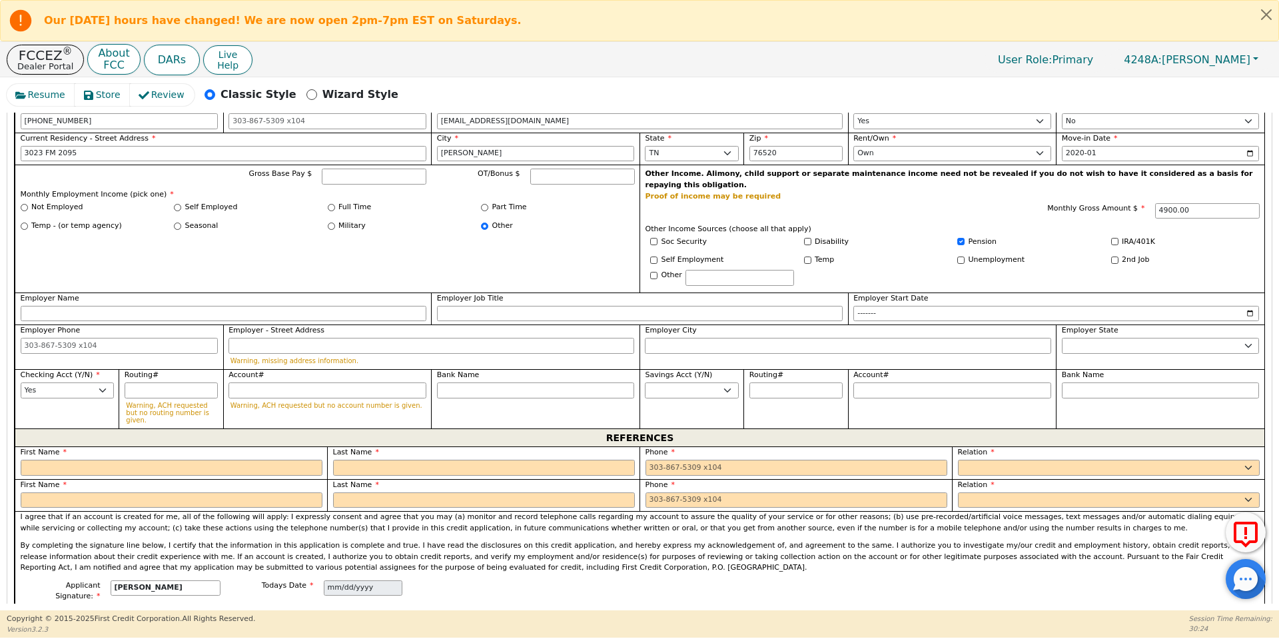
click at [102, 428] on div "REFERENCES" at bounding box center [640, 437] width 1250 height 18
click at [119, 460] on input "text" at bounding box center [172, 468] width 302 height 16
type input "Liam"
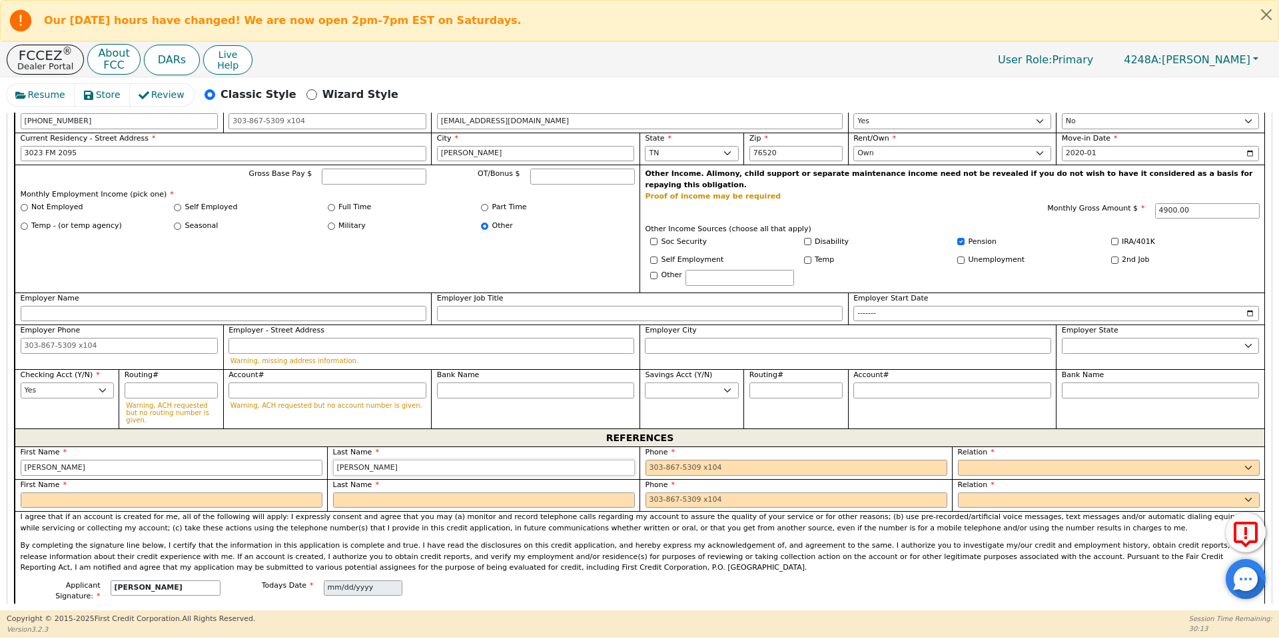
type input "Harrison"
type input "2"
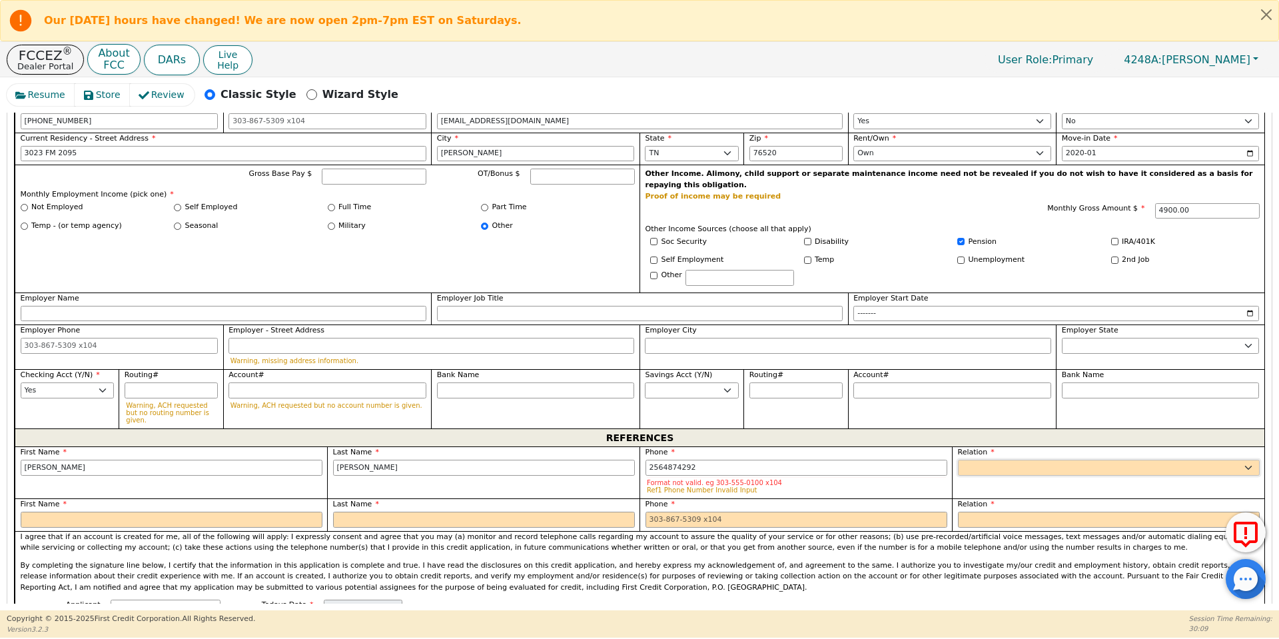
type input "256-487-4292"
select select "FRIEND"
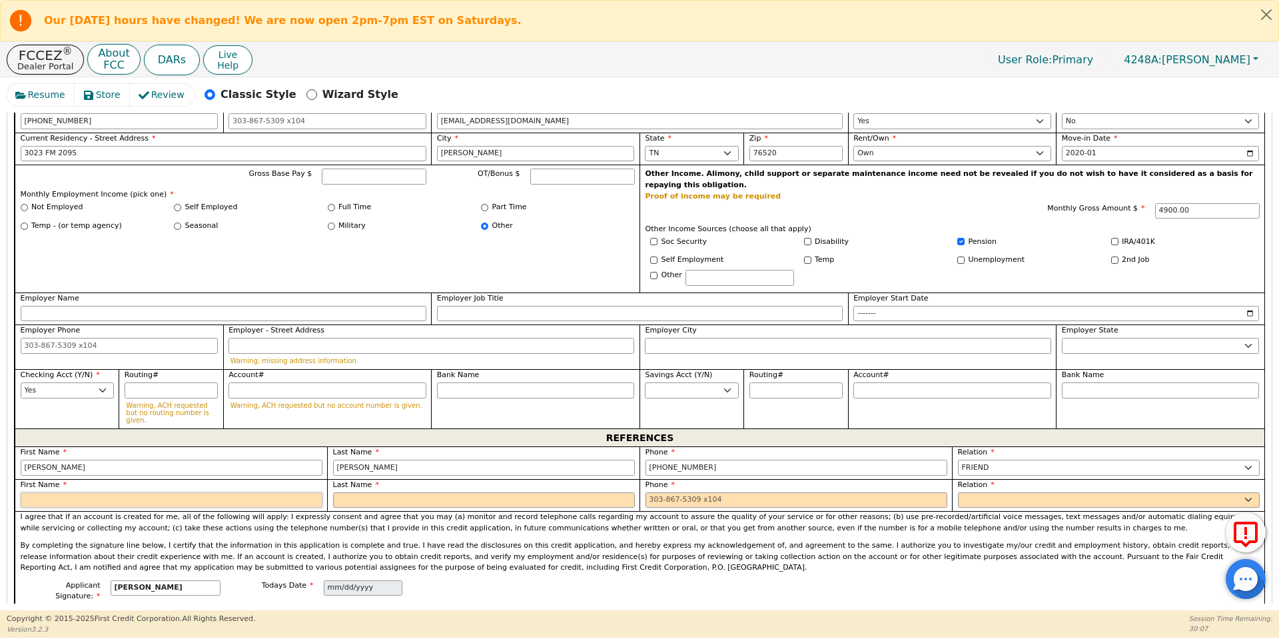
click at [133, 492] on input "text" at bounding box center [172, 500] width 302 height 16
type input "Jacob"
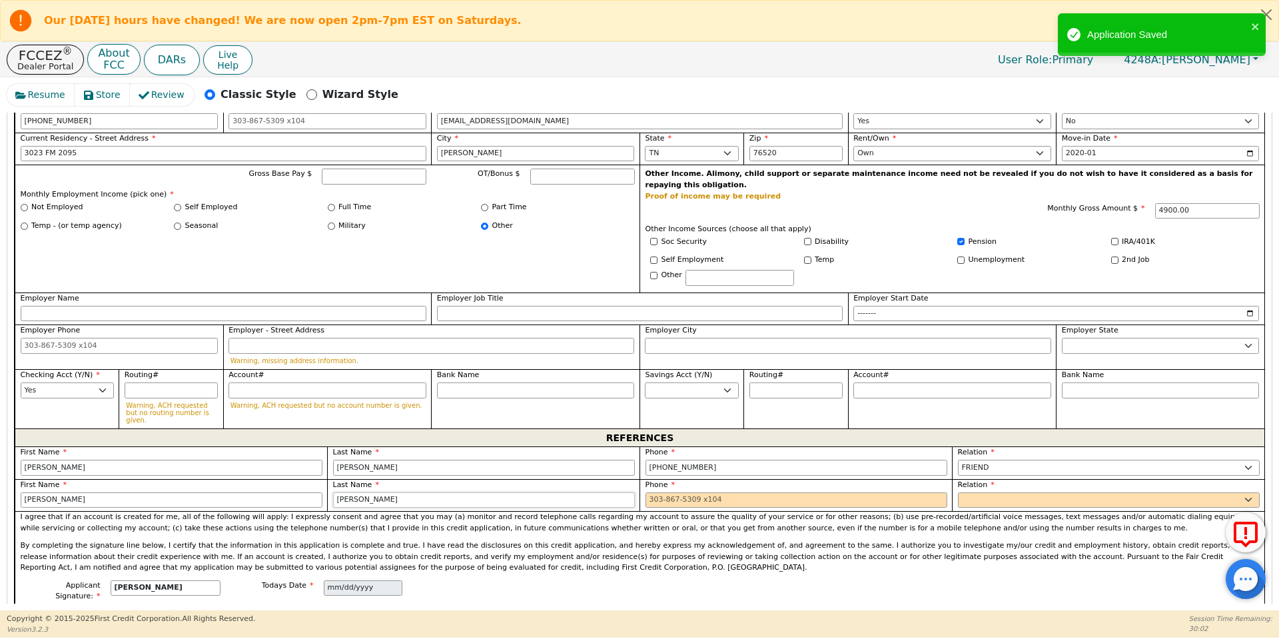
type input "Hamilton"
click at [692, 492] on input "256-348-7430 92" at bounding box center [796, 500] width 302 height 16
type input "256-348-7439 2"
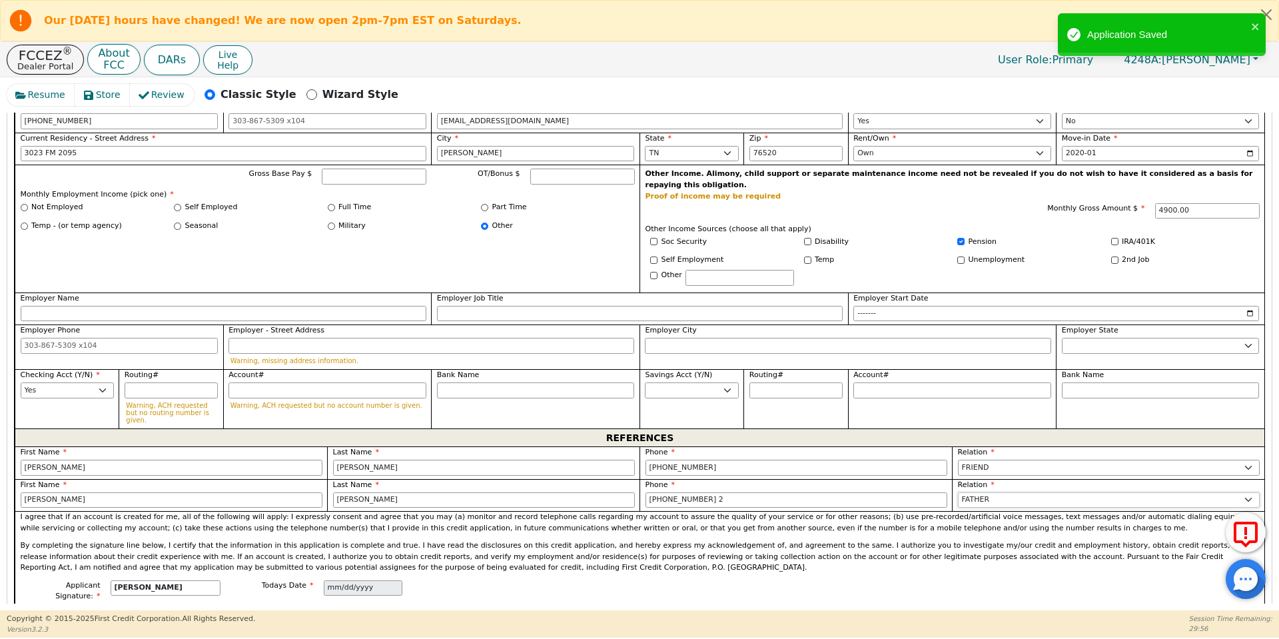
select select "FRIEND"
click at [692, 492] on input "256-348-7439 2" at bounding box center [796, 500] width 302 height 16
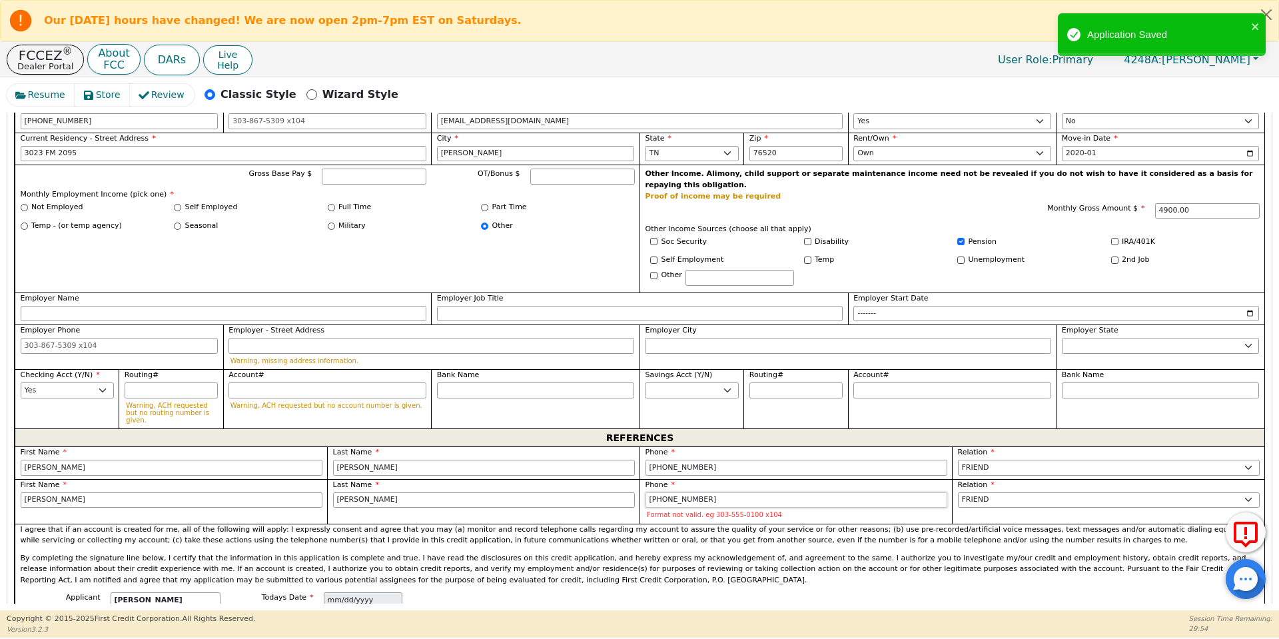
type input "256-348-7432"
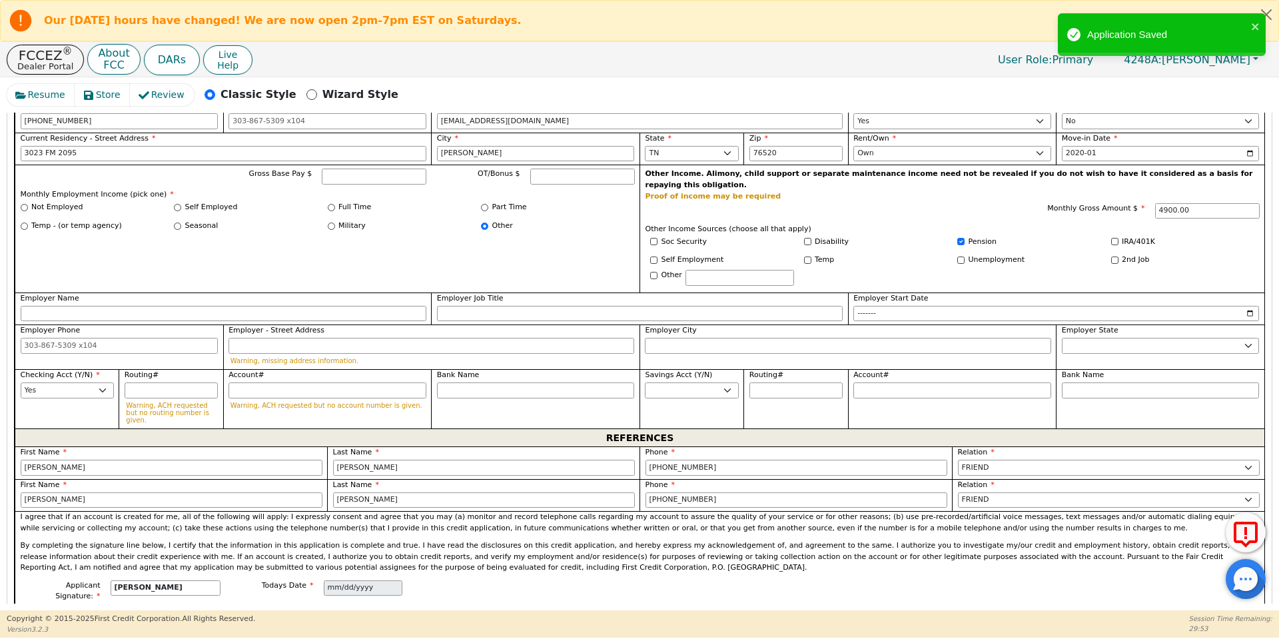
click at [654, 540] on p "By completing the signature line below, I certify that the information in this …" at bounding box center [640, 556] width 1239 height 33
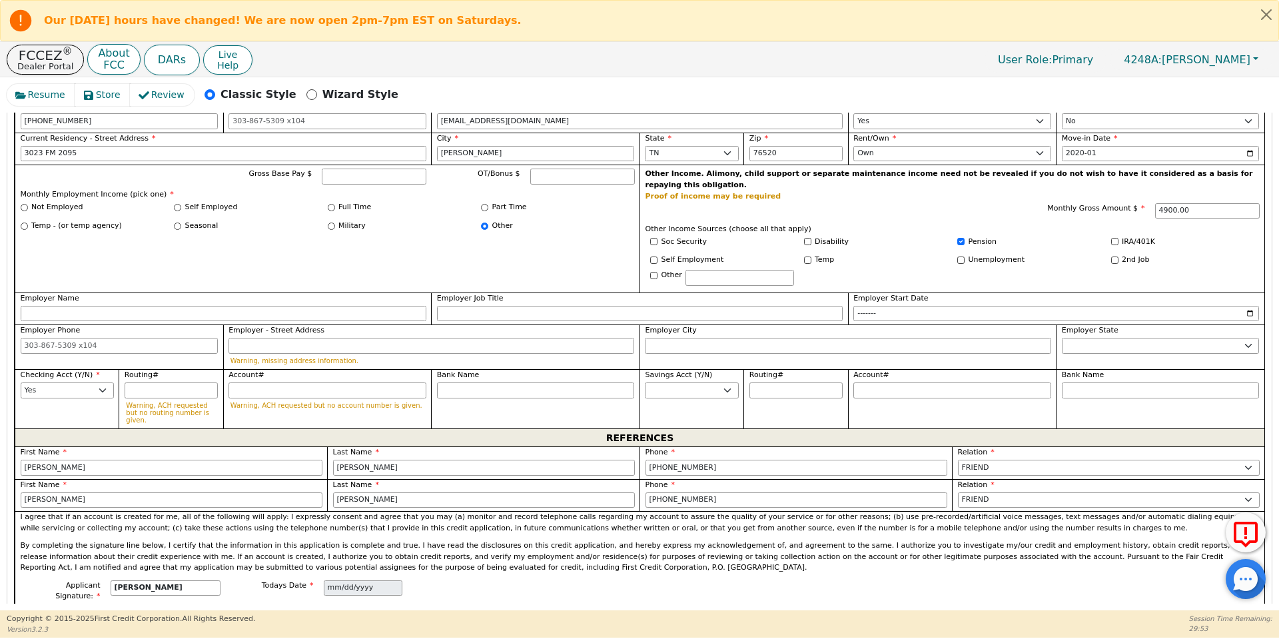
scroll to position [1559, 0]
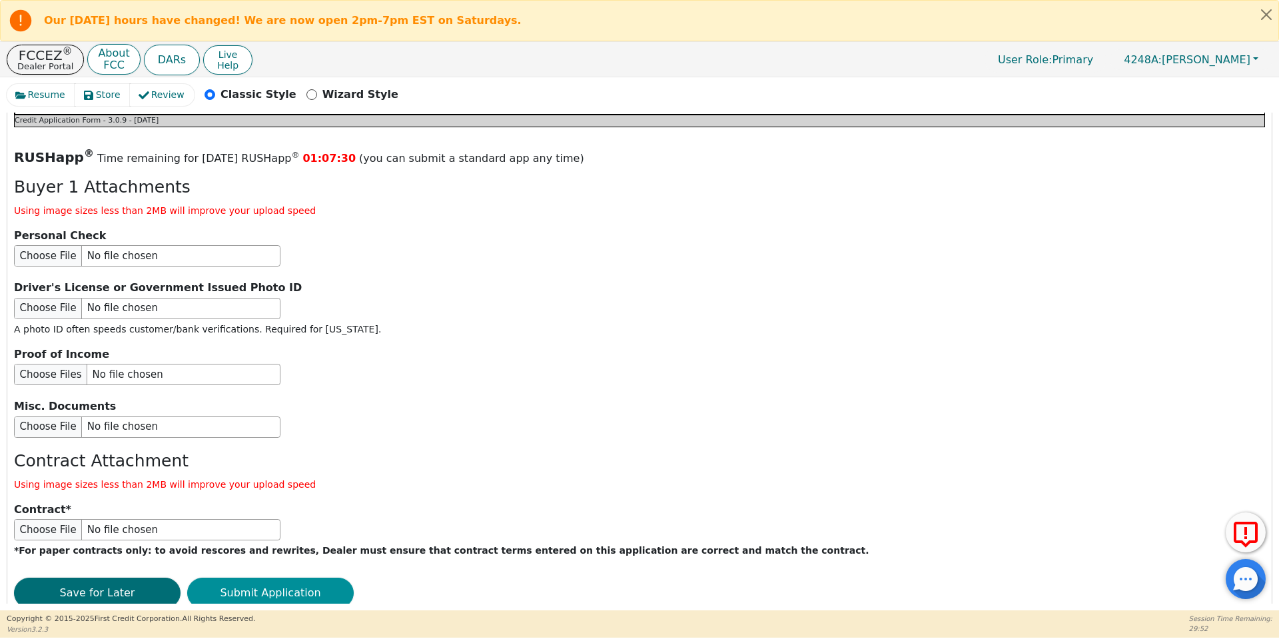
click at [291, 578] on button "Submit Application" at bounding box center [270, 593] width 167 height 31
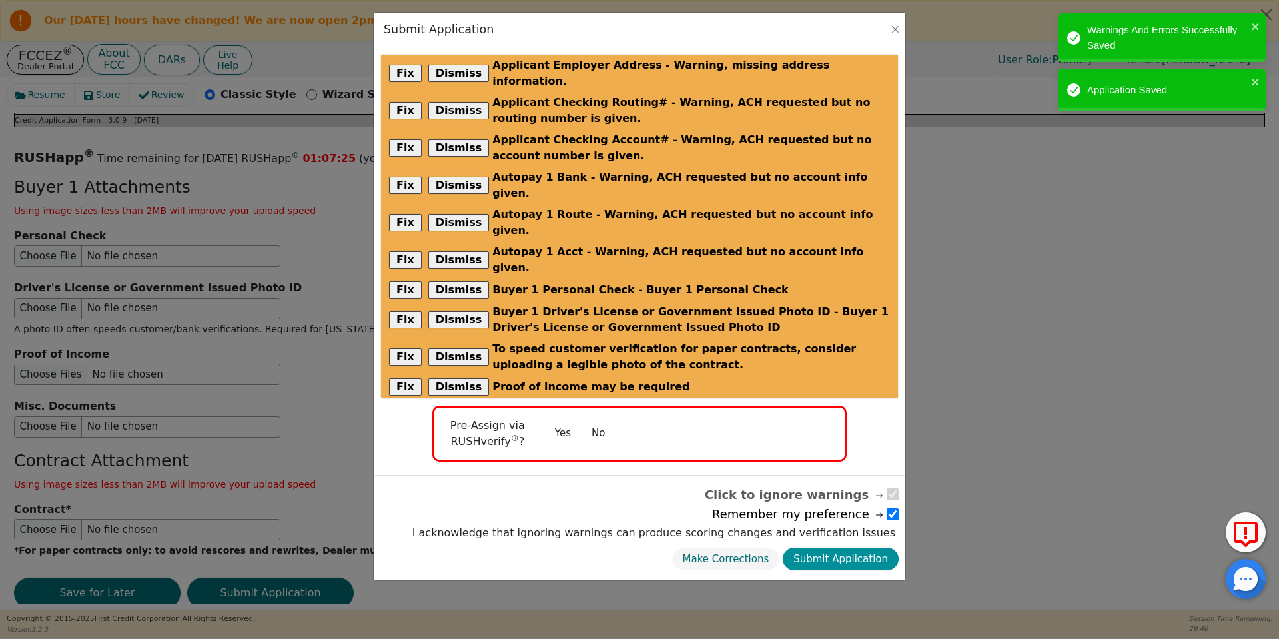
click at [885, 548] on button "Submit Application" at bounding box center [841, 559] width 116 height 23
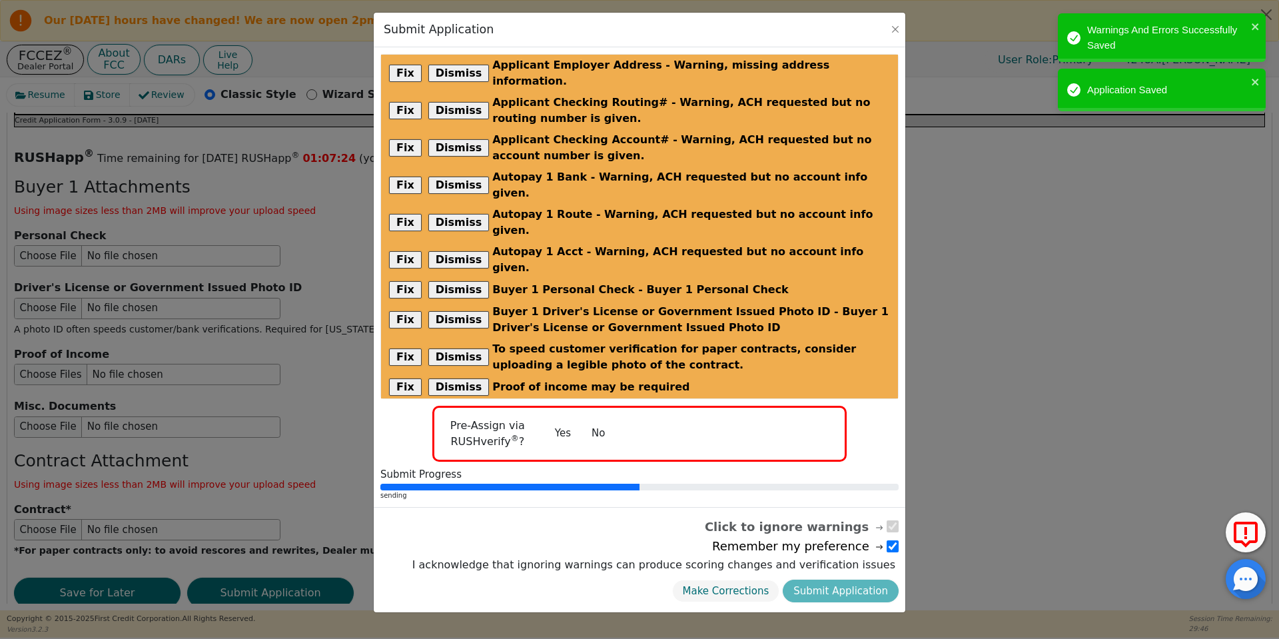
radio input "false"
checkbox input "false"
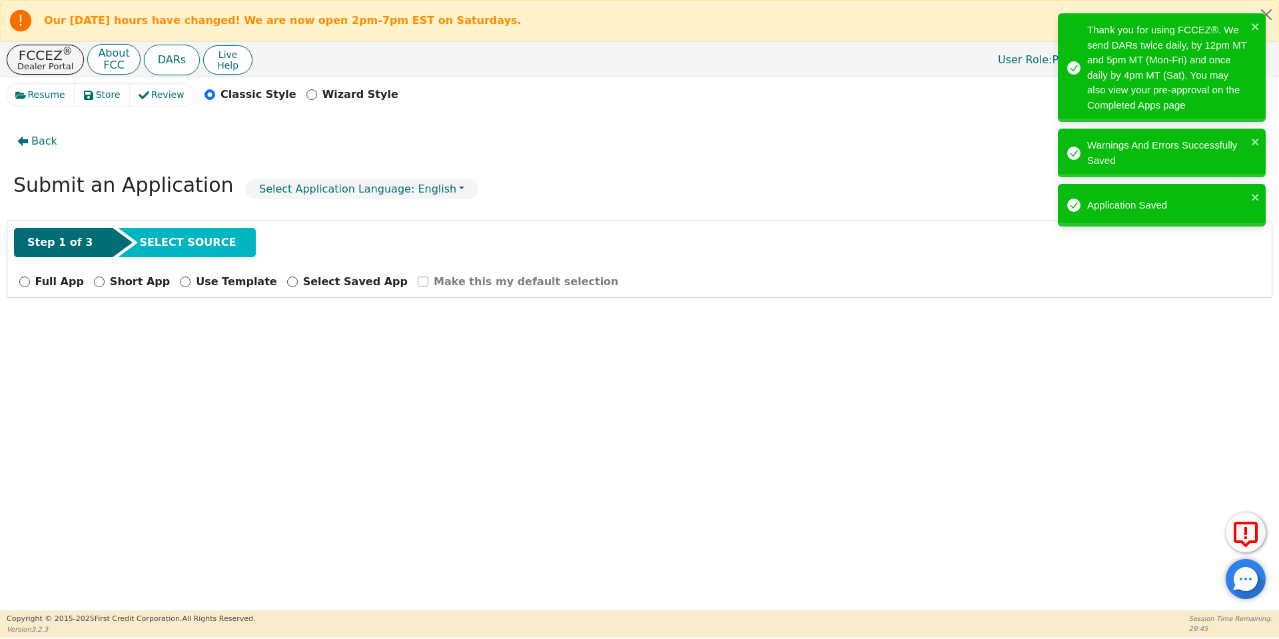
scroll to position [0, 0]
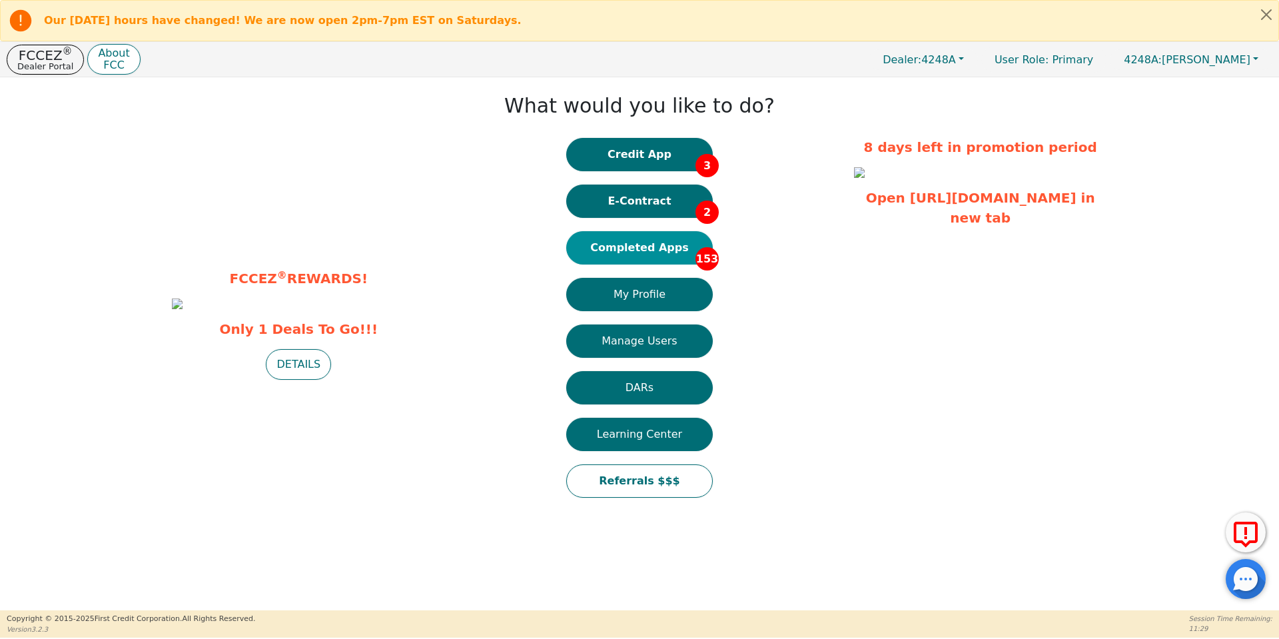
click at [671, 244] on button "Completed Apps 153" at bounding box center [639, 247] width 147 height 33
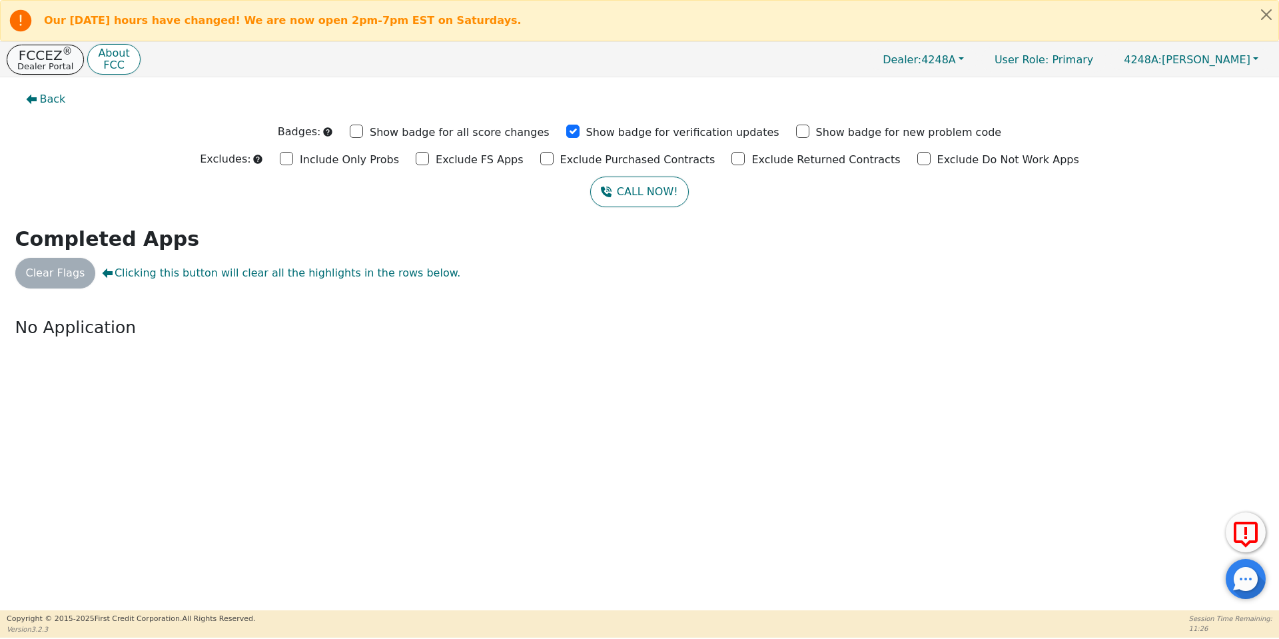
click at [48, 67] on p "Dealer Portal" at bounding box center [45, 66] width 56 height 9
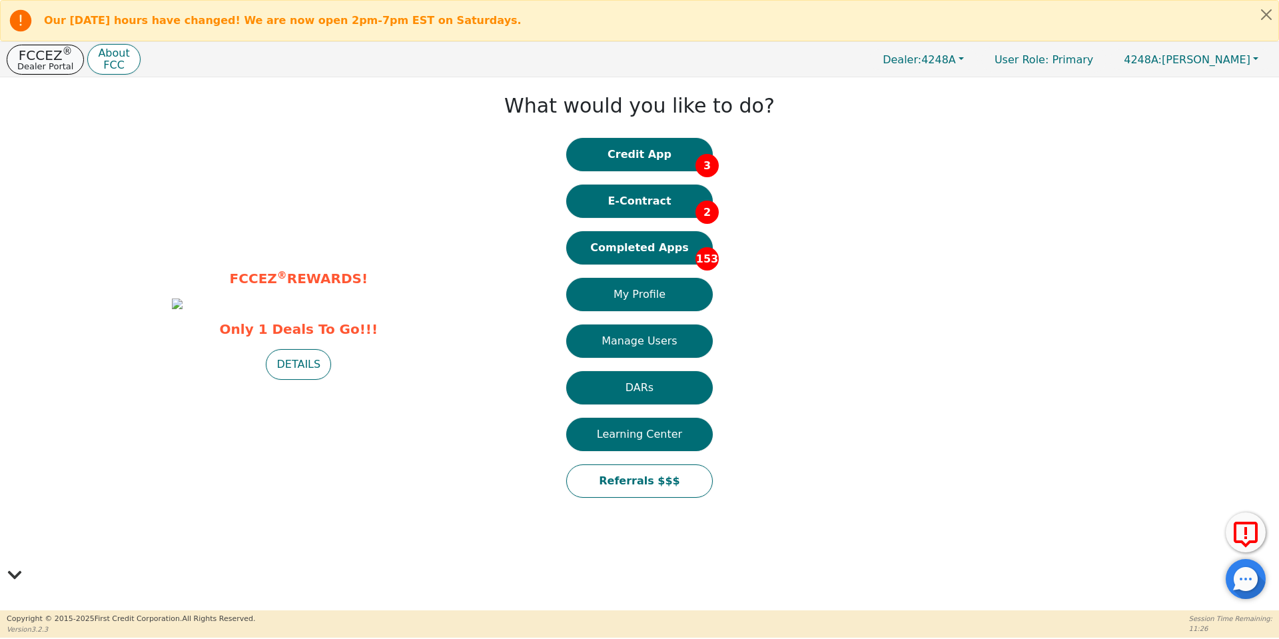
click at [48, 67] on p "Dealer Portal" at bounding box center [45, 66] width 56 height 9
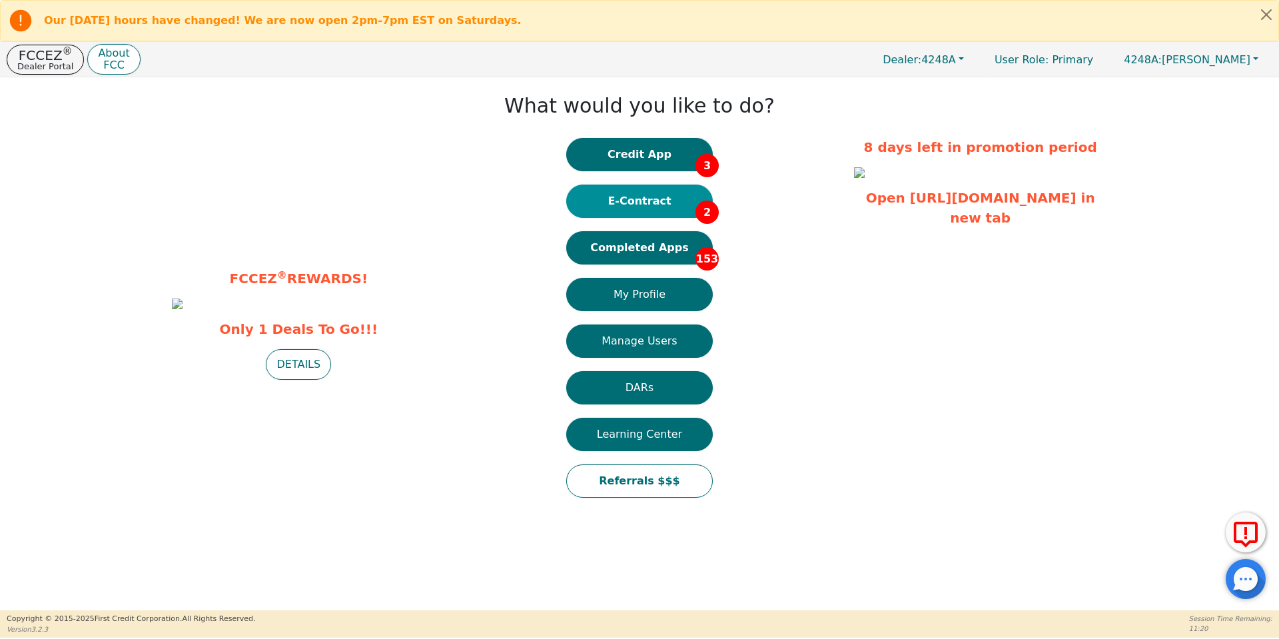
click at [655, 201] on button "E-Contract 2" at bounding box center [639, 201] width 147 height 33
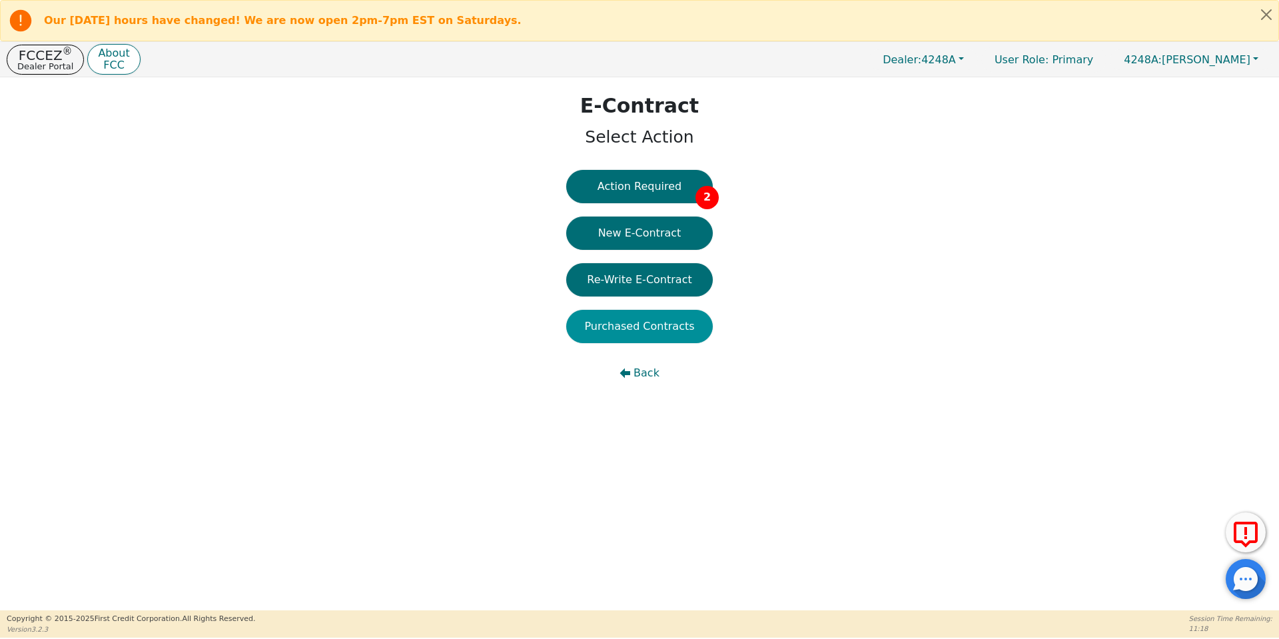
click at [647, 322] on button "Purchased Contracts" at bounding box center [639, 326] width 147 height 33
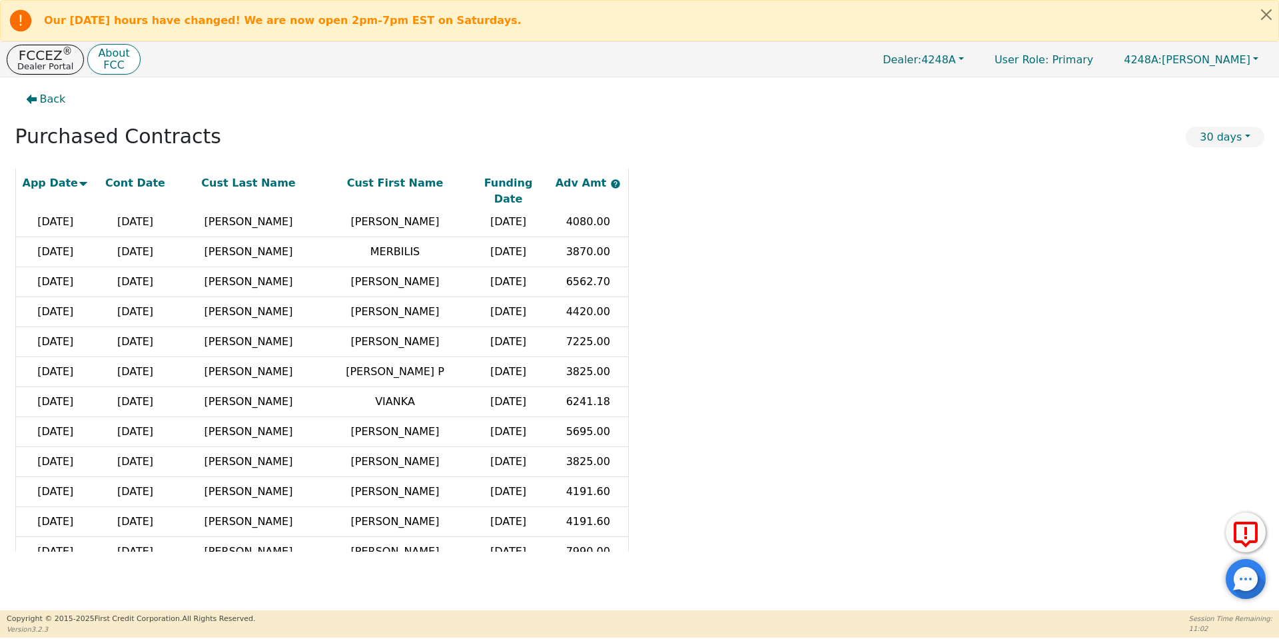
scroll to position [268, 0]
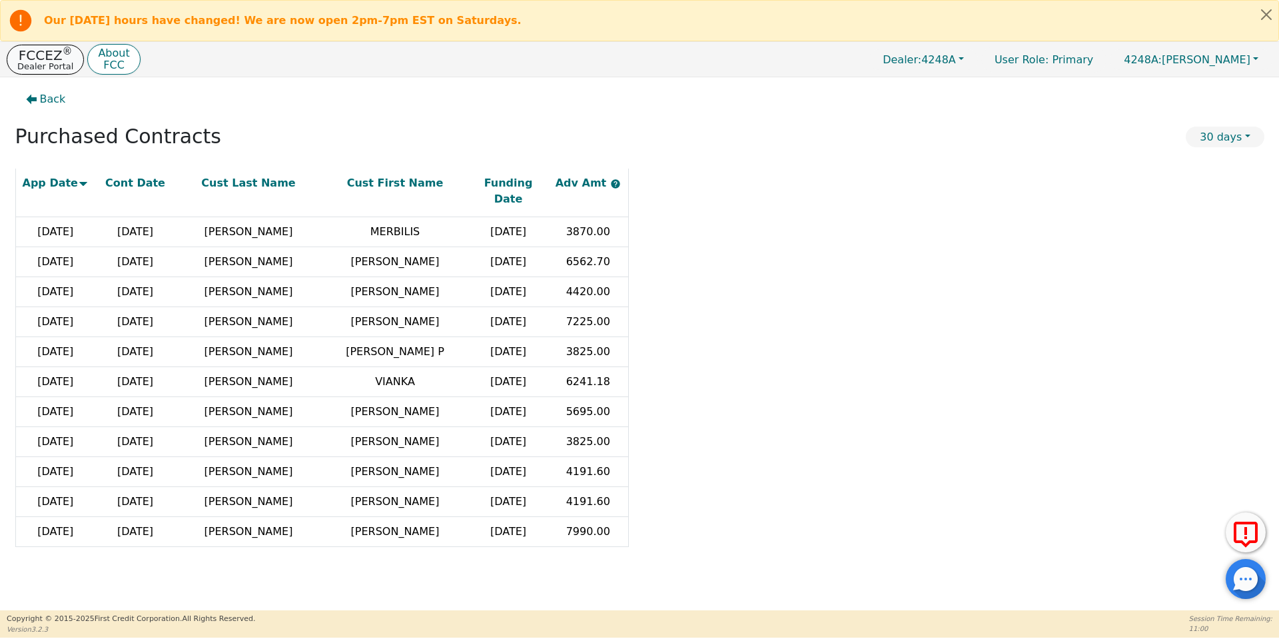
click at [55, 62] on p "Dealer Portal" at bounding box center [45, 66] width 56 height 9
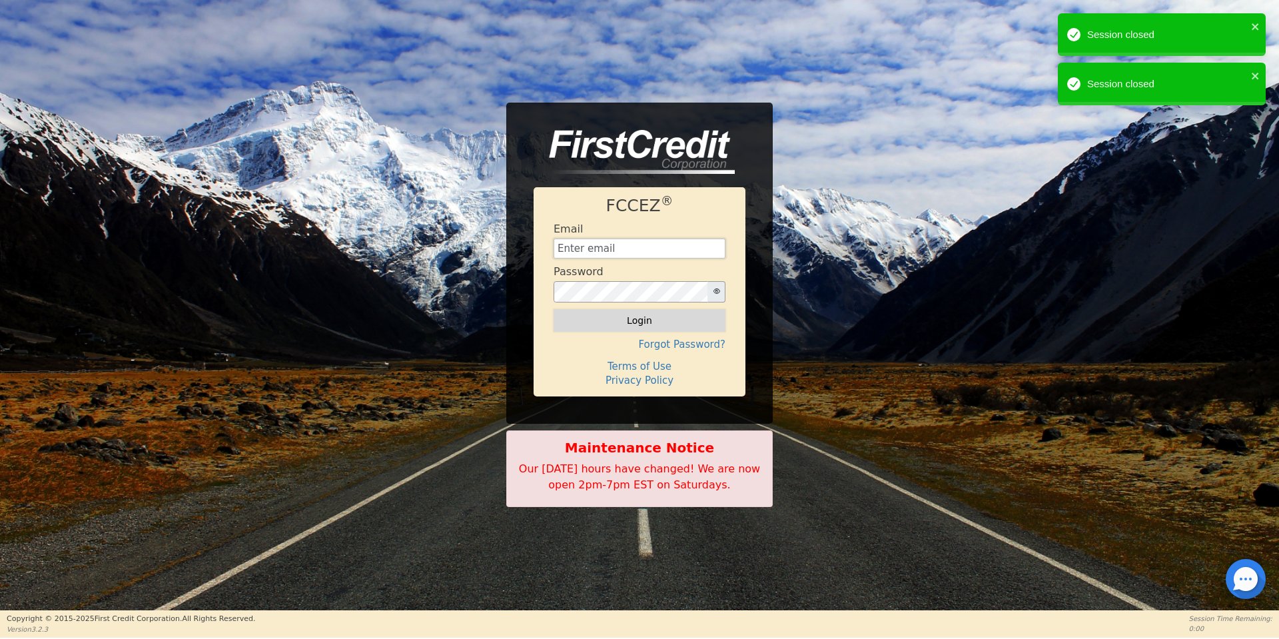
type input "aquaremachtlc@gmail.com"
click at [660, 317] on button "Login" at bounding box center [640, 320] width 172 height 23
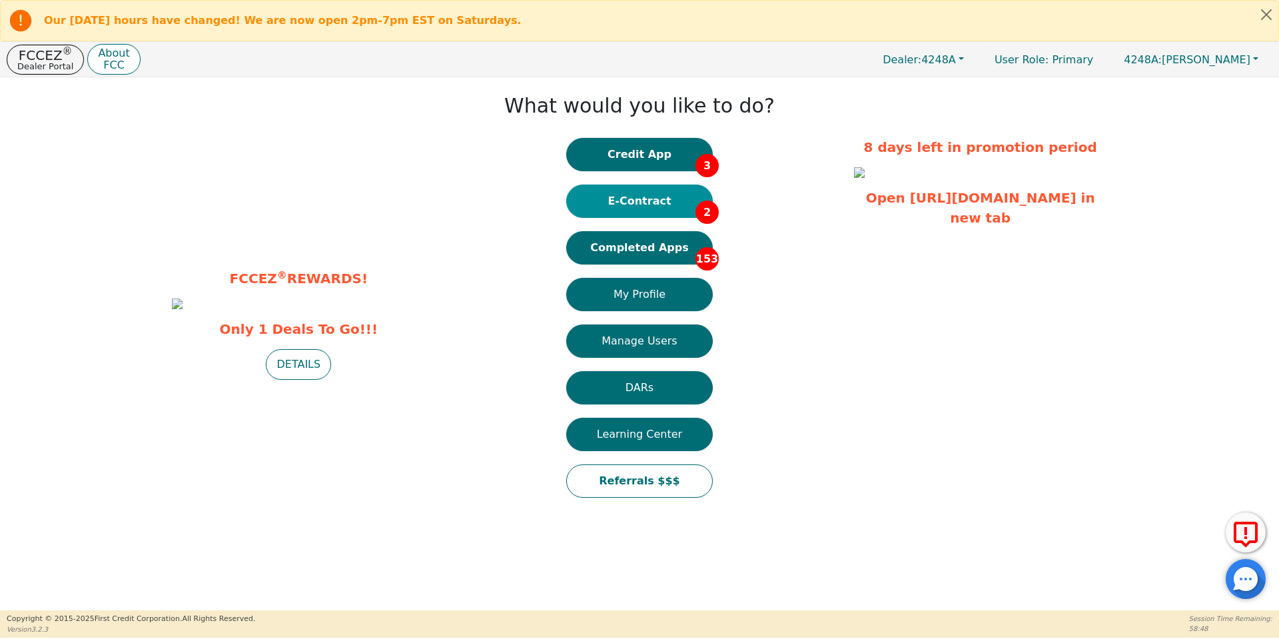
click at [645, 208] on button "E-Contract 2" at bounding box center [639, 201] width 147 height 33
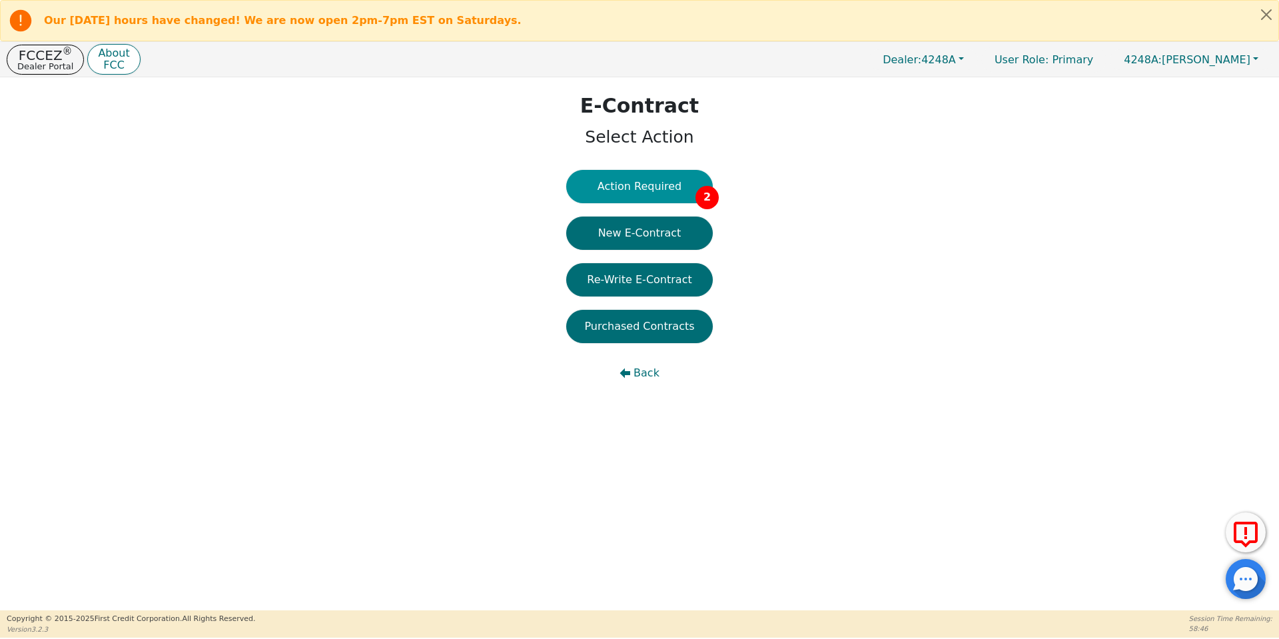
click at [627, 174] on button "Action Required 2" at bounding box center [639, 186] width 147 height 33
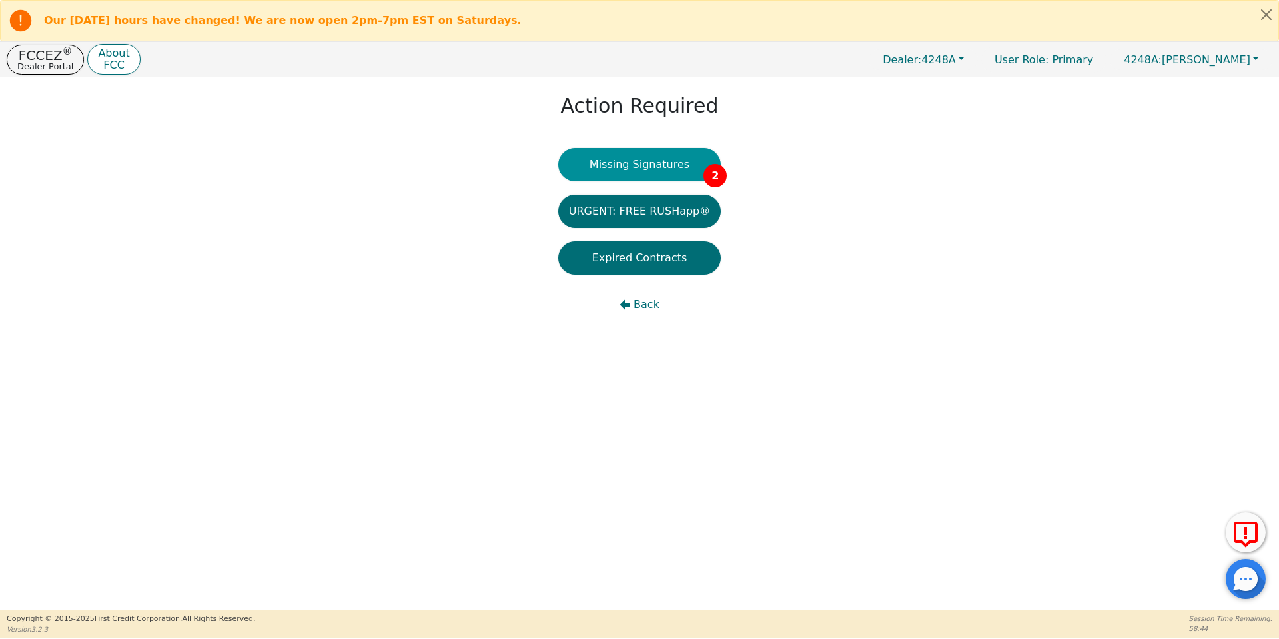
click at [641, 173] on button "Missing Signatures 2" at bounding box center [639, 164] width 163 height 33
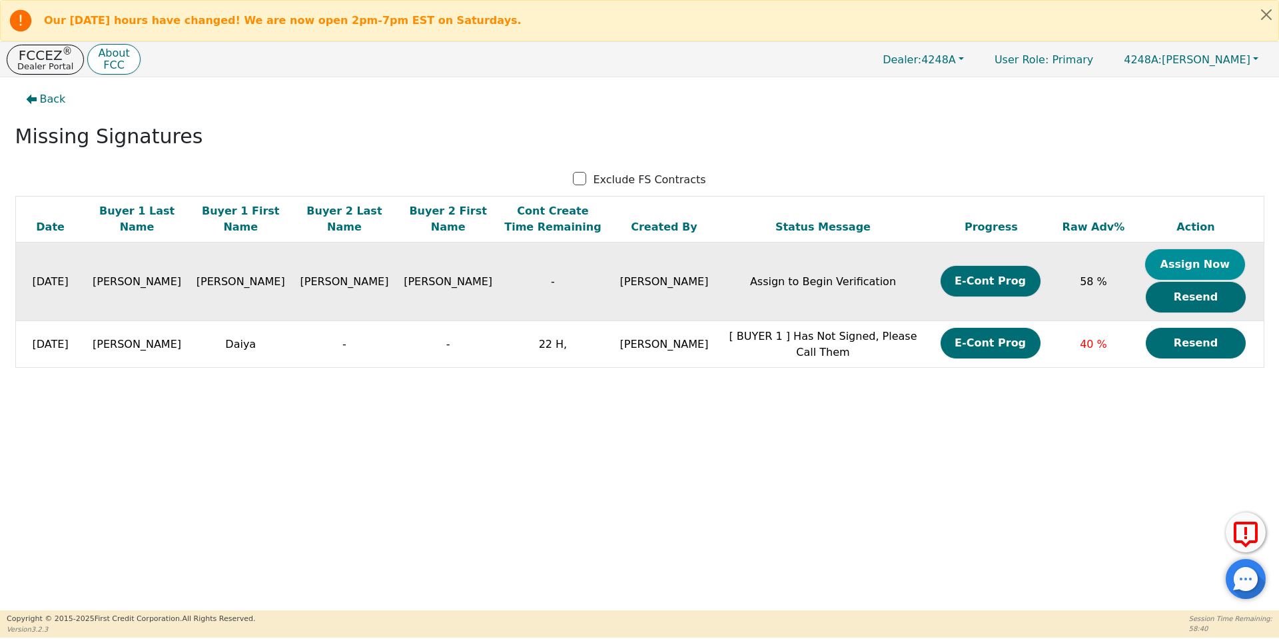
click at [1206, 264] on button "Assign Now" at bounding box center [1195, 264] width 100 height 31
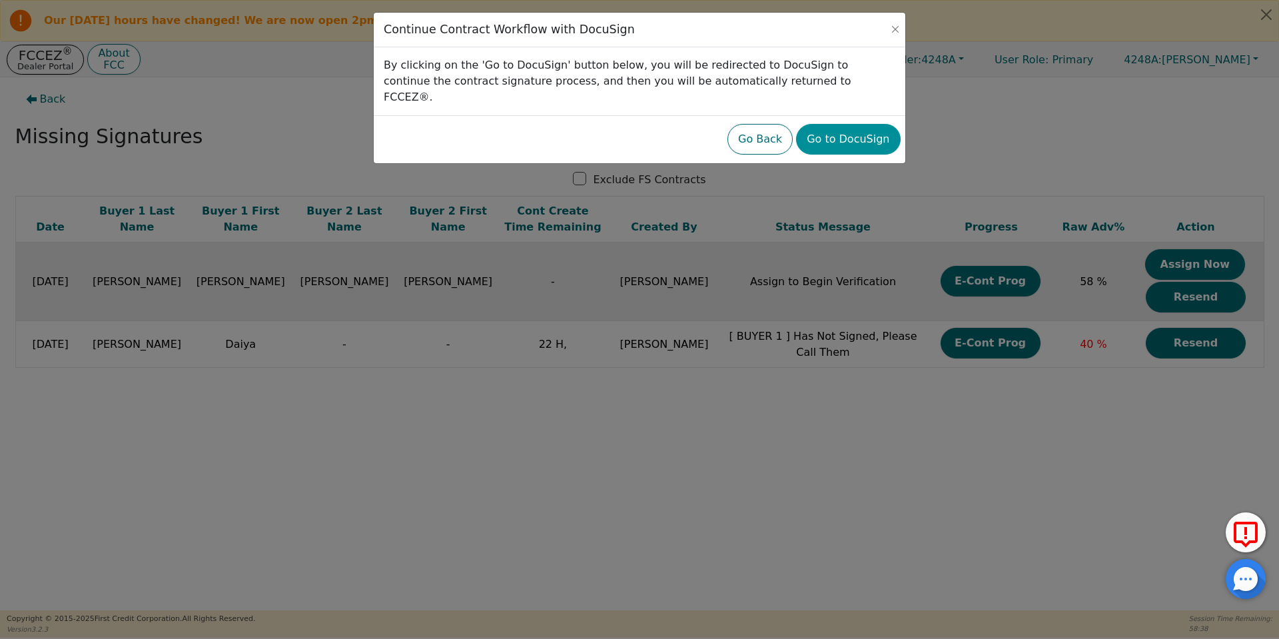
click at [845, 124] on button "Go to DocuSign" at bounding box center [848, 139] width 104 height 31
